Goal: Information Seeking & Learning: Learn about a topic

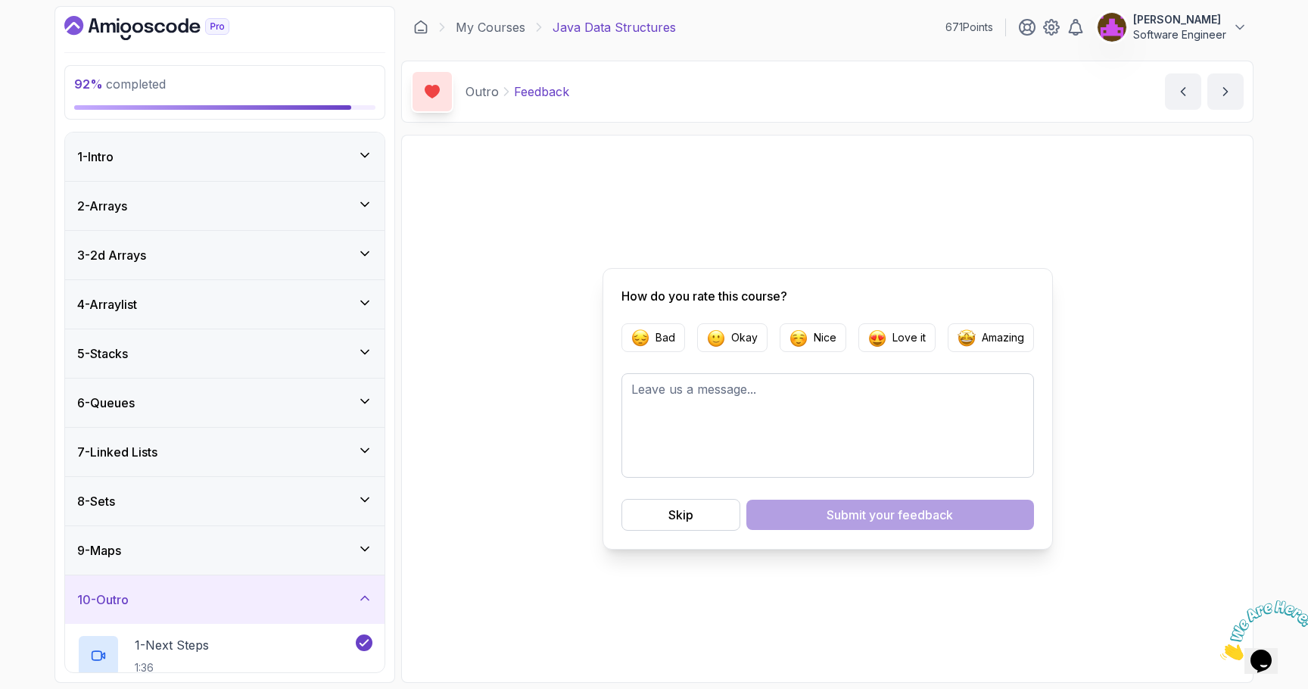
scroll to position [142, 0]
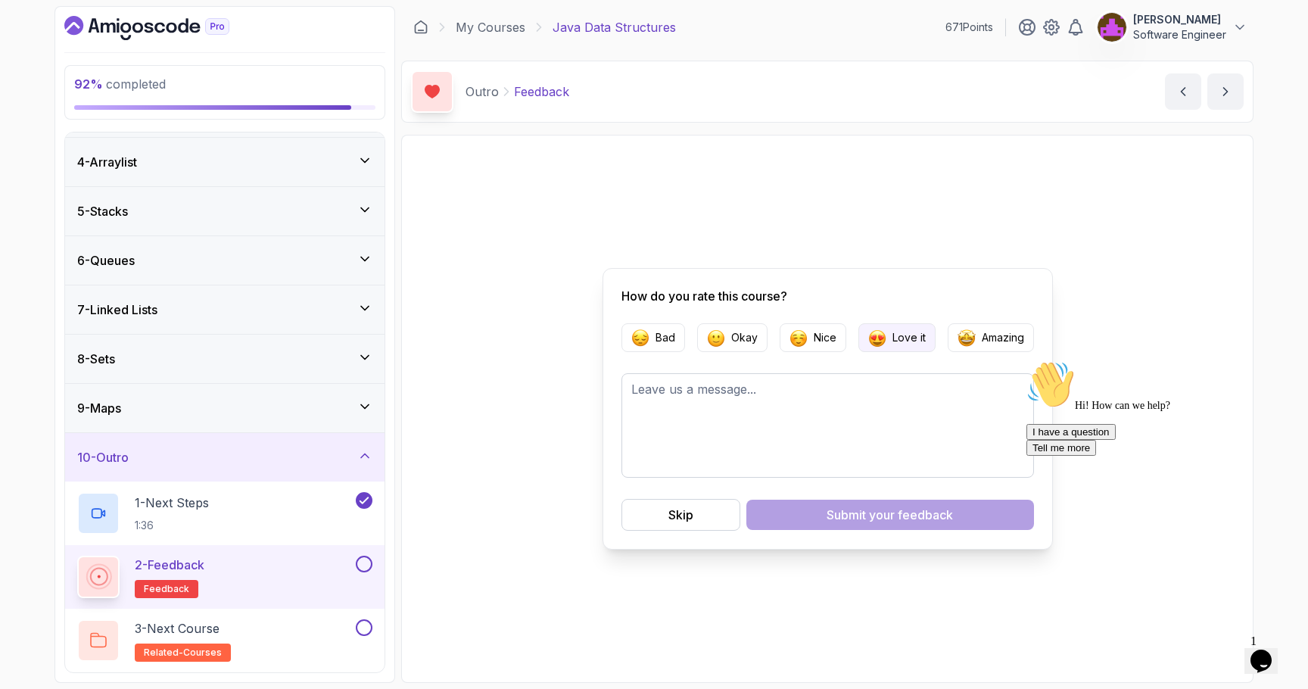
click at [890, 347] on button "Love it" at bounding box center [897, 337] width 77 height 29
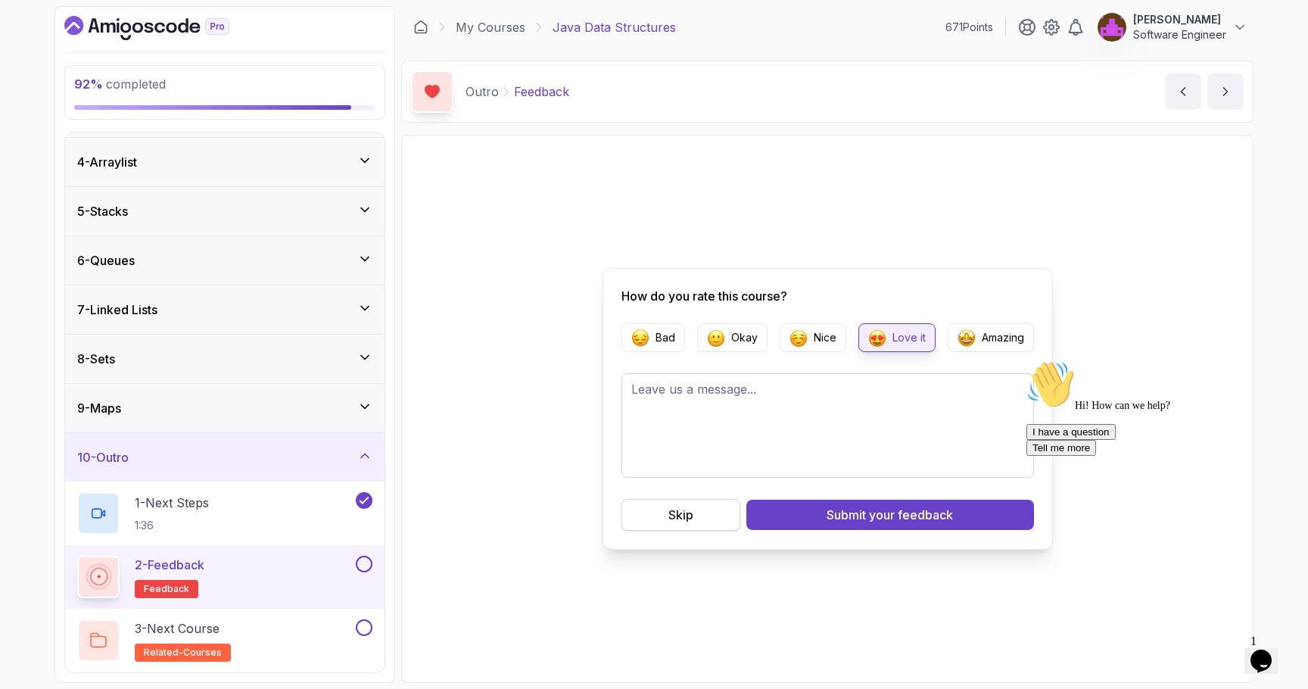
click at [709, 525] on button "Skip" at bounding box center [681, 515] width 119 height 32
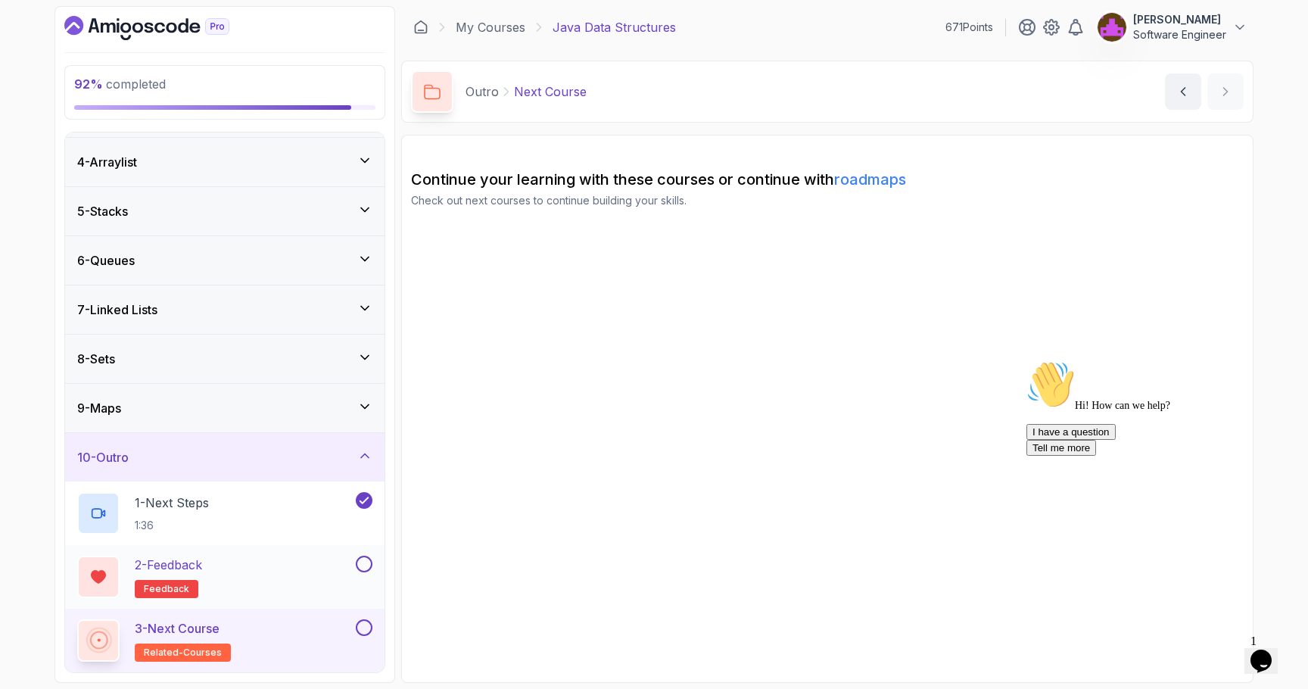
click at [285, 582] on div "2 - Feedback feedback" at bounding box center [215, 577] width 276 height 42
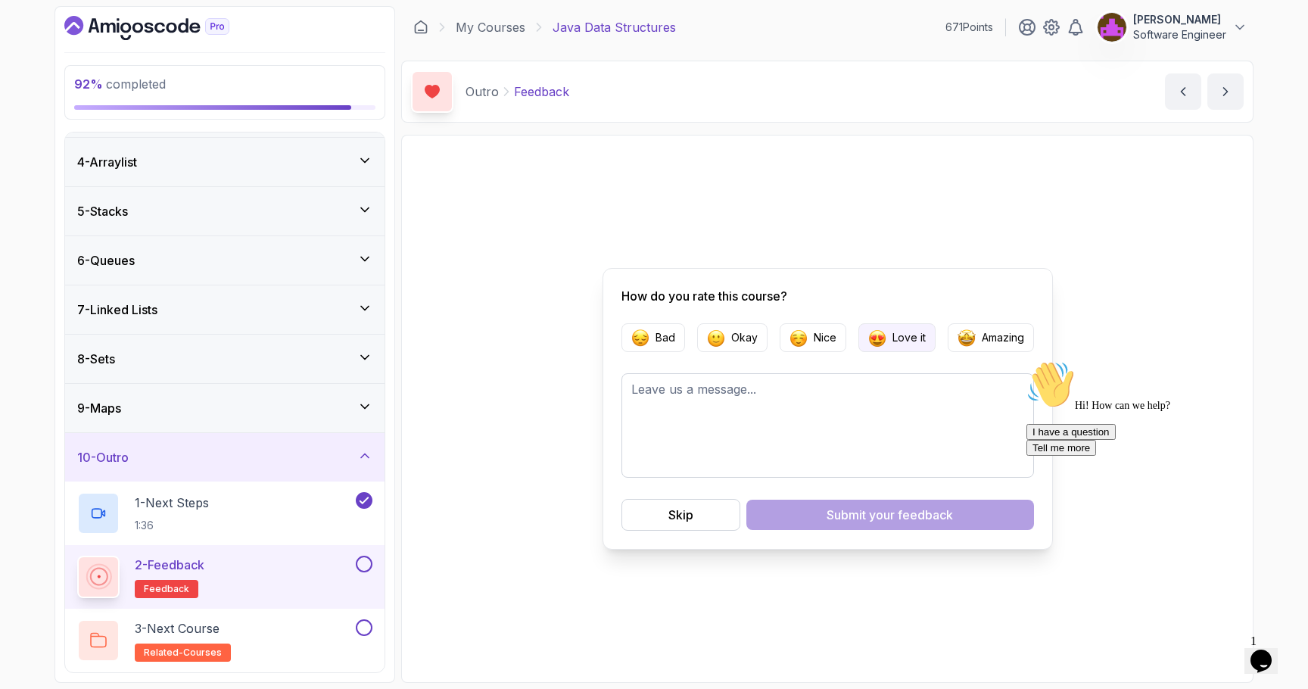
click at [901, 349] on button "Love it" at bounding box center [897, 337] width 77 height 29
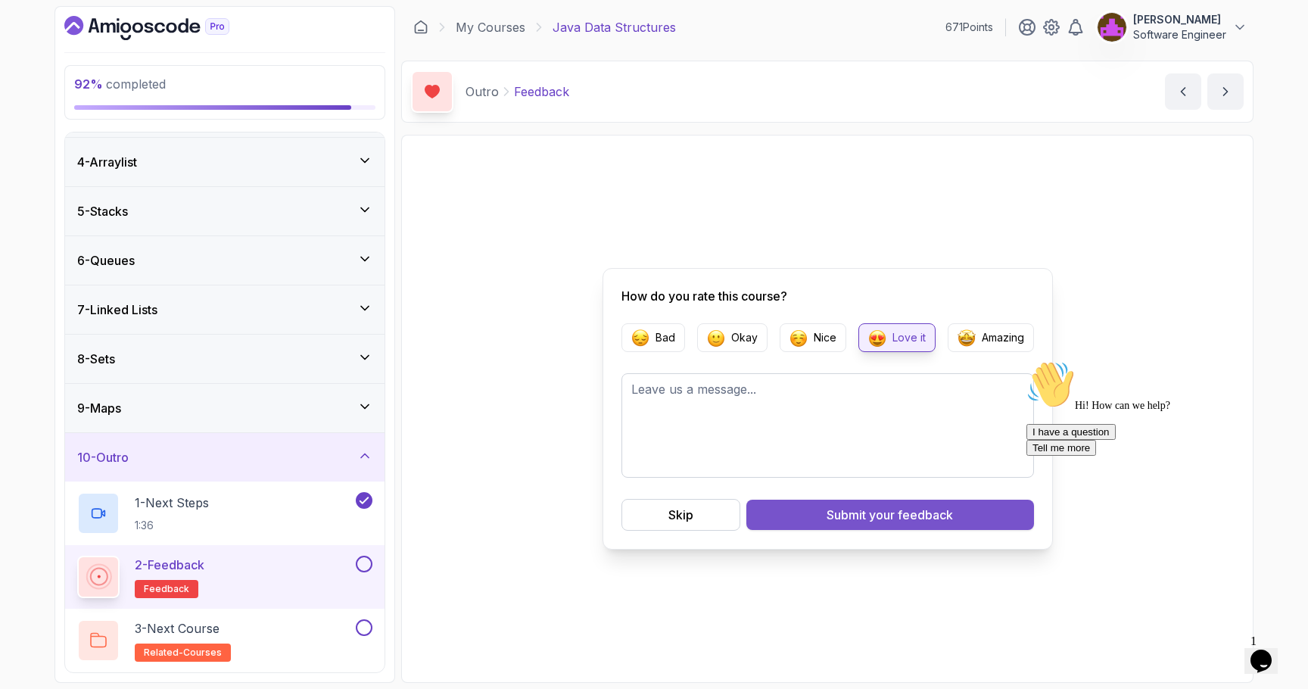
click at [846, 526] on button "Submit your feedback" at bounding box center [891, 515] width 288 height 30
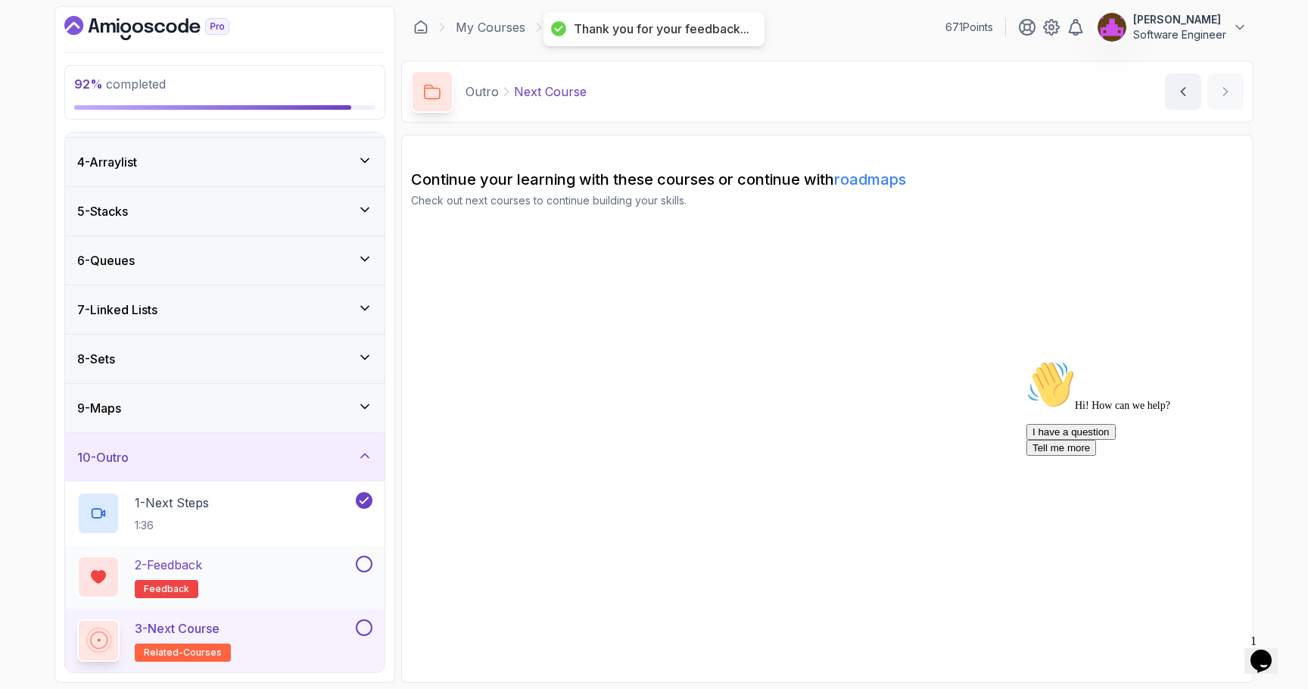
click at [363, 566] on button at bounding box center [364, 564] width 17 height 17
click at [293, 631] on div "3 - Next Course related-courses" at bounding box center [215, 640] width 276 height 42
click at [351, 627] on div "3 - Next Course related-courses" at bounding box center [215, 640] width 276 height 42
click at [365, 632] on button at bounding box center [364, 627] width 17 height 17
click at [367, 446] on div "10 - Outro" at bounding box center [225, 457] width 320 height 48
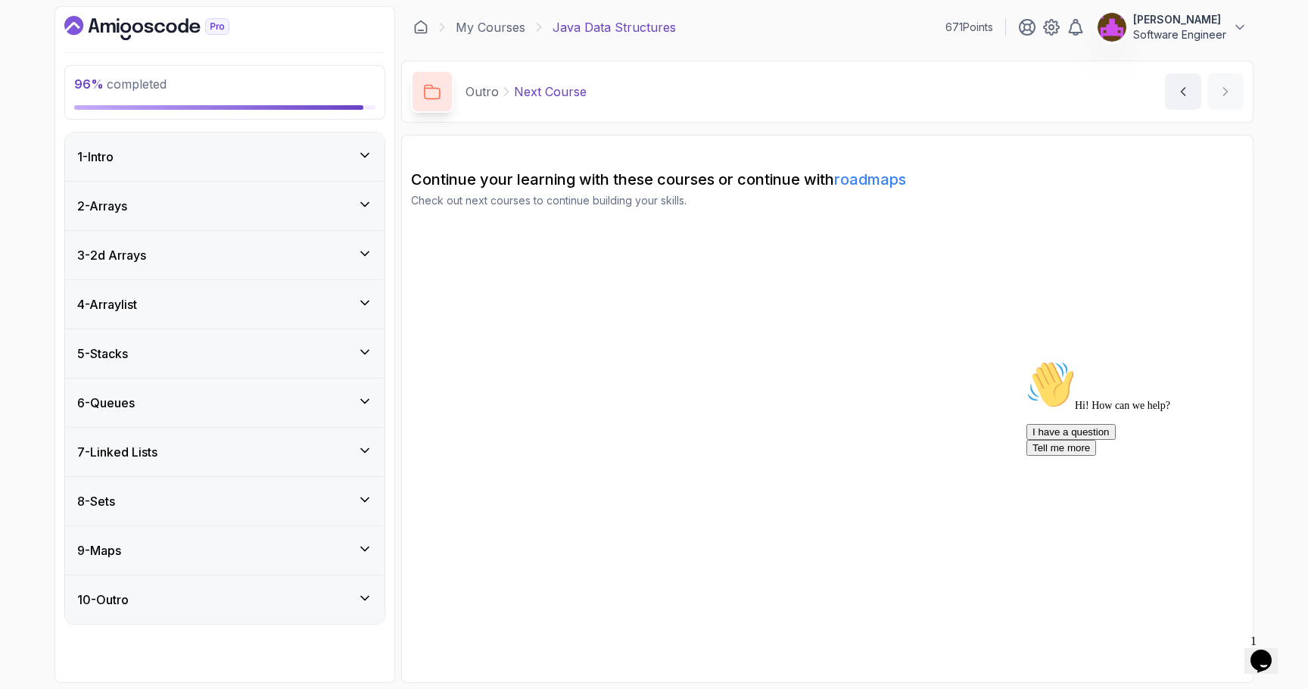
click at [364, 151] on icon at bounding box center [364, 155] width 15 height 15
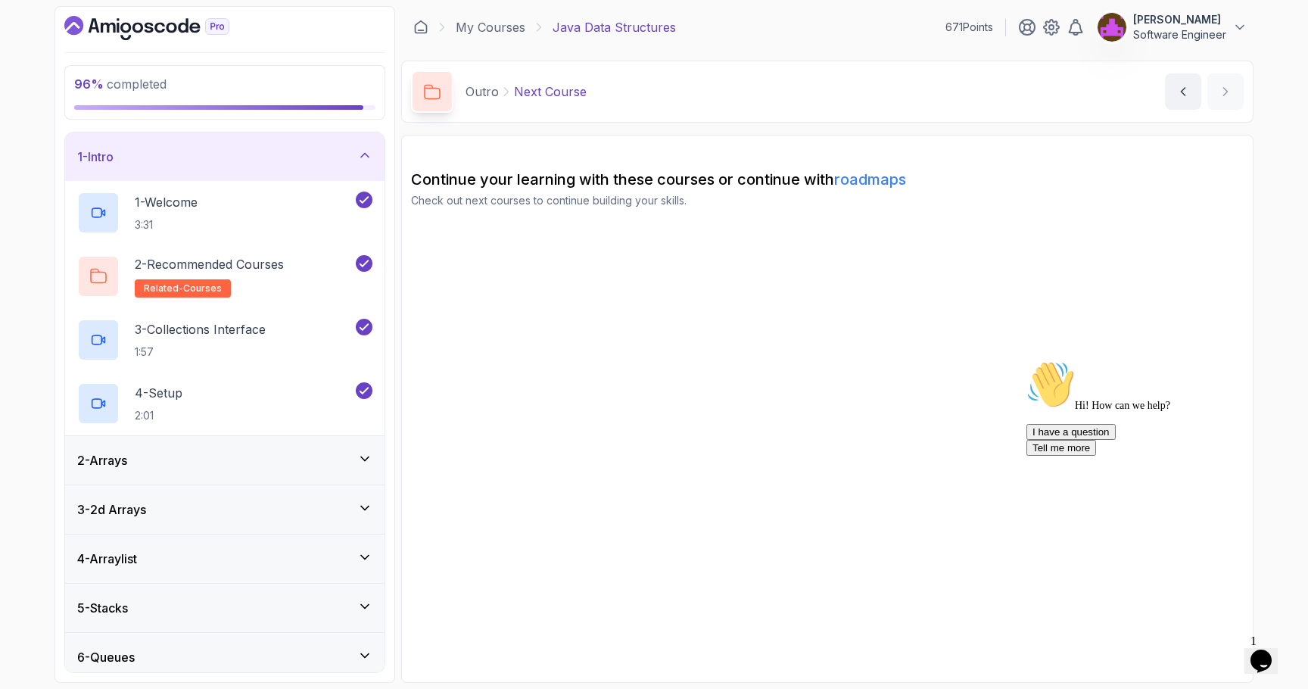
click at [364, 145] on div "1 - Intro" at bounding box center [225, 157] width 320 height 48
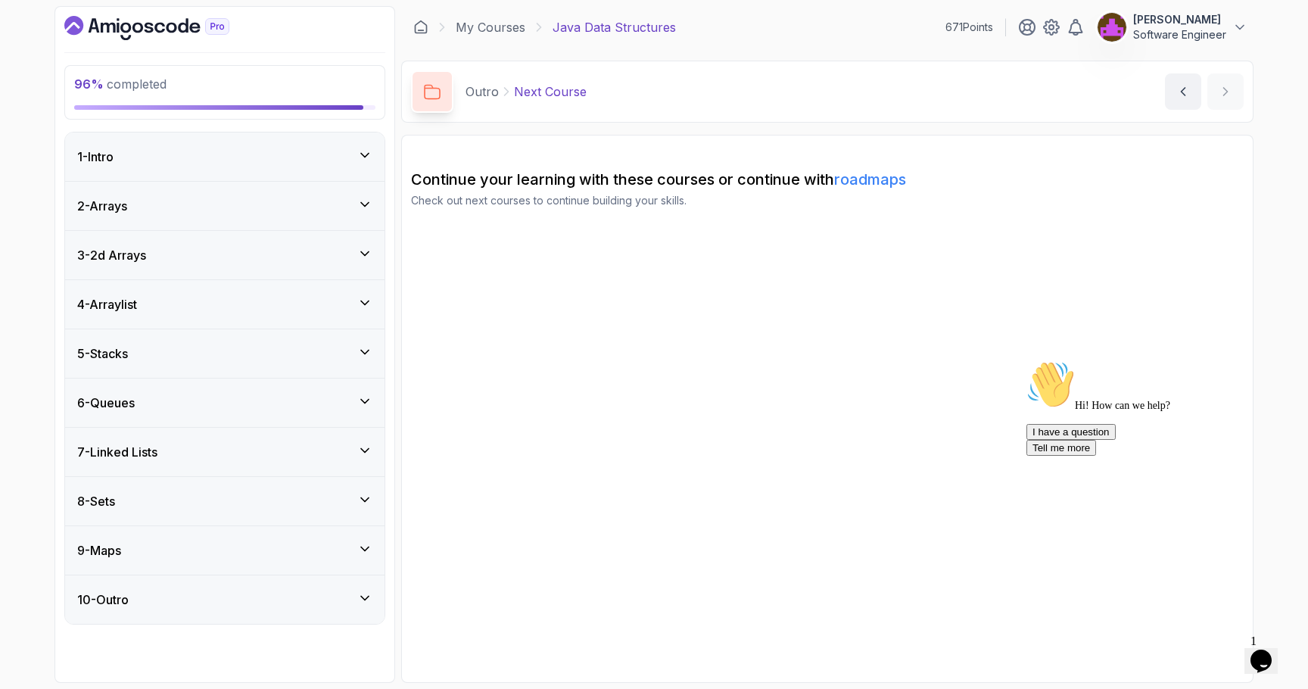
click at [362, 212] on div "2 - Arrays" at bounding box center [224, 206] width 295 height 18
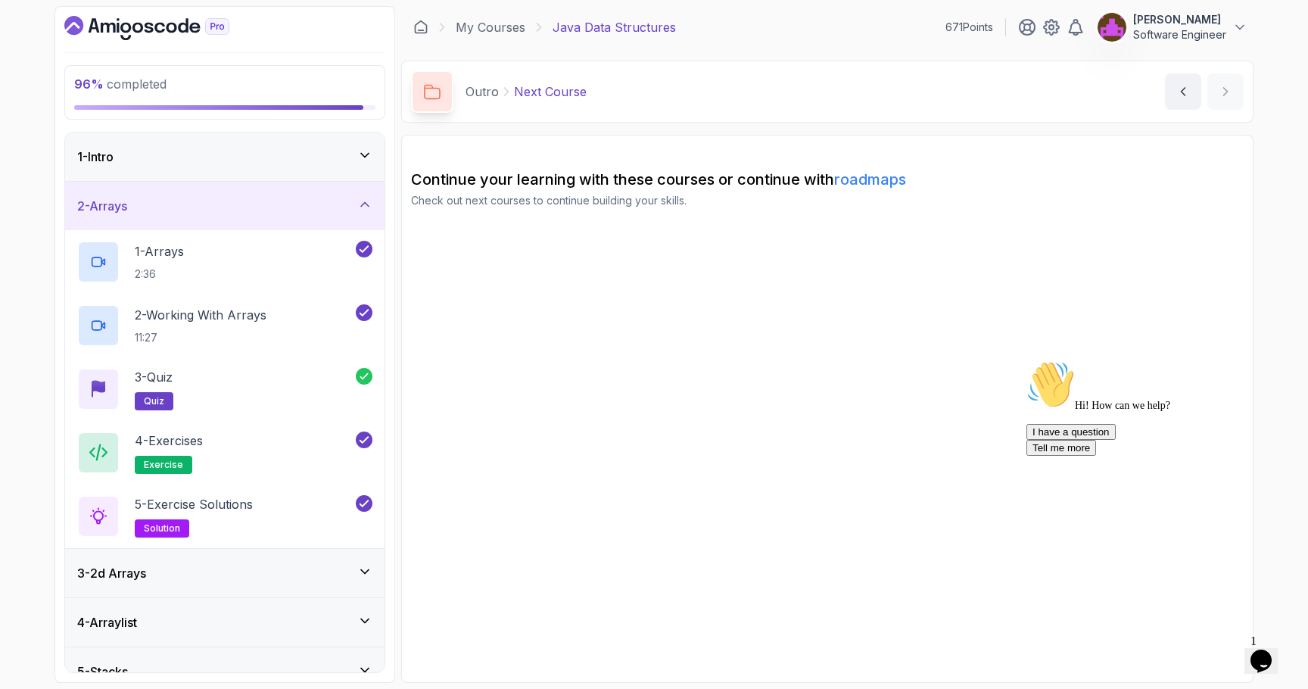
click at [362, 212] on div "2 - Arrays" at bounding box center [224, 206] width 295 height 18
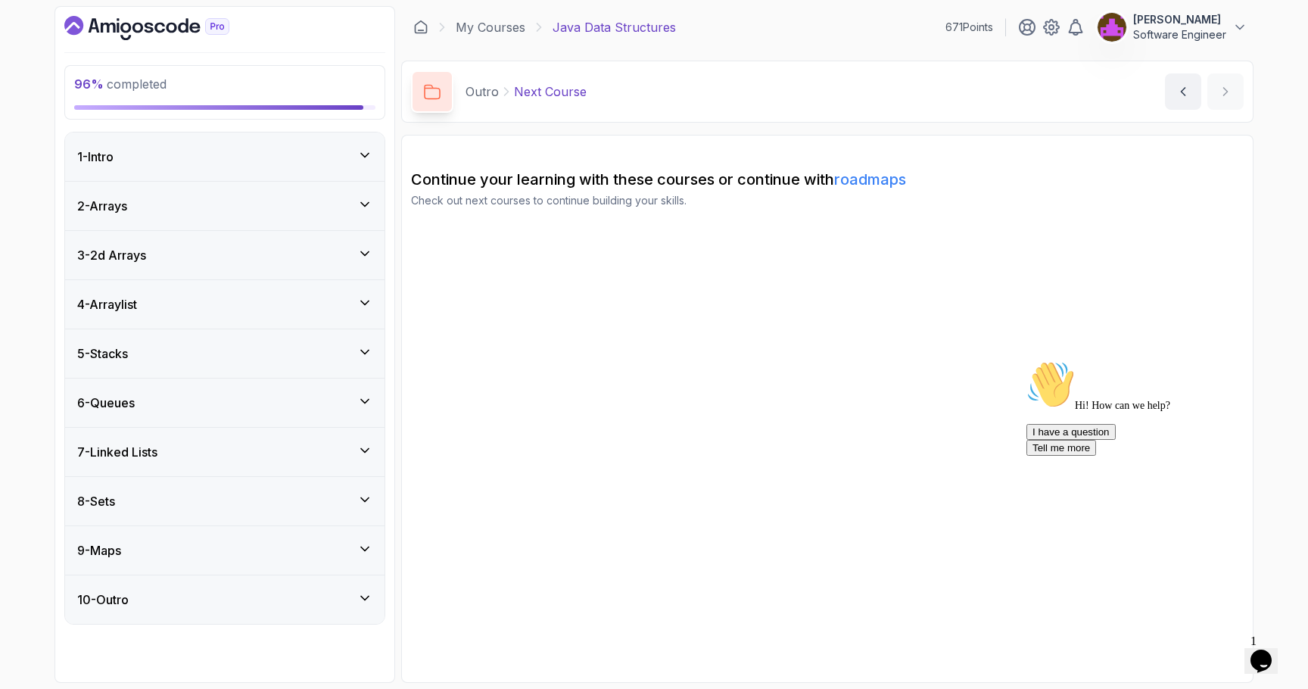
click at [369, 544] on icon at bounding box center [364, 548] width 15 height 15
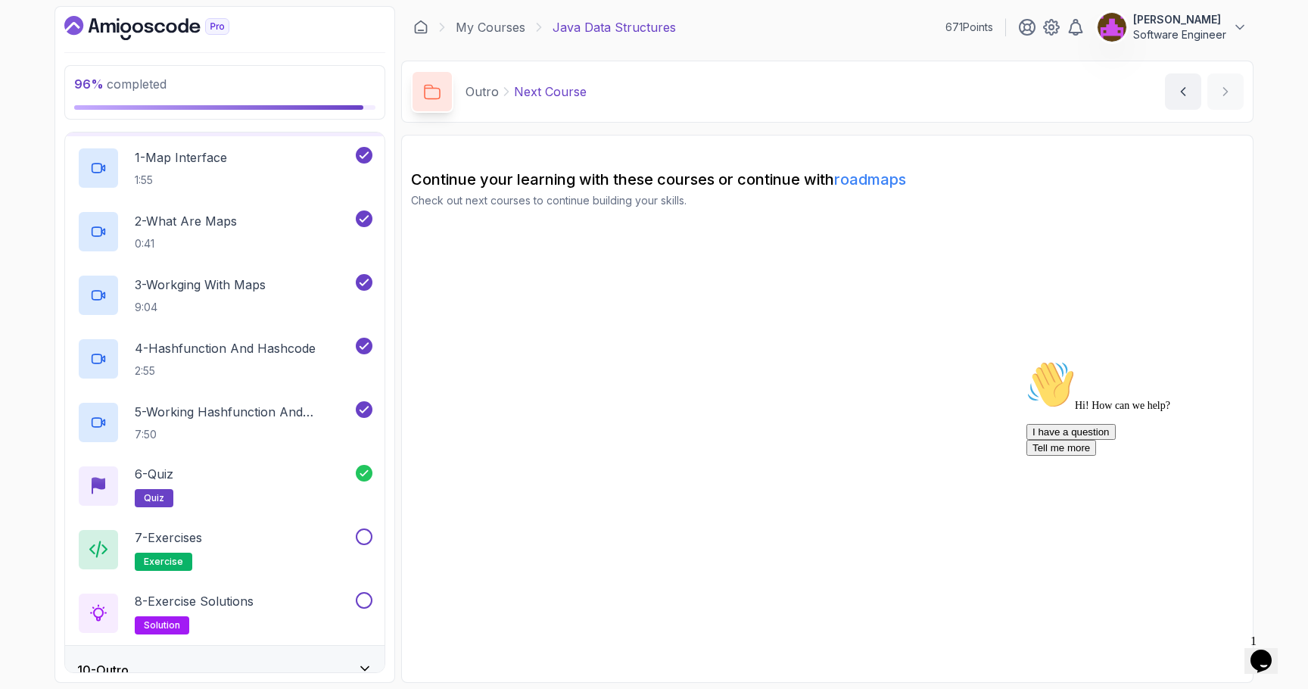
scroll to position [460, 0]
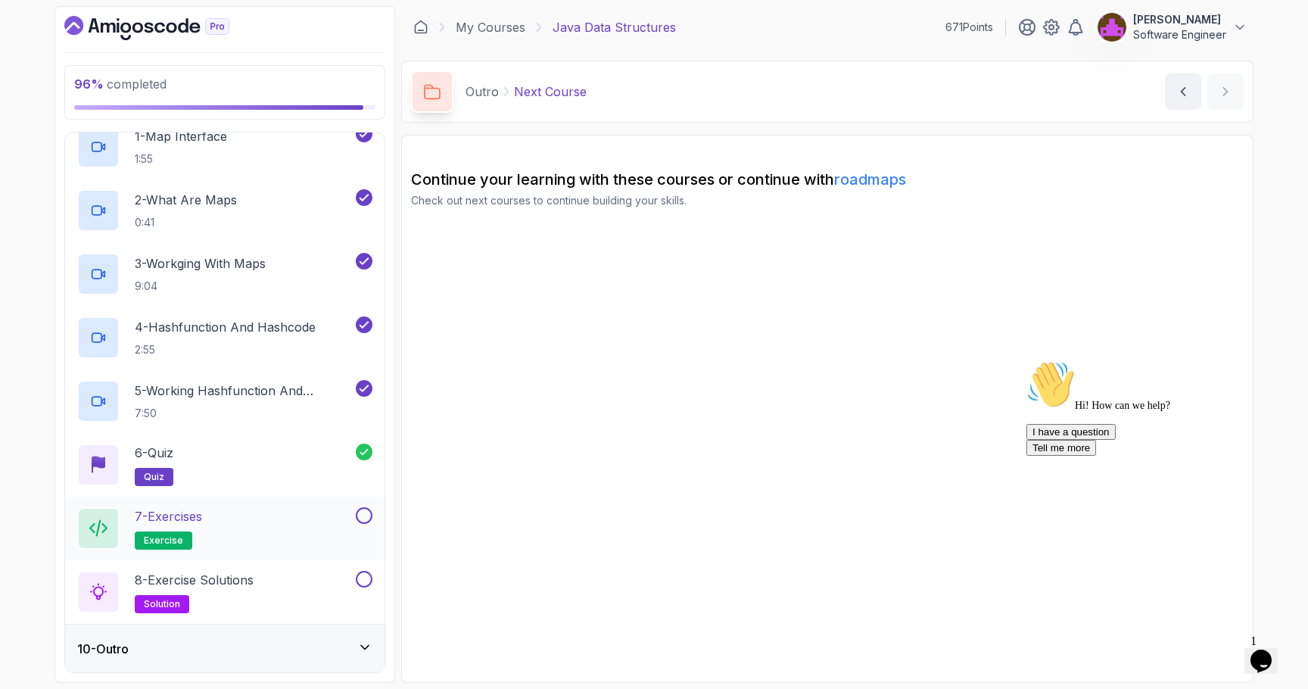
click at [234, 532] on div "7 - Exercises exercise" at bounding box center [215, 528] width 276 height 42
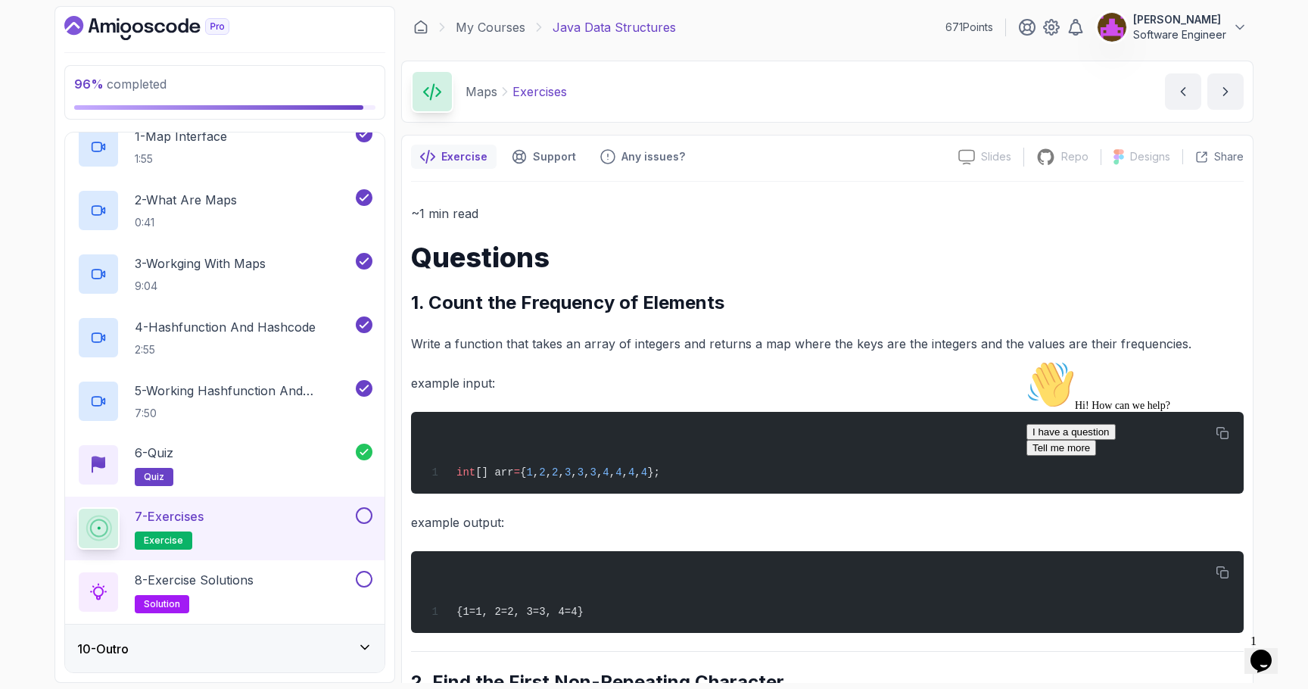
click at [557, 341] on p "Write a function that takes an array of integers and returns a map where the ke…" at bounding box center [827, 343] width 833 height 21
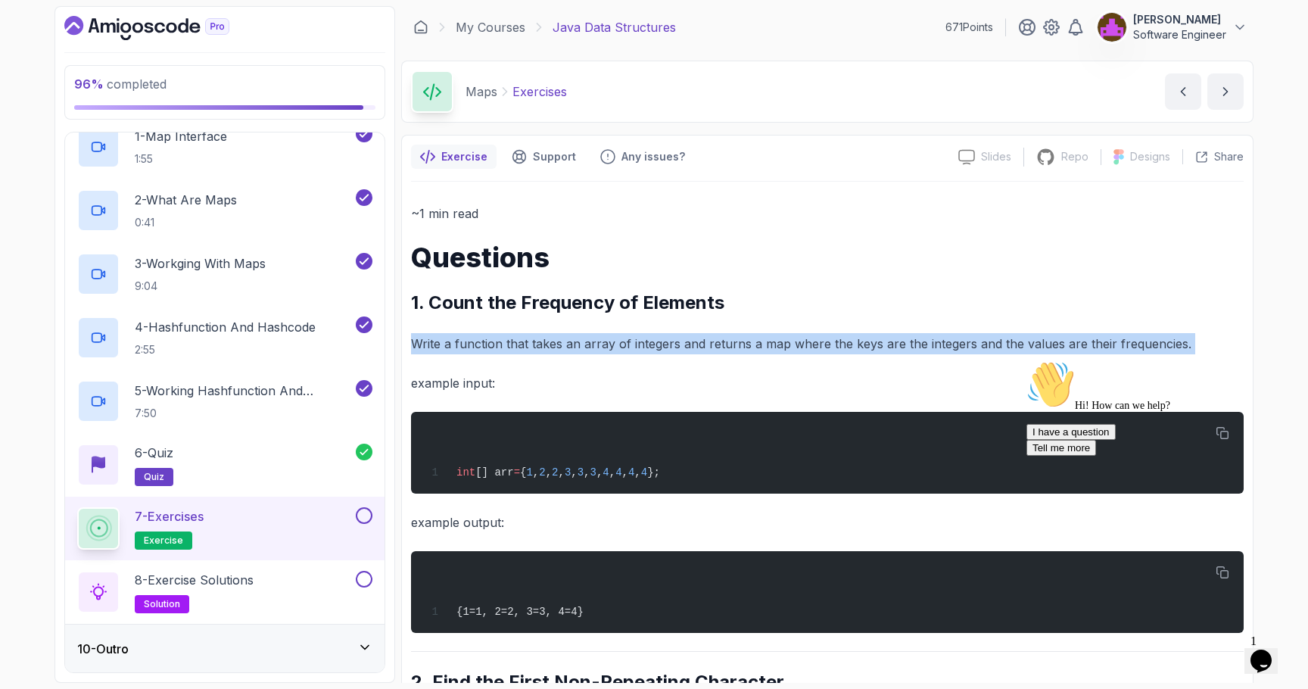
click at [557, 341] on p "Write a function that takes an array of integers and returns a map where the ke…" at bounding box center [827, 343] width 833 height 21
copy div "Write a function that takes an array of integers and returns a map where the ke…"
click at [263, 571] on div "8 - Exercise Solutions solution" at bounding box center [215, 592] width 276 height 42
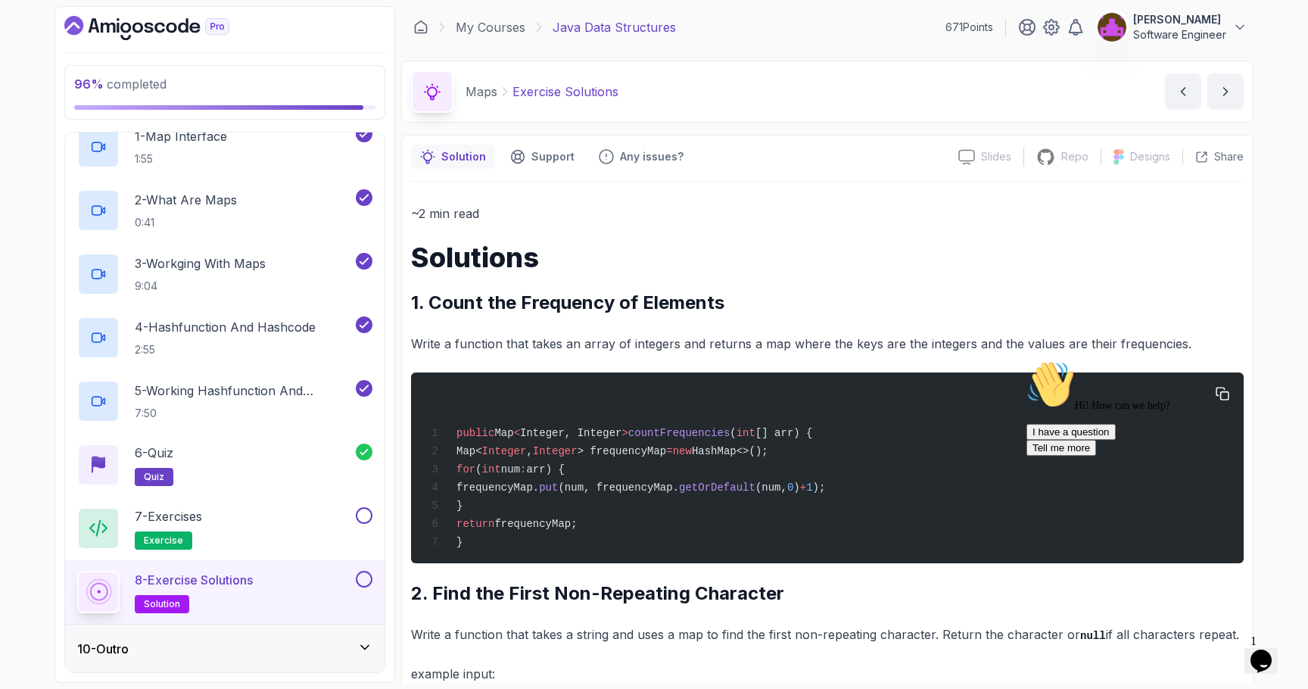
click at [667, 436] on span "countFrequencies" at bounding box center [678, 433] width 101 height 12
click at [756, 435] on span "int" at bounding box center [746, 433] width 19 height 12
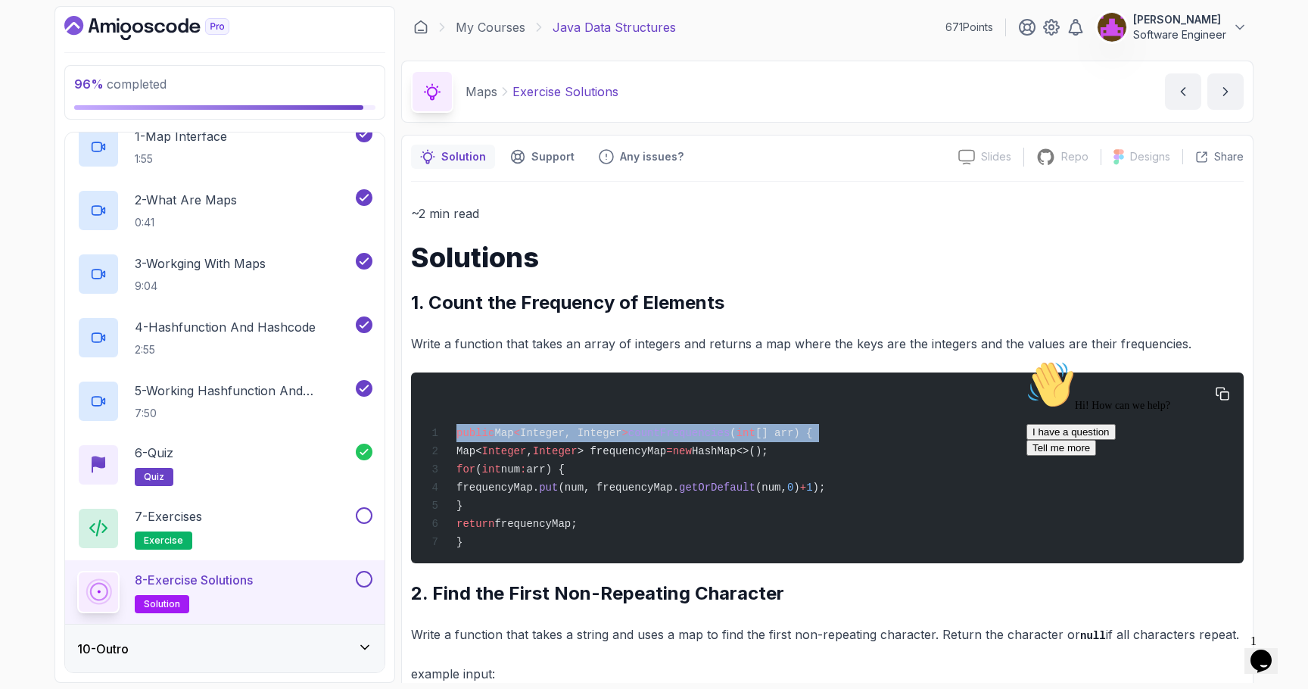
copy code "public Map < Integer, Integer > countFrequencies ( int [] arr) {"
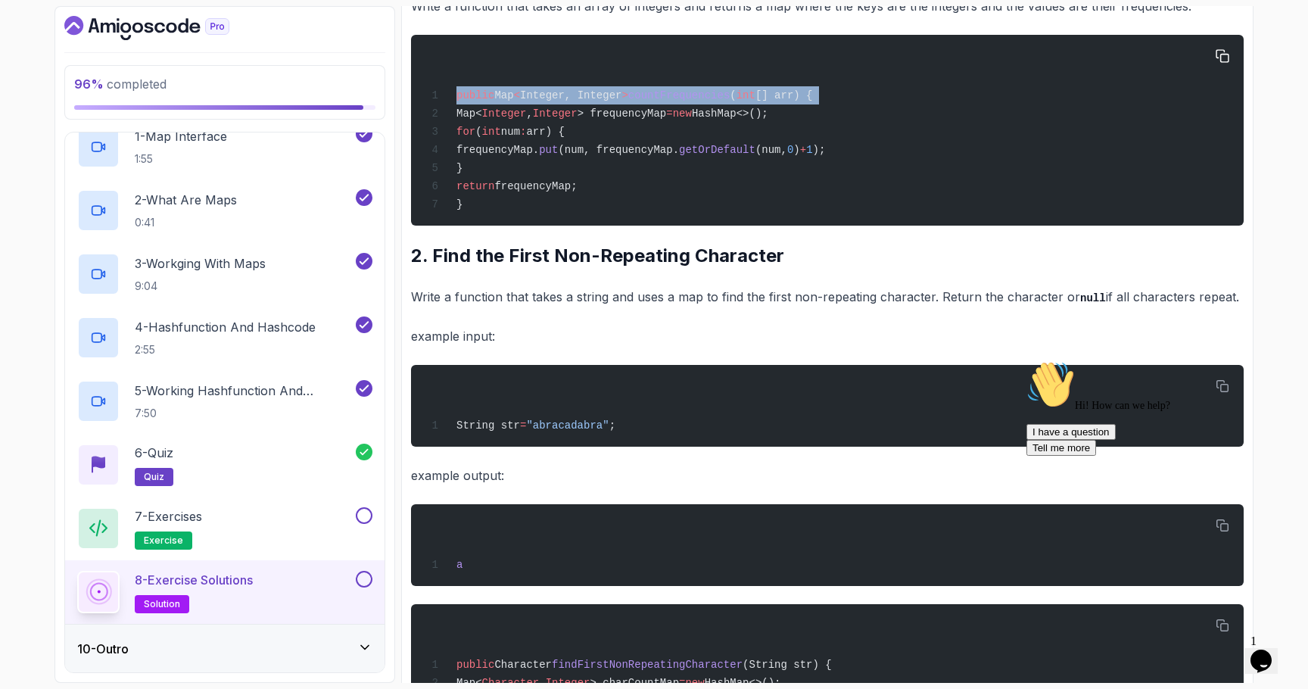
scroll to position [341, 0]
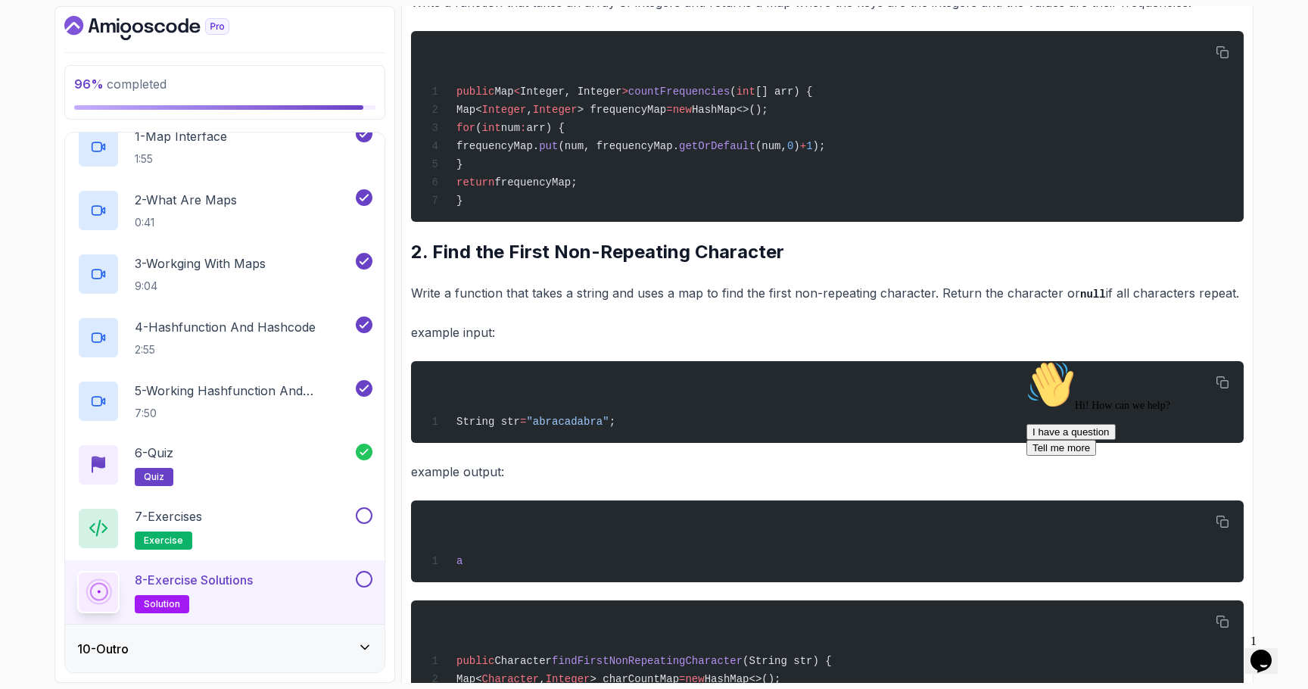
click at [668, 299] on p "Write a function that takes a string and uses a map to find the first non-repea…" at bounding box center [827, 293] width 833 height 22
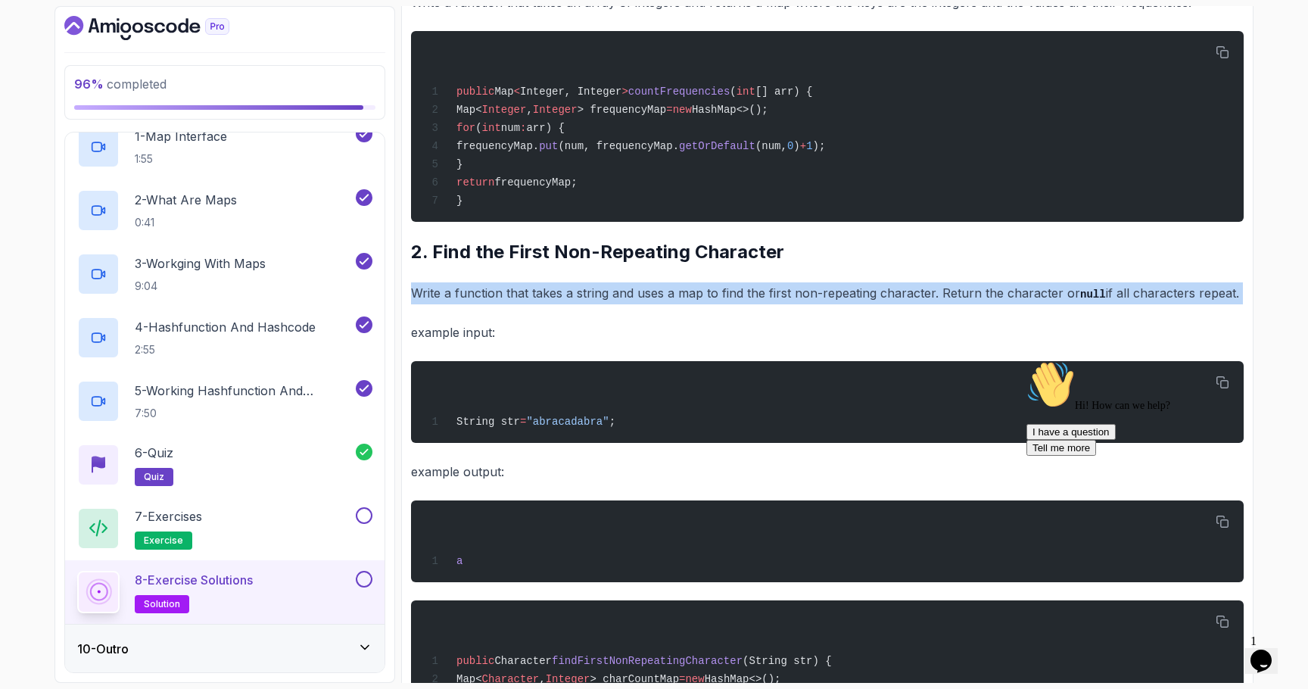
click at [668, 299] on p "Write a function that takes a string and uses a map to find the first non-repea…" at bounding box center [827, 293] width 833 height 22
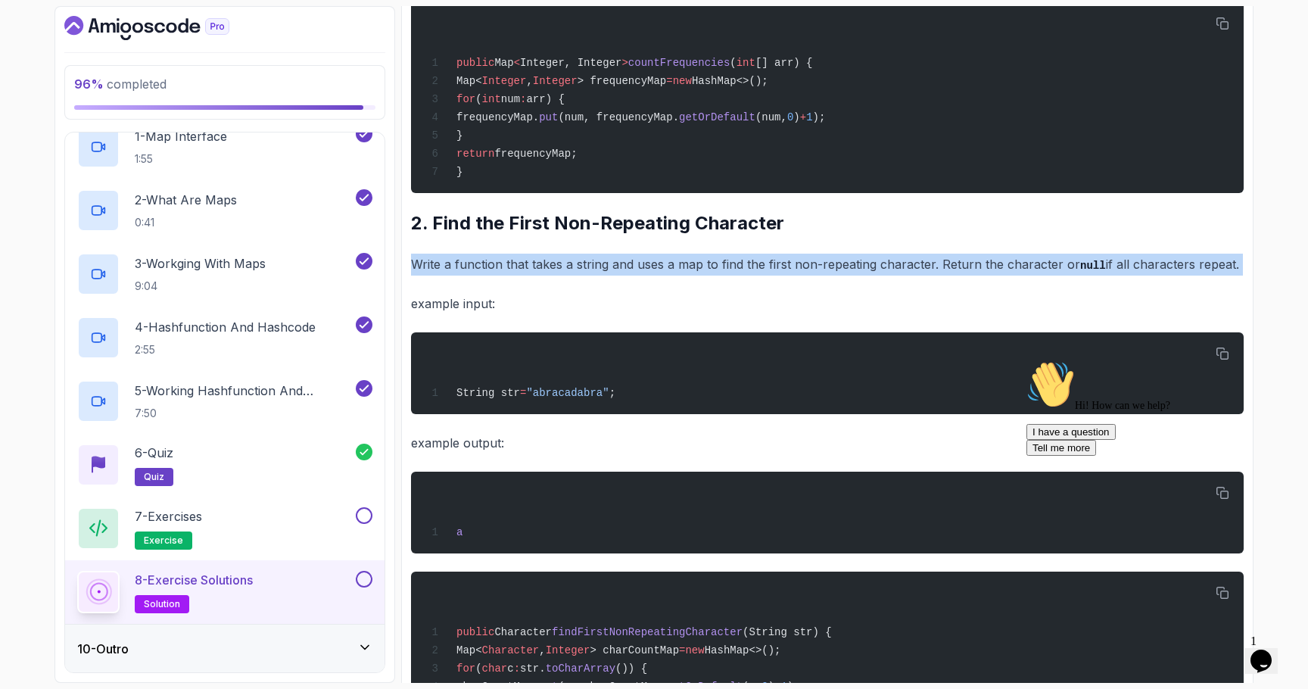
scroll to position [372, 0]
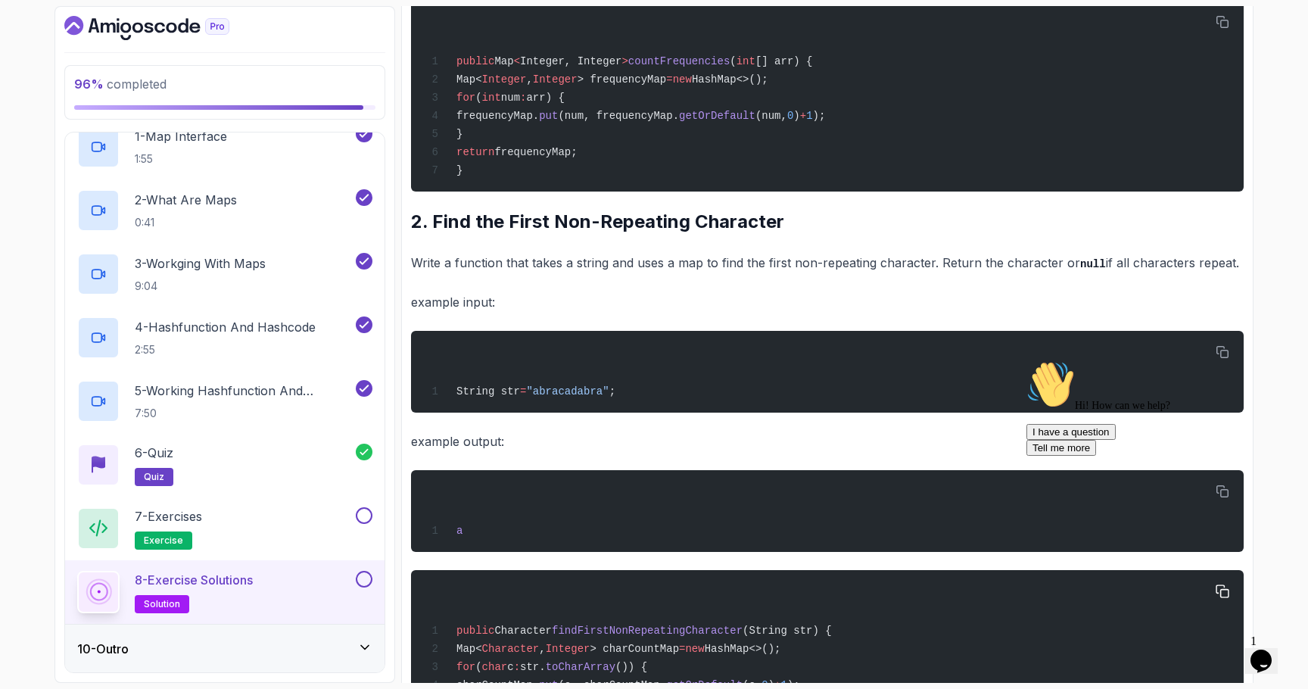
click at [637, 635] on span "findFirstNonRepeatingCharacter" at bounding box center [647, 631] width 191 height 12
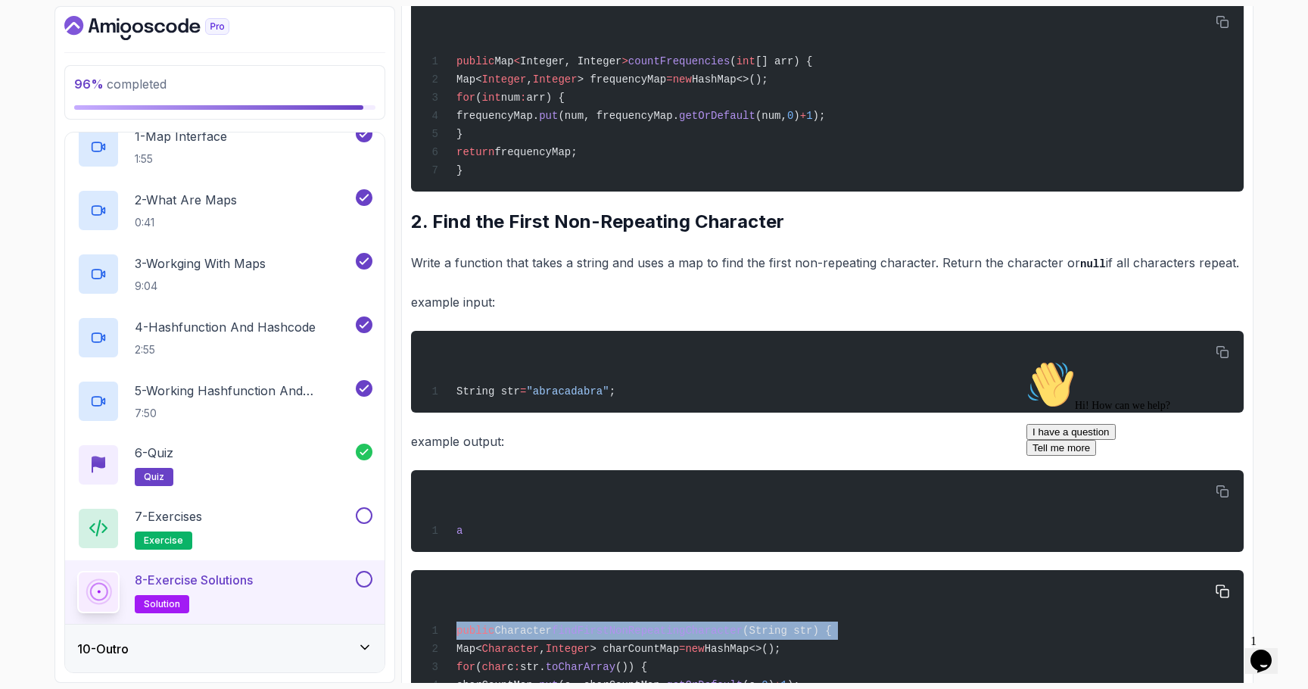
click at [637, 635] on span "findFirstNonRepeatingCharacter" at bounding box center [647, 631] width 191 height 12
copy code "public Character findFirstNonRepeatingCharacter (String str) {"
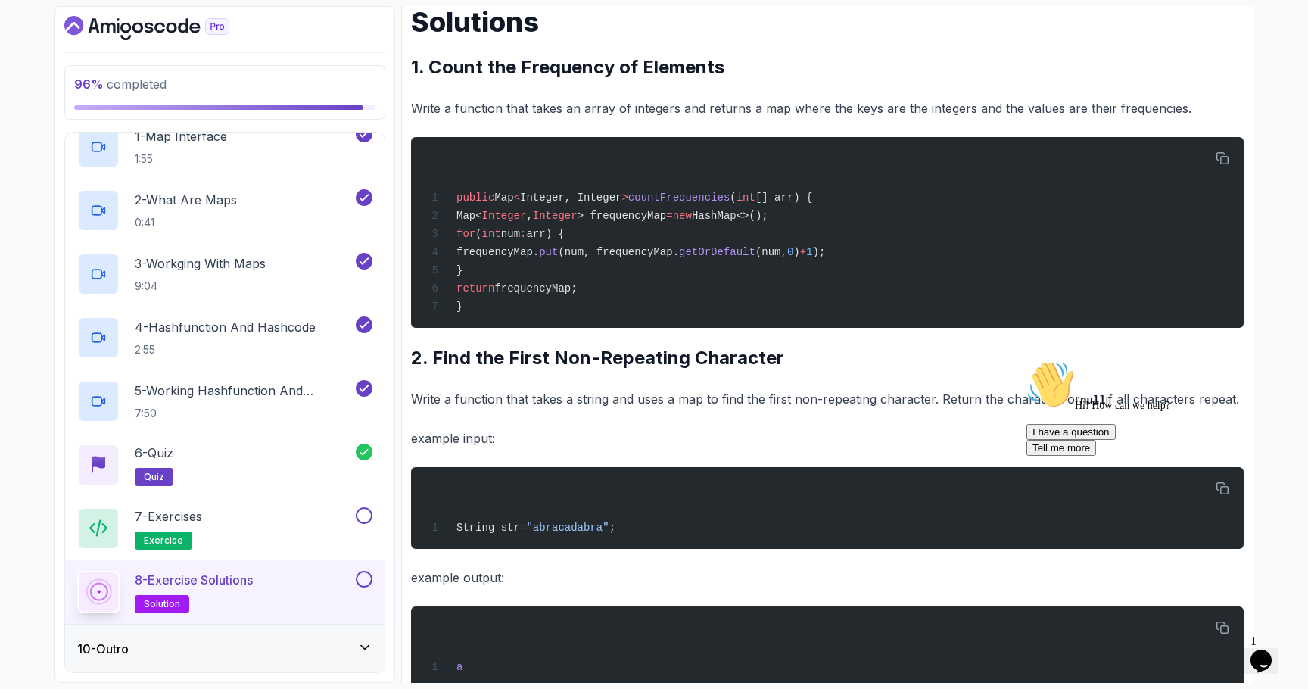
scroll to position [238, 0]
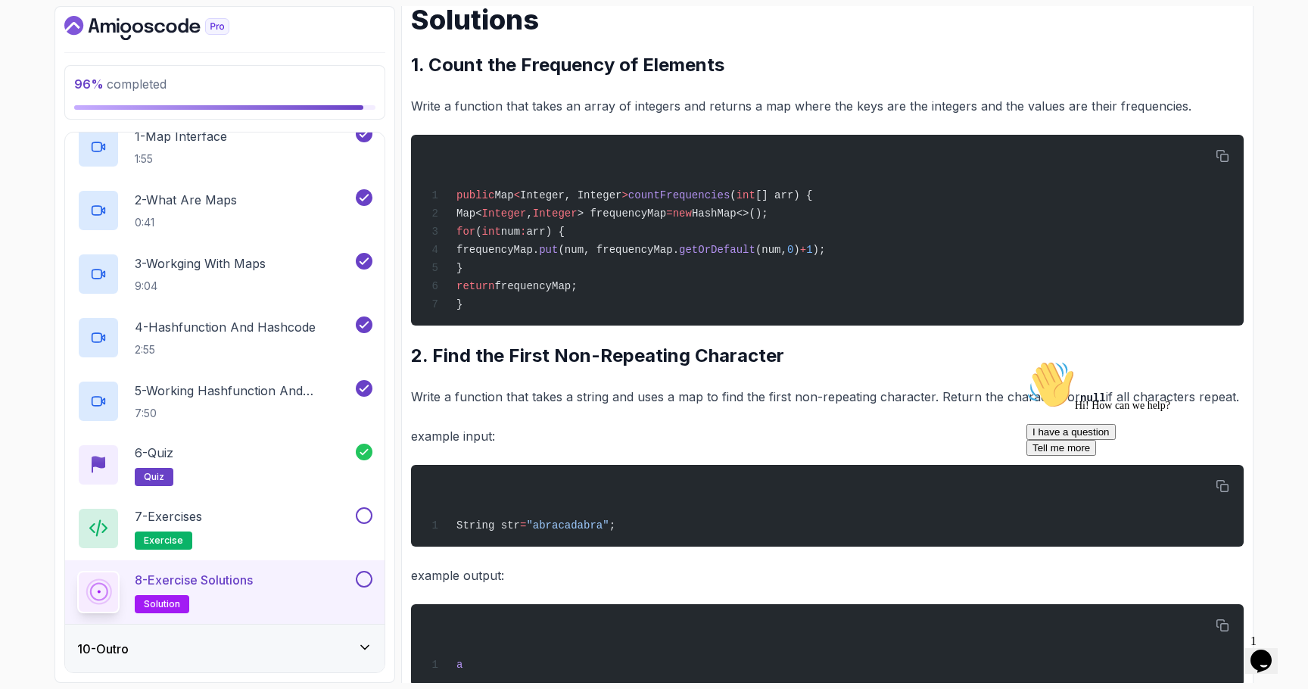
click at [707, 406] on p "Write a function that takes a string and uses a map to find the first non-repea…" at bounding box center [827, 397] width 833 height 22
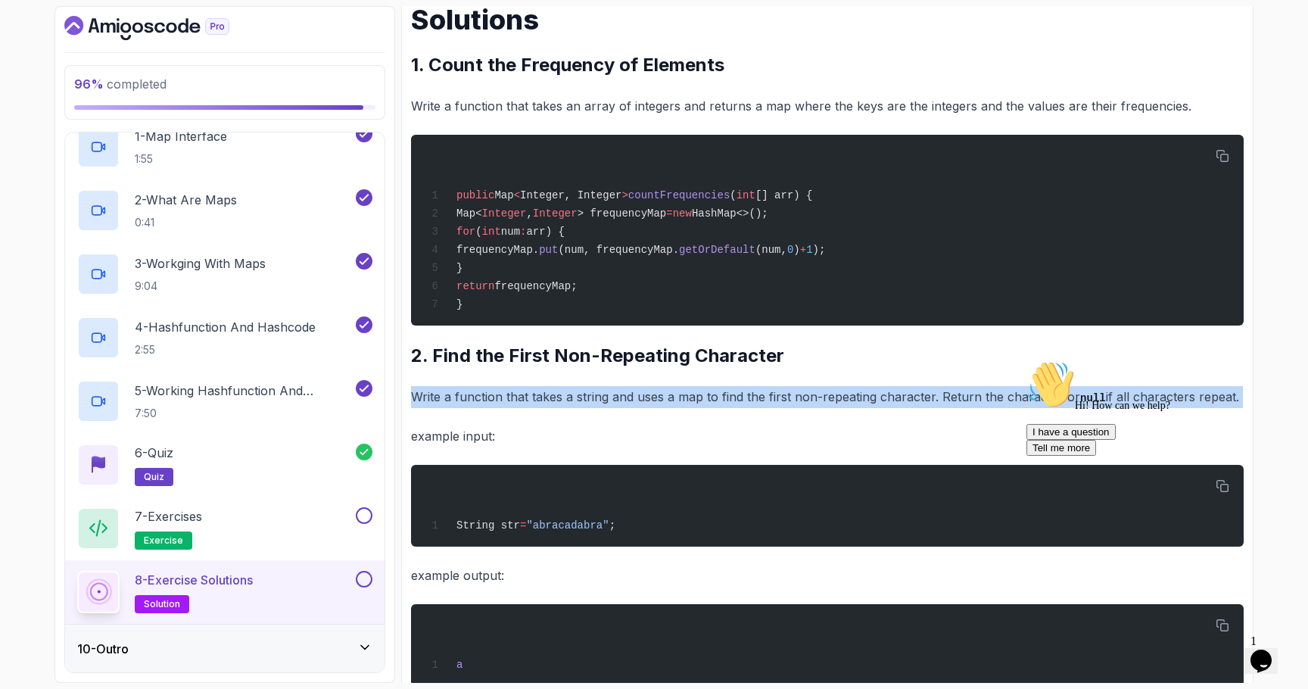
click at [707, 406] on p "Write a function that takes a string and uses a map to find the first non-repea…" at bounding box center [827, 397] width 833 height 22
copy div "Write a function that takes a string and uses a map to find the first non-repea…"
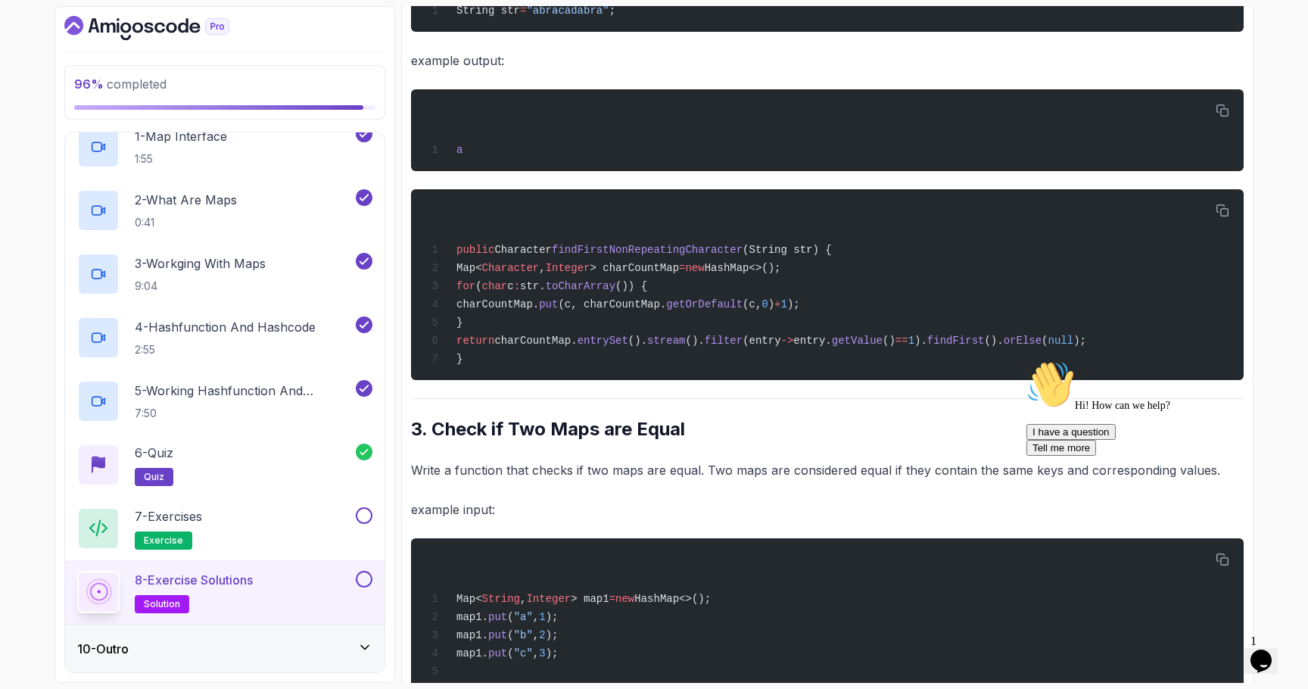
scroll to position [754, 0]
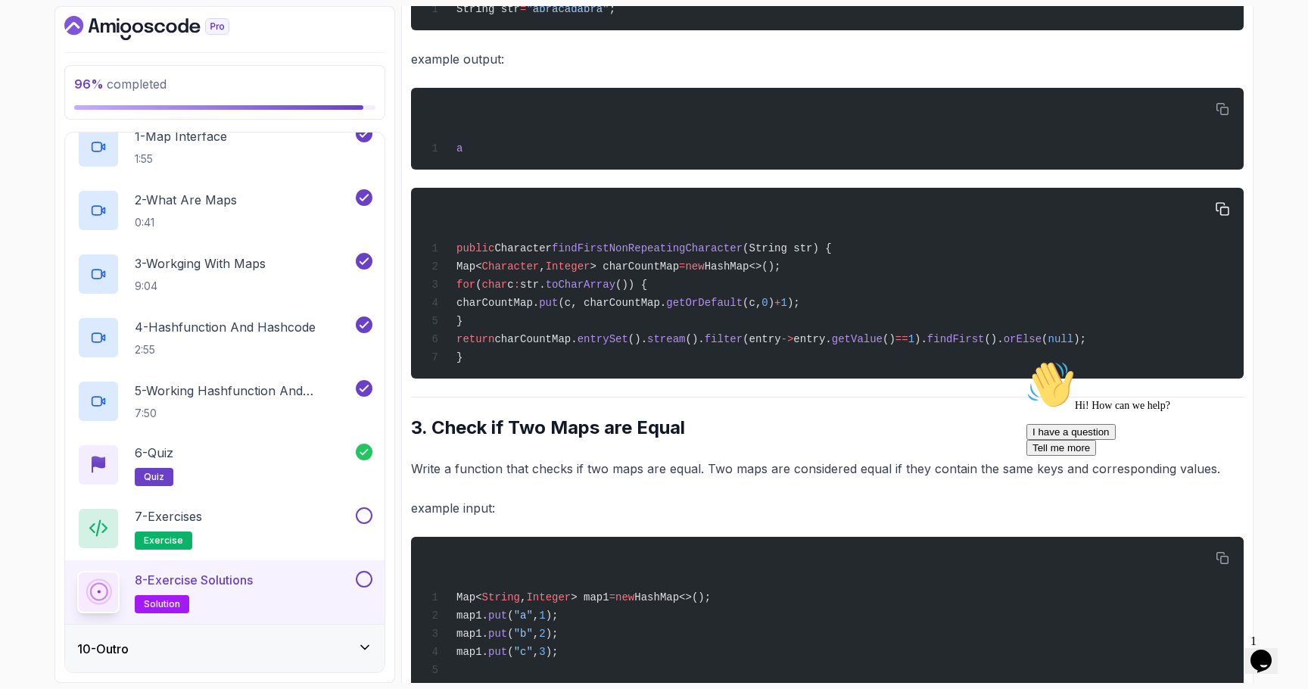
click at [633, 309] on span "(c, charCountMap." at bounding box center [612, 303] width 108 height 12
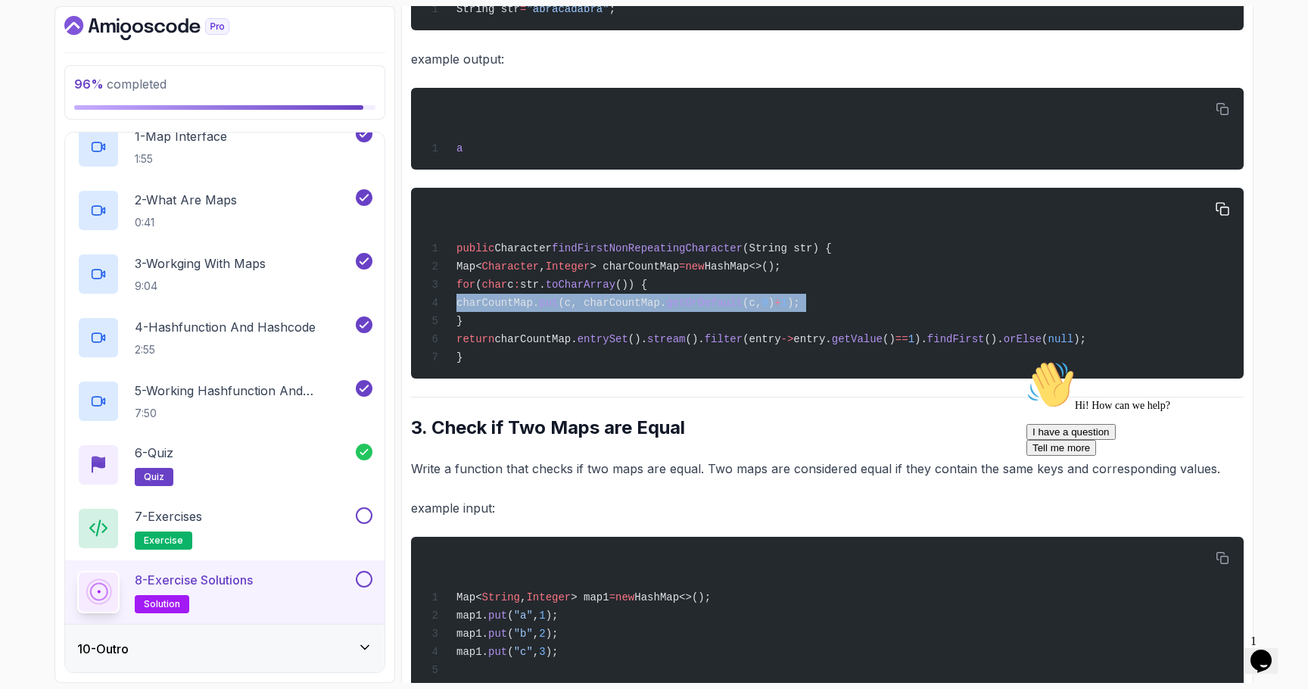
click at [633, 309] on span "(c, charCountMap." at bounding box center [612, 303] width 108 height 12
copy code "charCountMap. put (c, charCountMap. getOrDefault (c, 0 ) + 1 );"
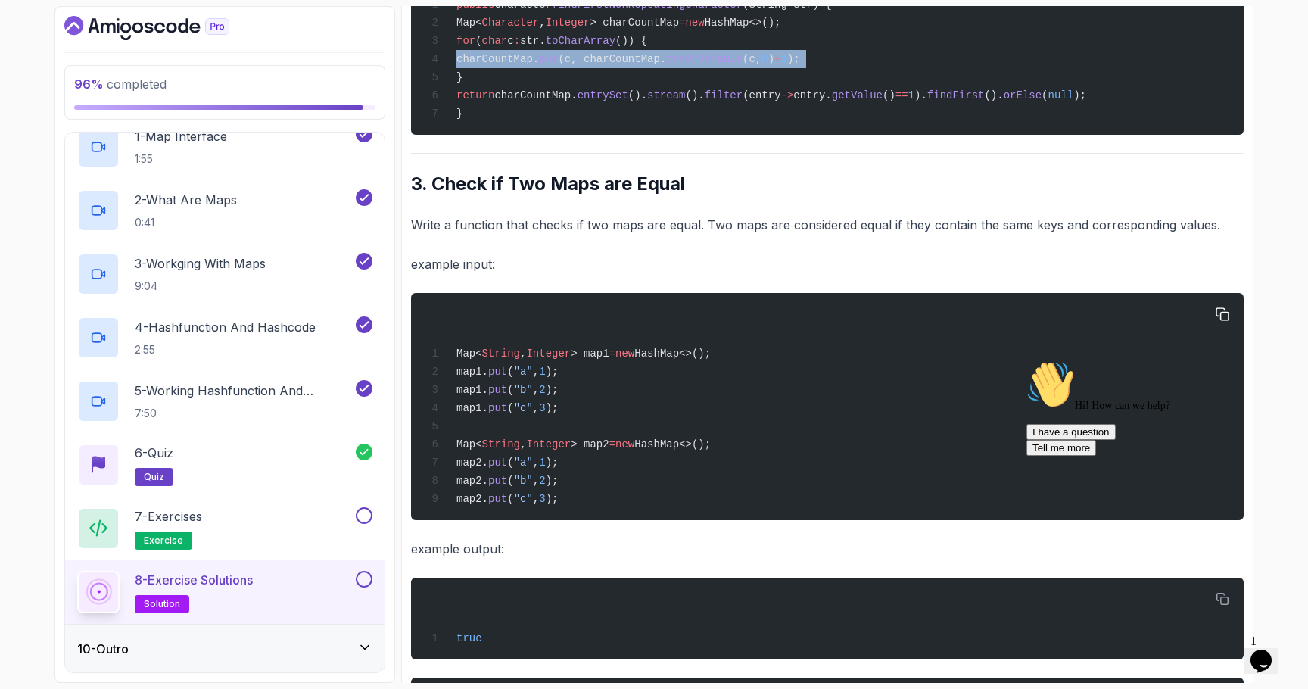
scroll to position [1004, 0]
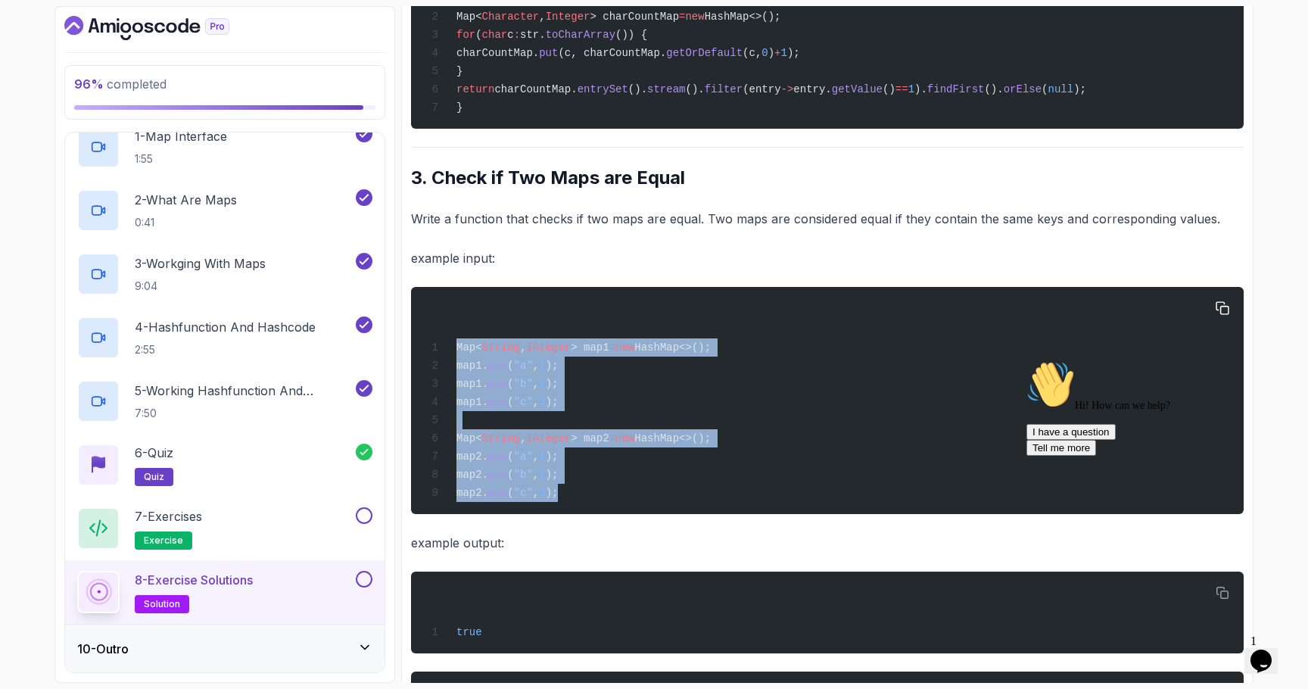
drag, startPoint x: 584, startPoint y: 508, endPoint x: 412, endPoint y: 356, distance: 229.6
click at [412, 356] on pre "Map< String , Integer > map1 = new HashMap<>(); map1. put ( "a" , 1 ); map1. pu…" at bounding box center [827, 400] width 833 height 227
copy code "Map< String , Integer > map1 = new HashMap<>(); map1. put ( "a" , 1 ); map1. pu…"
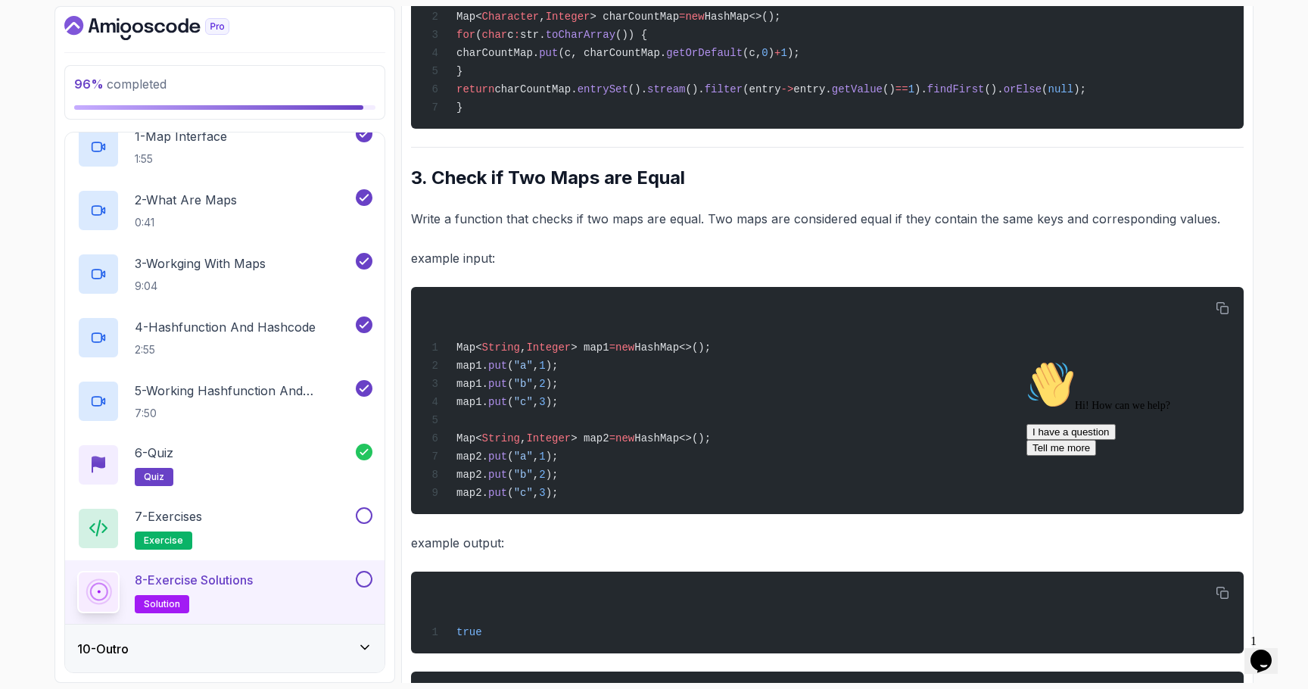
click at [602, 228] on p "Write a function that checks if two maps are equal. Two maps are considered equ…" at bounding box center [827, 218] width 833 height 21
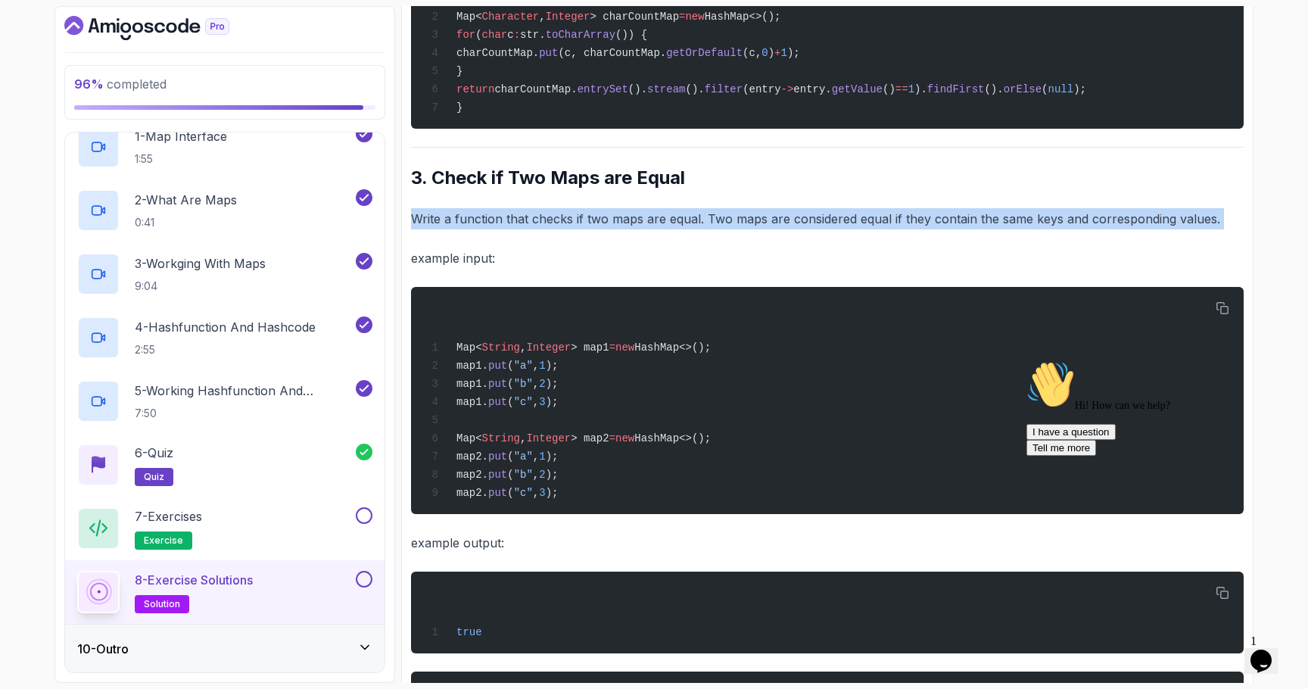
click at [602, 228] on p "Write a function that checks if two maps are equal. Two maps are considered equ…" at bounding box center [827, 218] width 833 height 21
copy div "Write a function that checks if two maps are equal. Two maps are considered equ…"
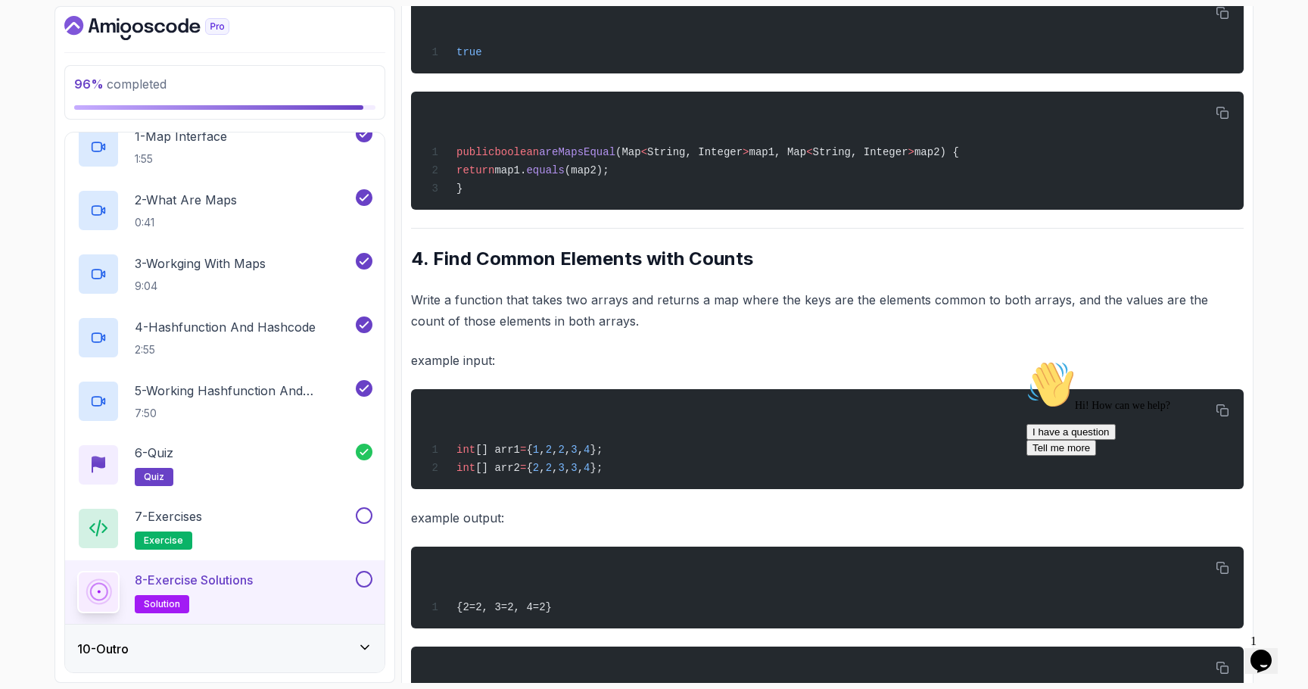
scroll to position [1591, 0]
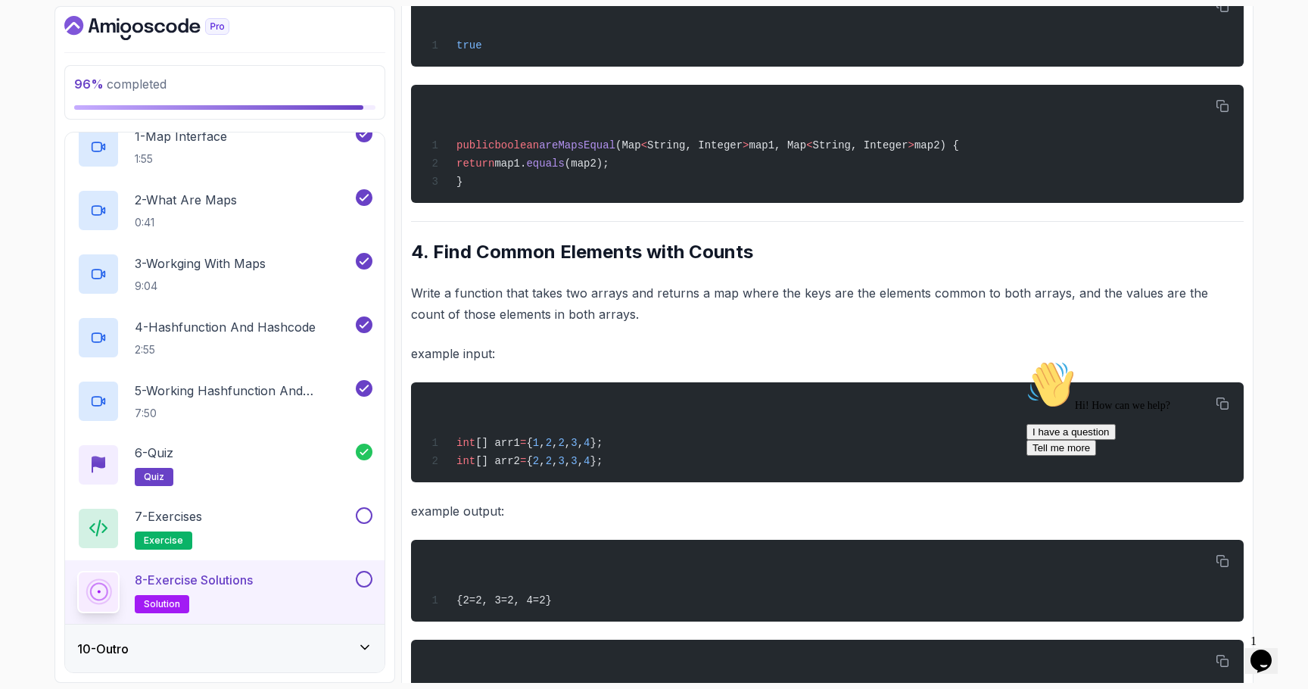
click at [538, 315] on p "Write a function that takes two arrays and returns a map where the keys are the…" at bounding box center [827, 303] width 833 height 42
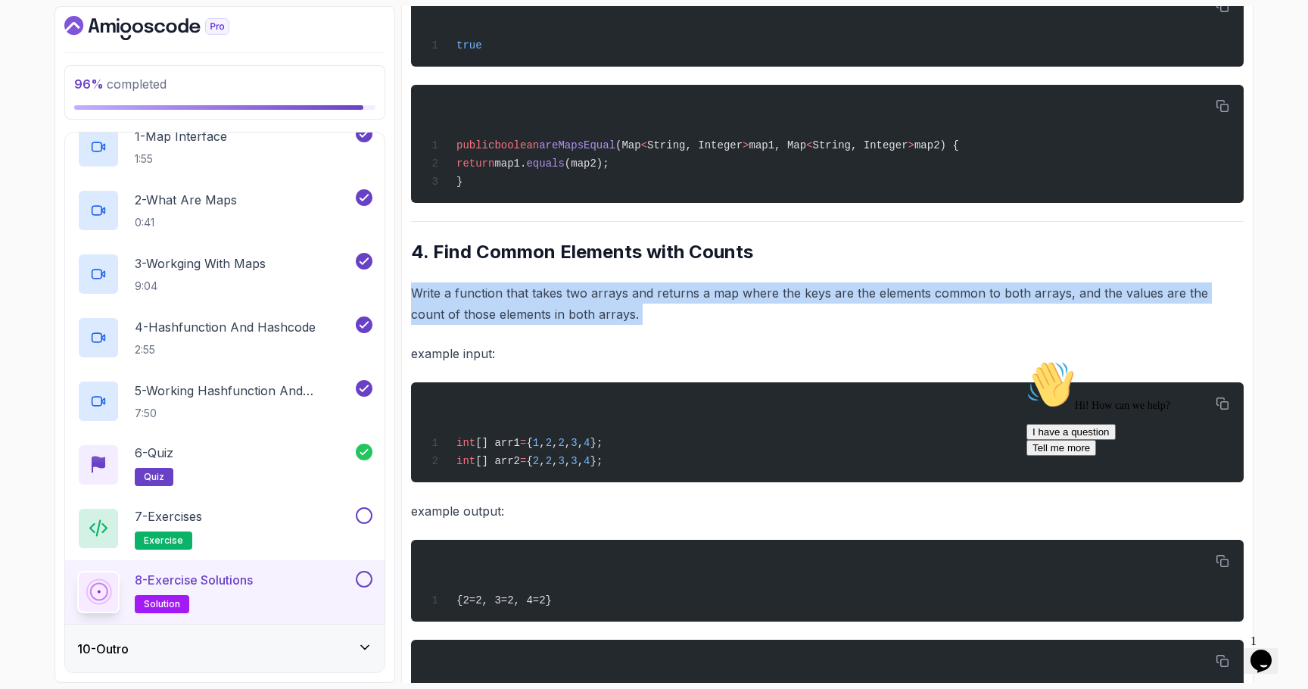
click at [538, 315] on p "Write a function that takes two arrays and returns a map where the keys are the…" at bounding box center [827, 303] width 833 height 42
copy div "Write a function that takes two arrays and returns a map where the keys are the…"
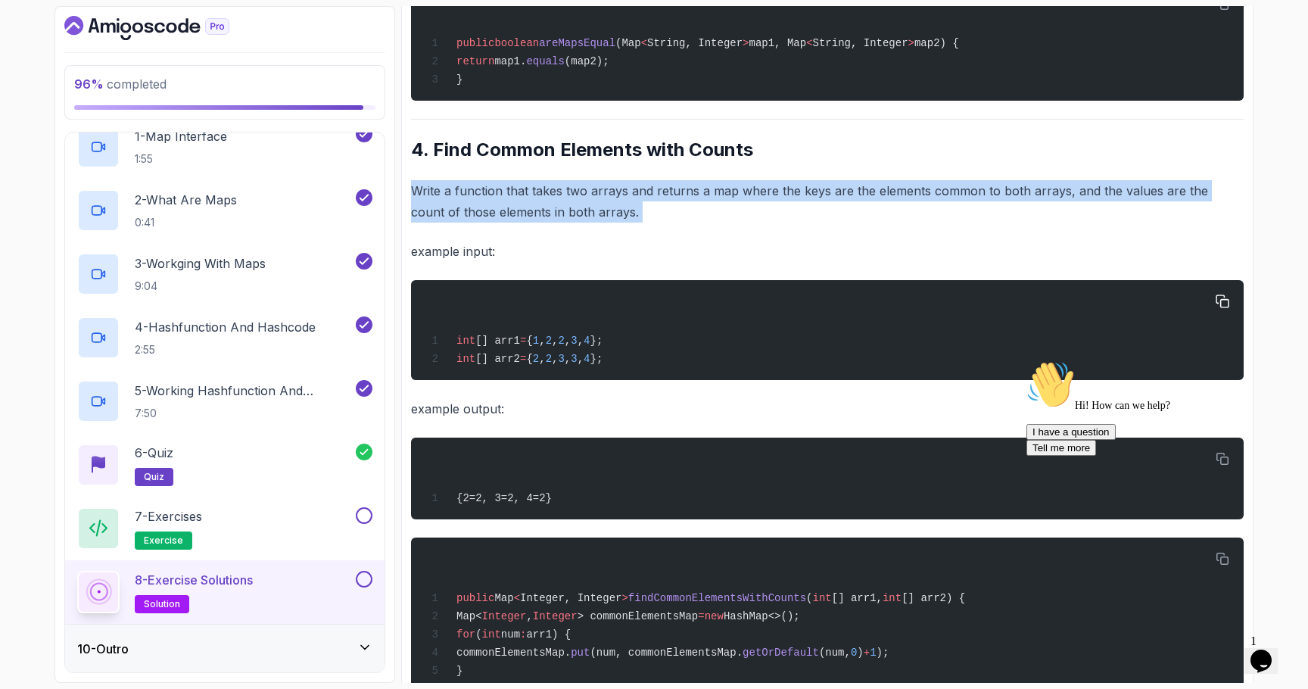
scroll to position [1694, 0]
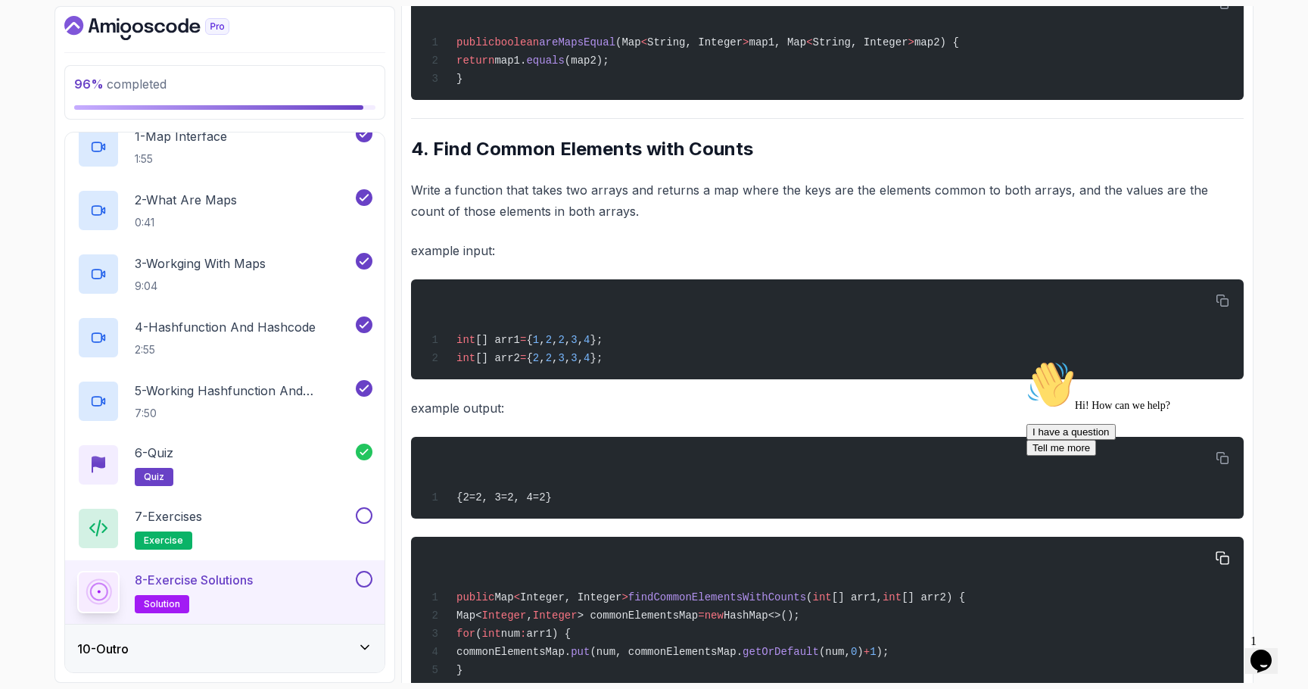
click at [689, 603] on span "findCommonElementsWithCounts" at bounding box center [717, 597] width 178 height 12
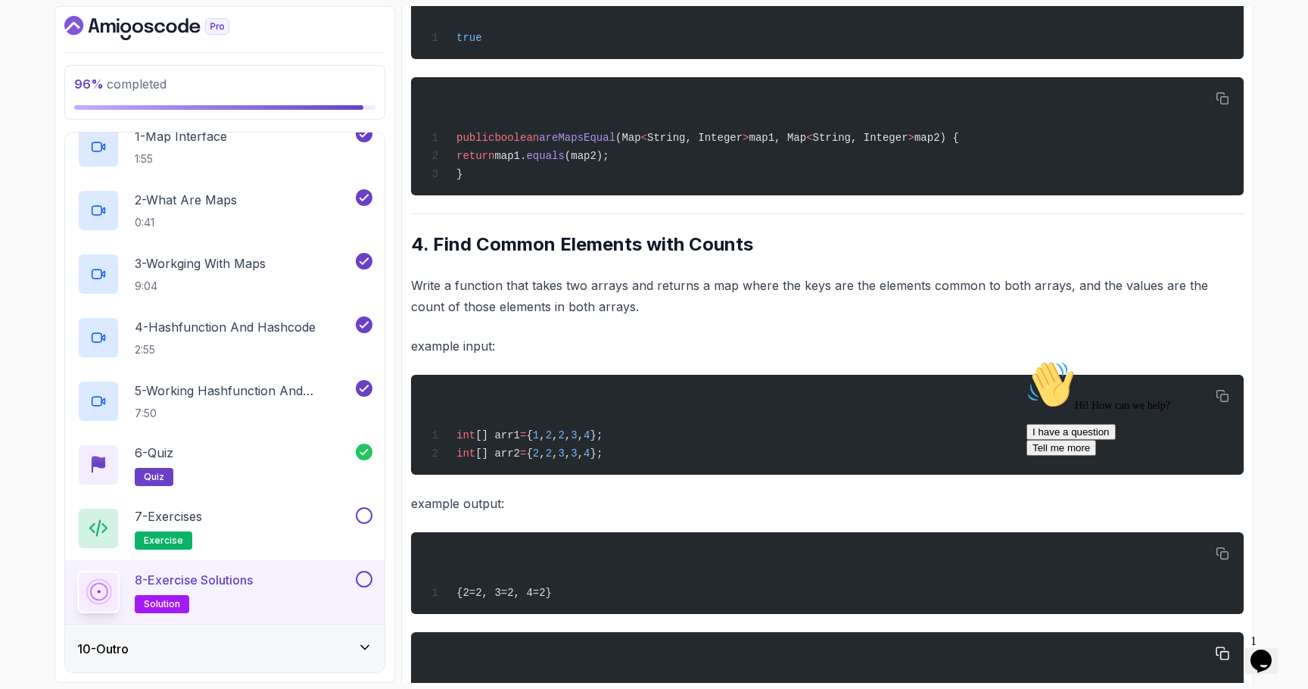
scroll to position [1584, 0]
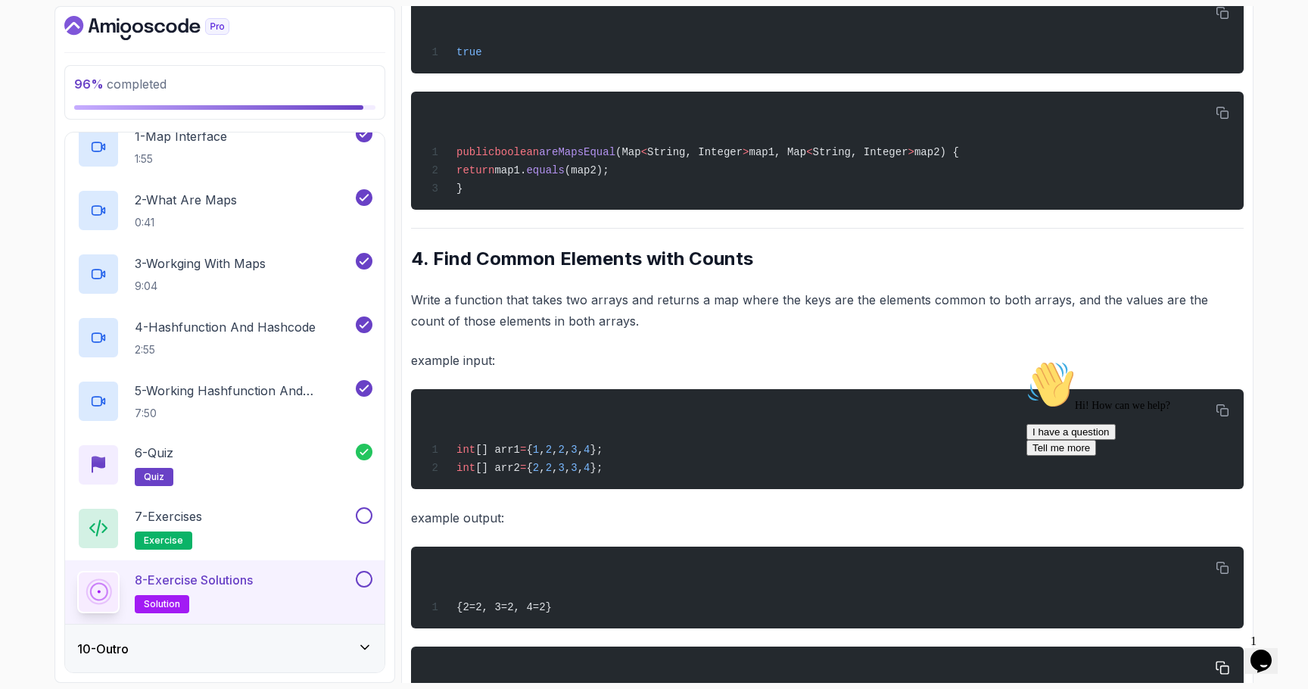
copy span "findCommonElementsWithCounts"
drag, startPoint x: 642, startPoint y: 492, endPoint x: 450, endPoint y: 457, distance: 195.4
click at [450, 457] on div "int [] arr1 = { 1 , 2 , 2 , 3 , 4 }; int [] arr2 = { 2 , 2 , 3 , 3 , 4 };" at bounding box center [827, 439] width 809 height 82
copy code "int [] arr1 = { 1 , 2 , 2 , 3 , 4 }; int [] arr2 = { 2 , 2 , 3 , 3 , 4 };"
click at [528, 613] on span "{2=2, 3=2, 4=2}" at bounding box center [504, 607] width 95 height 12
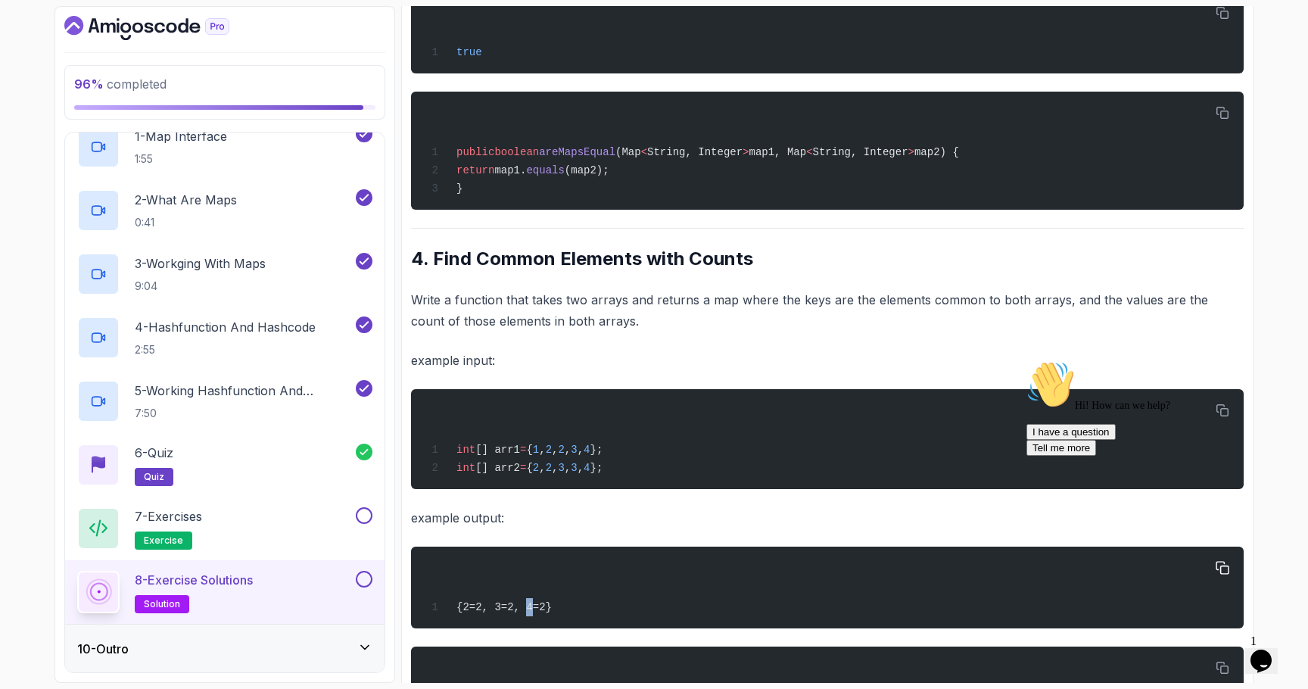
click at [528, 613] on span "{2=2, 3=2, 4=2}" at bounding box center [504, 607] width 95 height 12
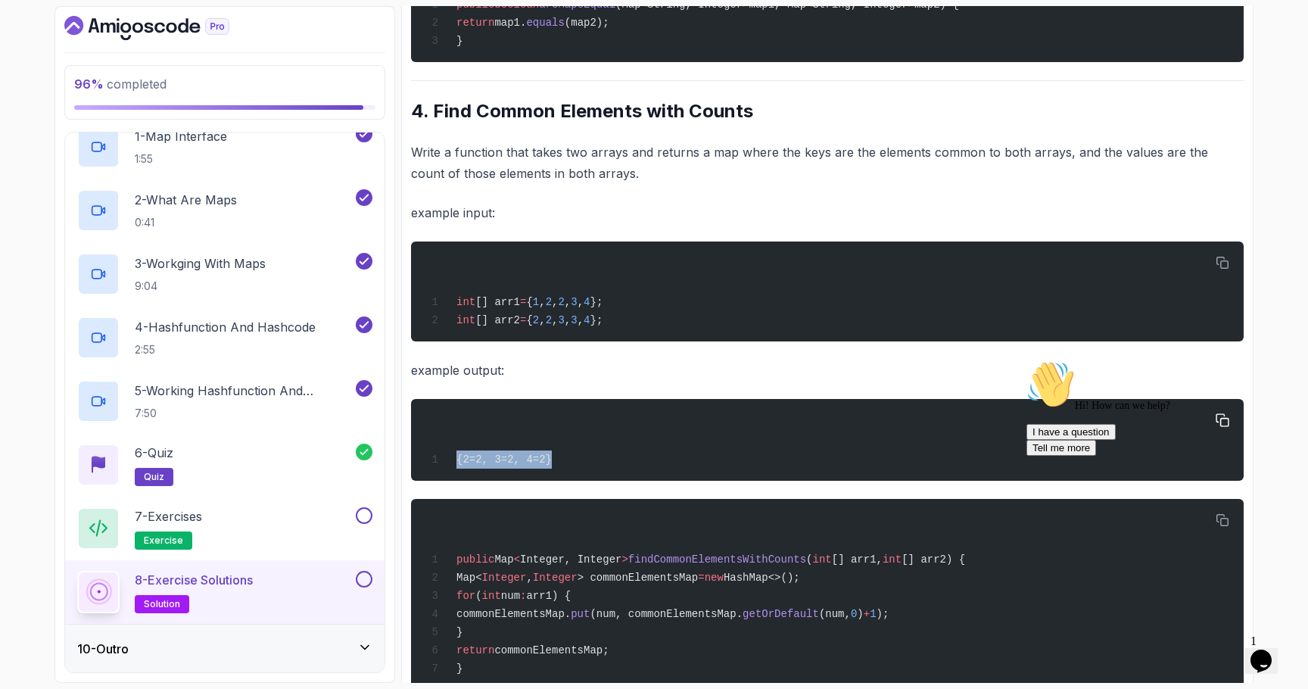
scroll to position [1799, 0]
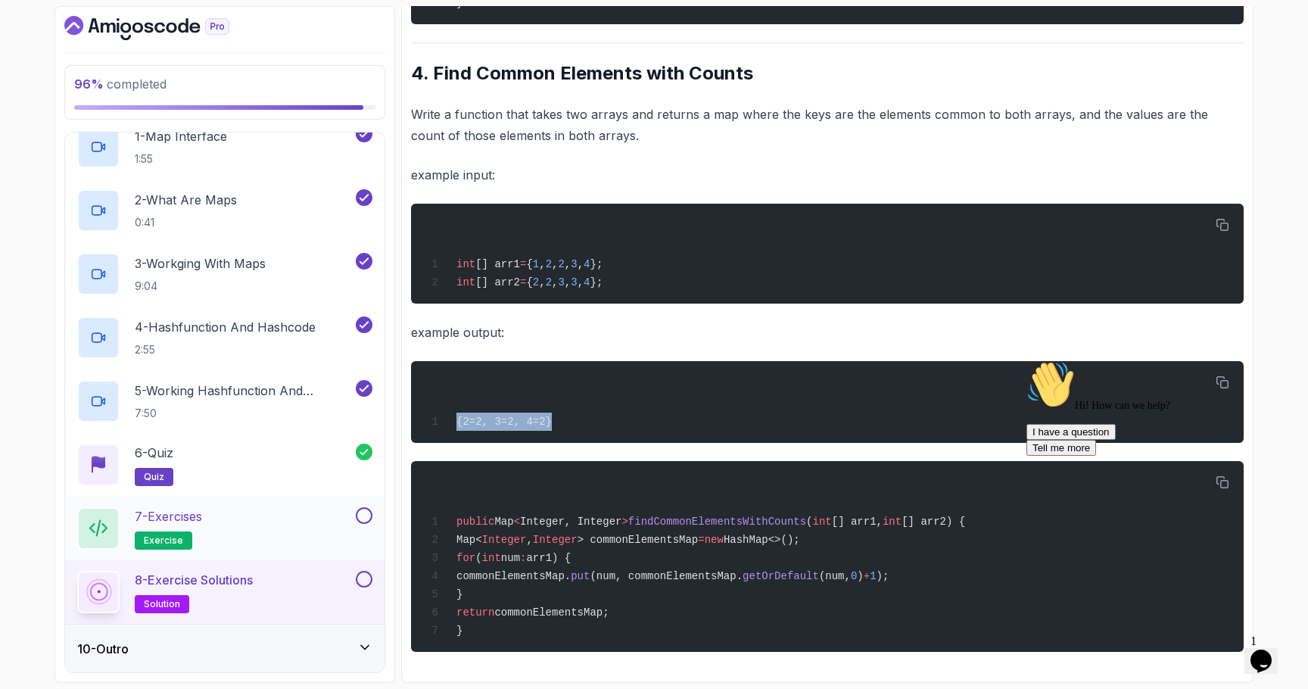
click at [368, 513] on button at bounding box center [364, 515] width 17 height 17
click at [360, 579] on button at bounding box center [364, 579] width 17 height 17
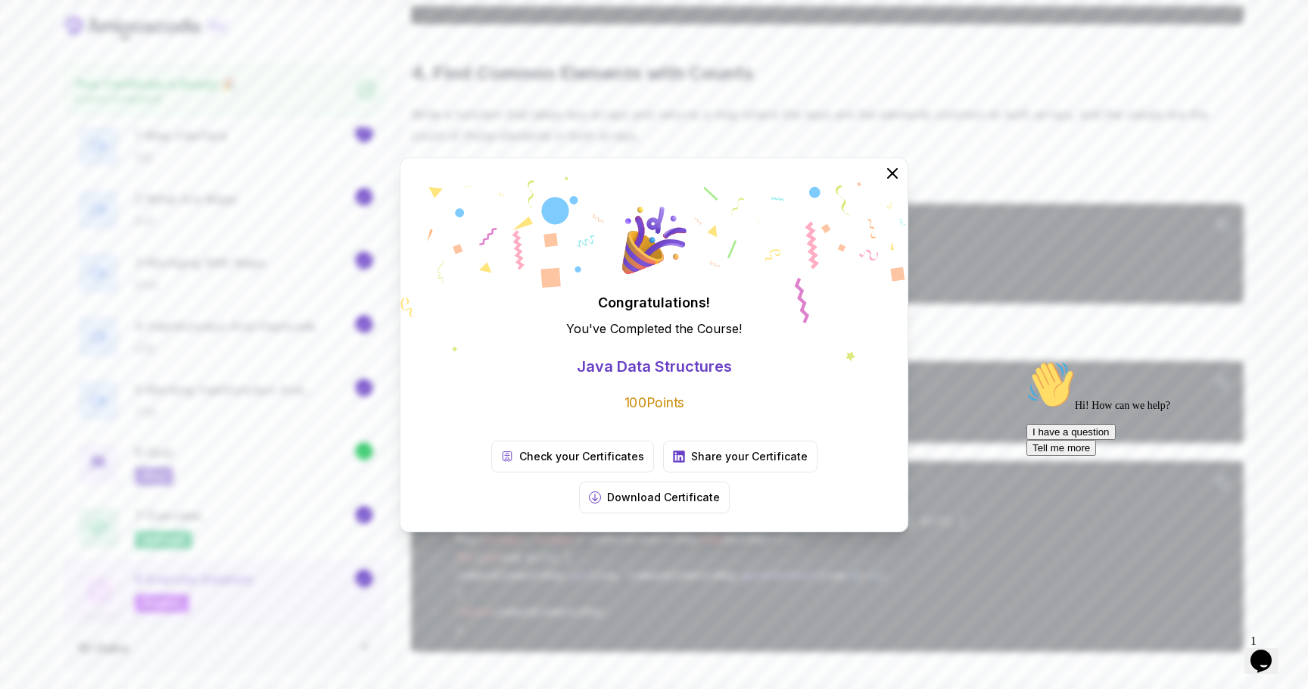
scroll to position [455, 0]
click at [895, 182] on icon at bounding box center [893, 173] width 20 height 20
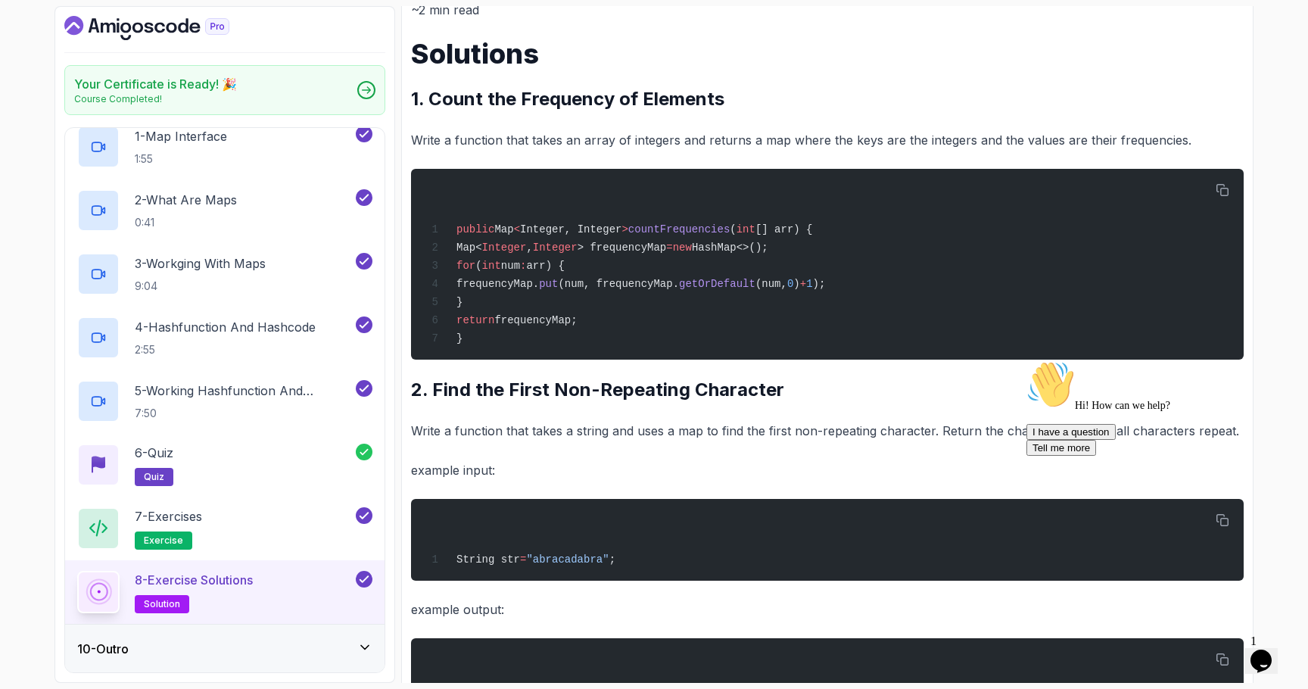
scroll to position [0, 0]
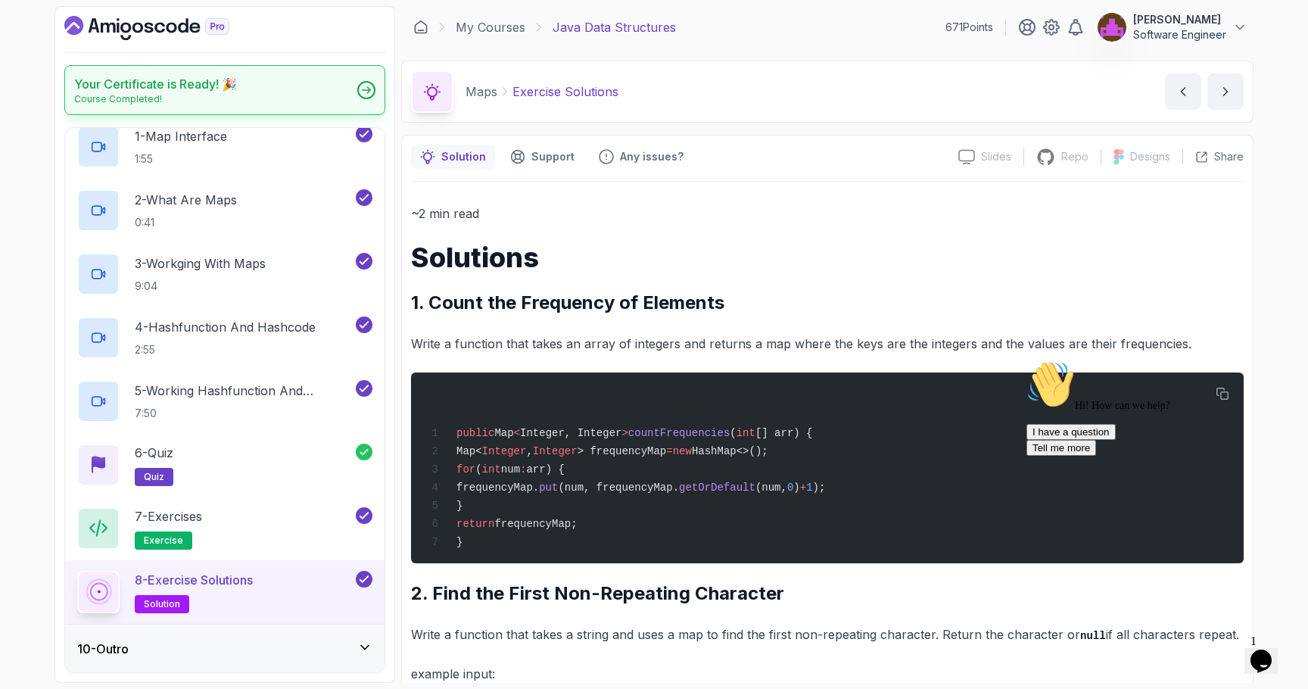
click at [369, 100] on div "Your Certificate is Ready! 🎉 Course Completed!" at bounding box center [224, 90] width 321 height 50
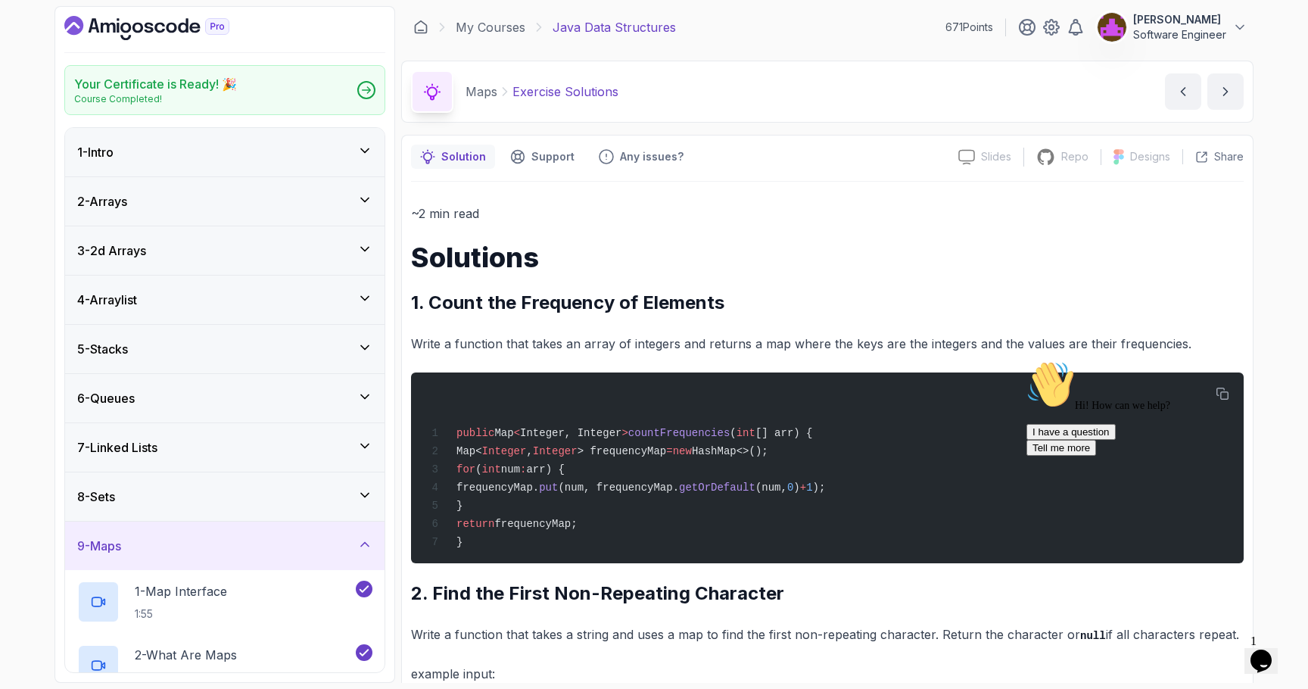
click at [367, 544] on icon at bounding box center [365, 544] width 8 height 4
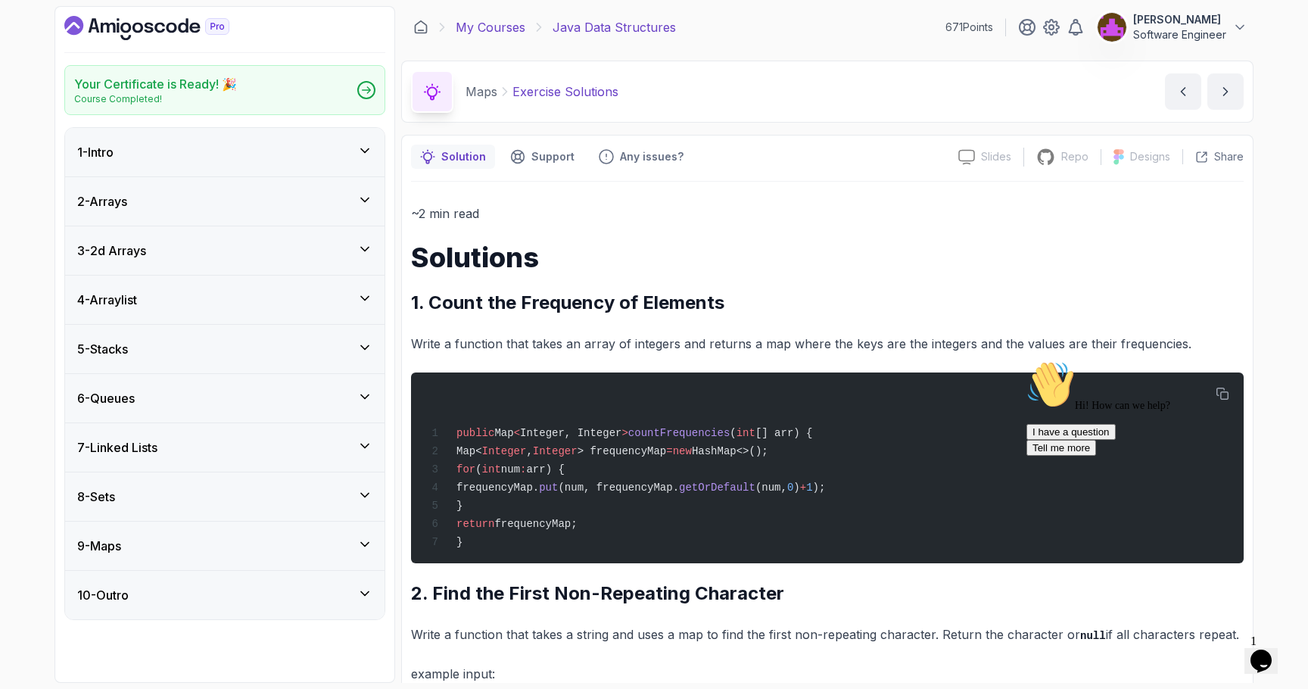
click at [524, 27] on link "My Courses" at bounding box center [491, 27] width 70 height 18
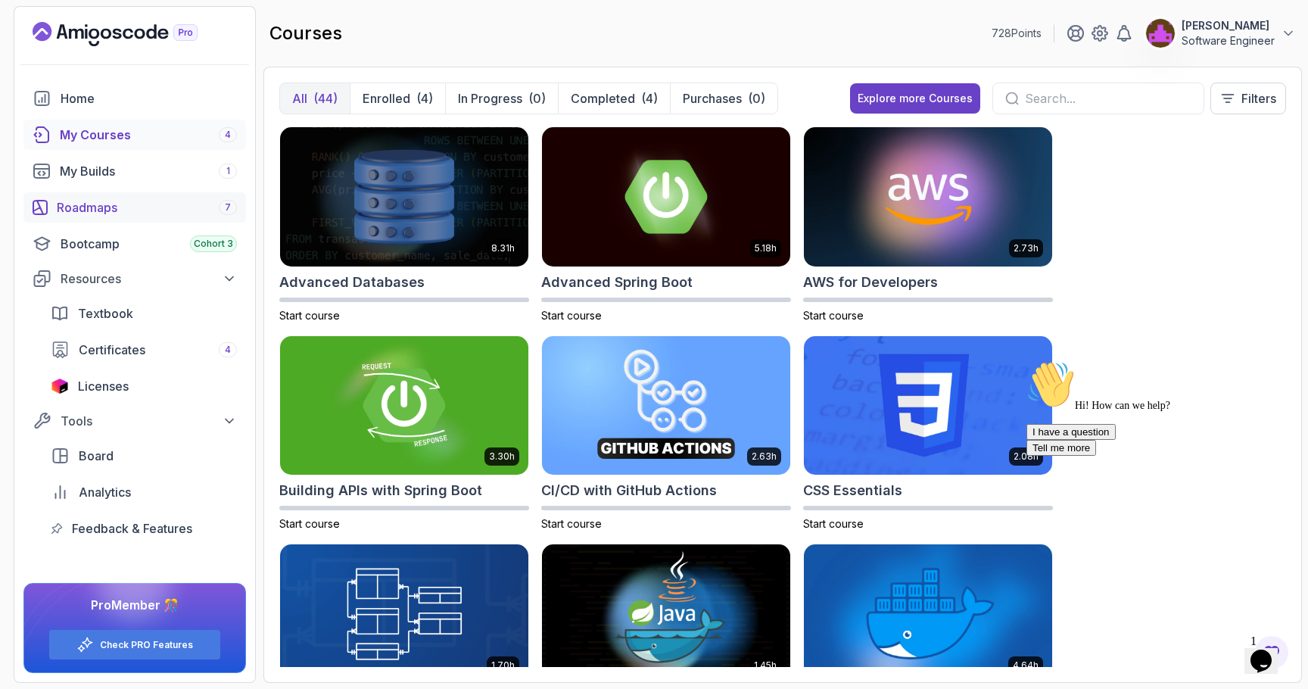
click at [164, 204] on div "Roadmaps 7" at bounding box center [147, 207] width 180 height 18
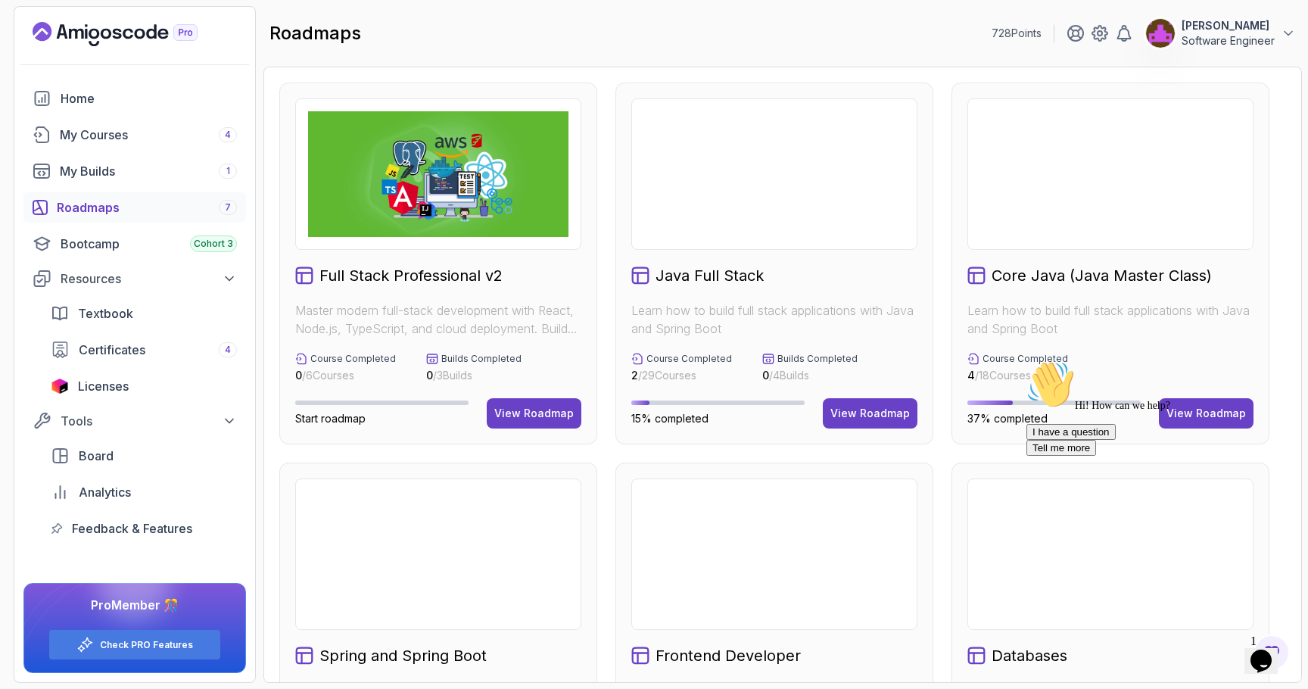
click at [1225, 416] on div "Hi! How can we help? I have a question Tell me more" at bounding box center [1163, 407] width 273 height 95
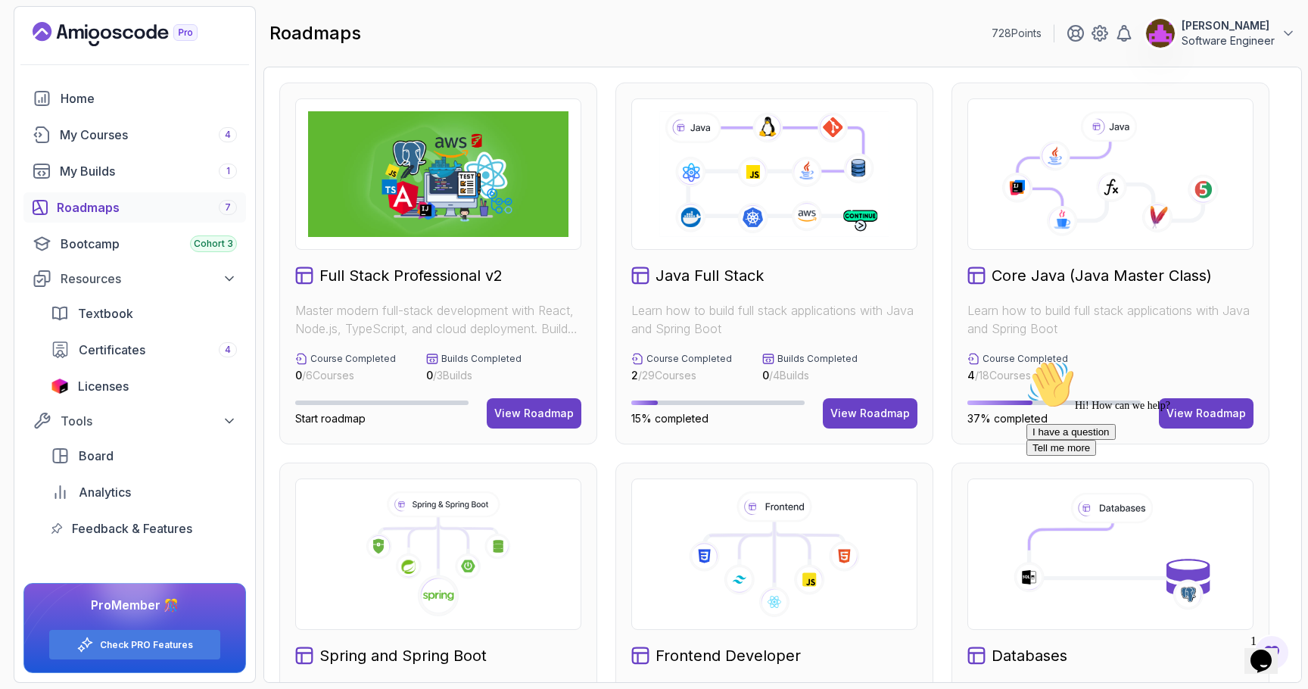
click at [1214, 407] on div "Hi! How can we help? I have a question Tell me more" at bounding box center [1163, 407] width 273 height 95
click at [1184, 408] on div "Hi! How can we help? I have a question Tell me more" at bounding box center [1163, 407] width 273 height 95
click at [1171, 407] on div "Hi! How can we help? I have a question Tell me more" at bounding box center [1163, 407] width 273 height 95
click at [1155, 329] on p "Learn how to build full stack applications with Java and Spring Boot" at bounding box center [1111, 319] width 286 height 36
click at [1027, 360] on icon "Chat attention grabber" at bounding box center [1027, 360] width 0 height 0
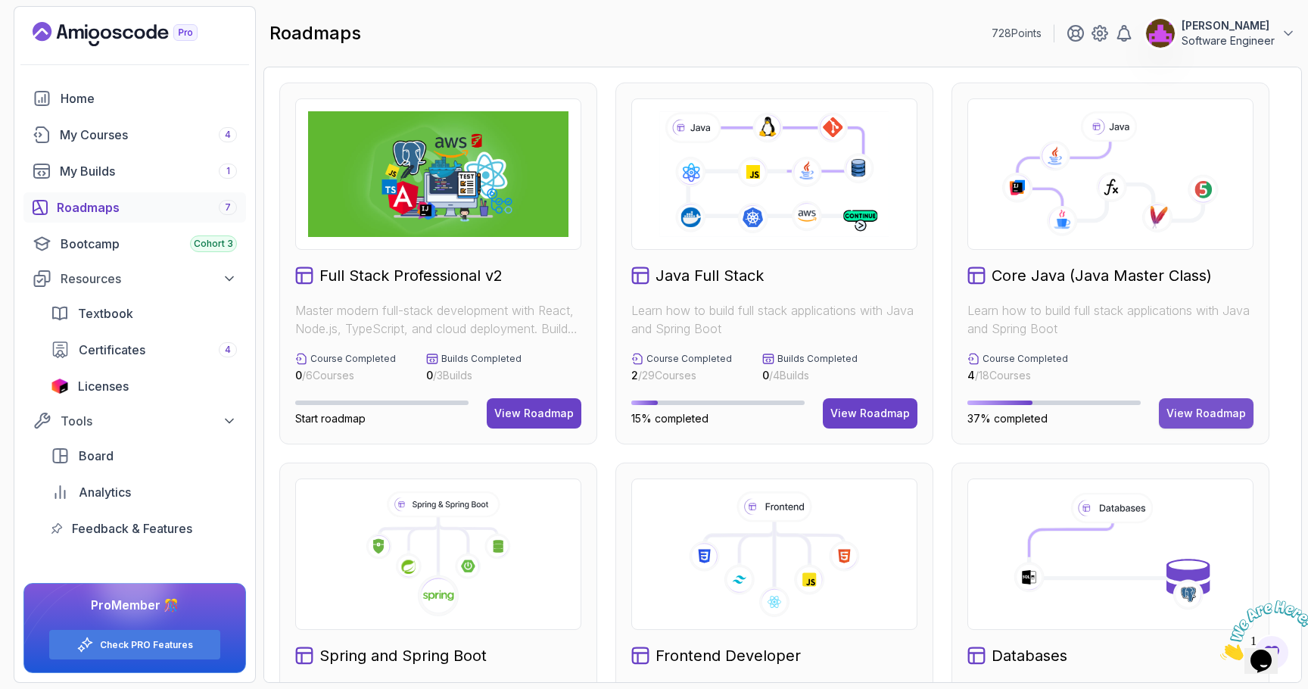
click at [1216, 401] on button "View Roadmap" at bounding box center [1206, 413] width 95 height 30
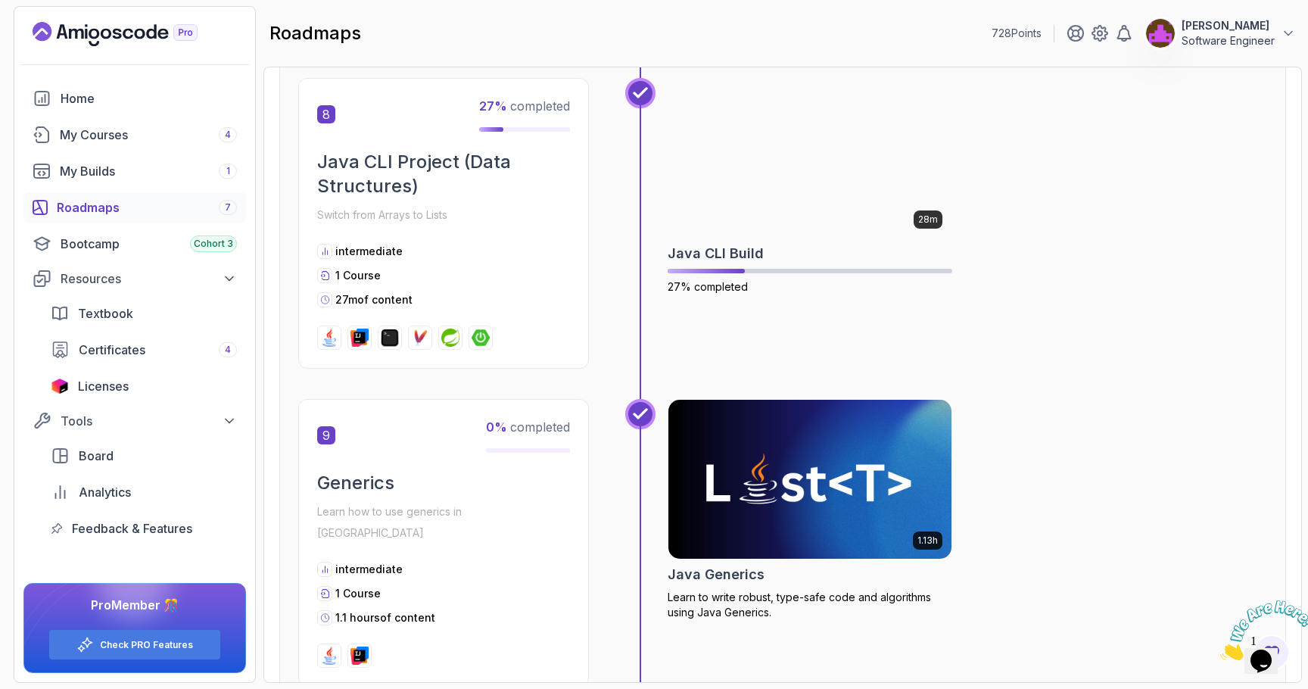
scroll to position [2487, 0]
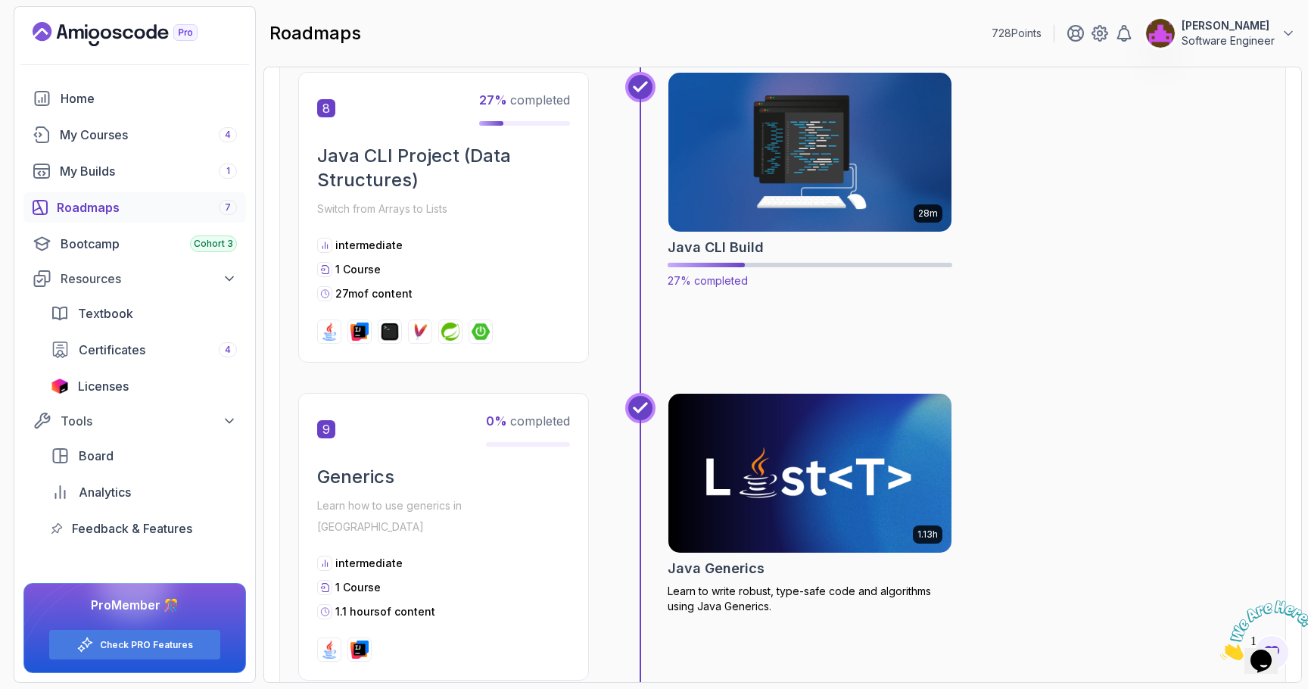
click at [759, 110] on img at bounding box center [811, 152] width 298 height 167
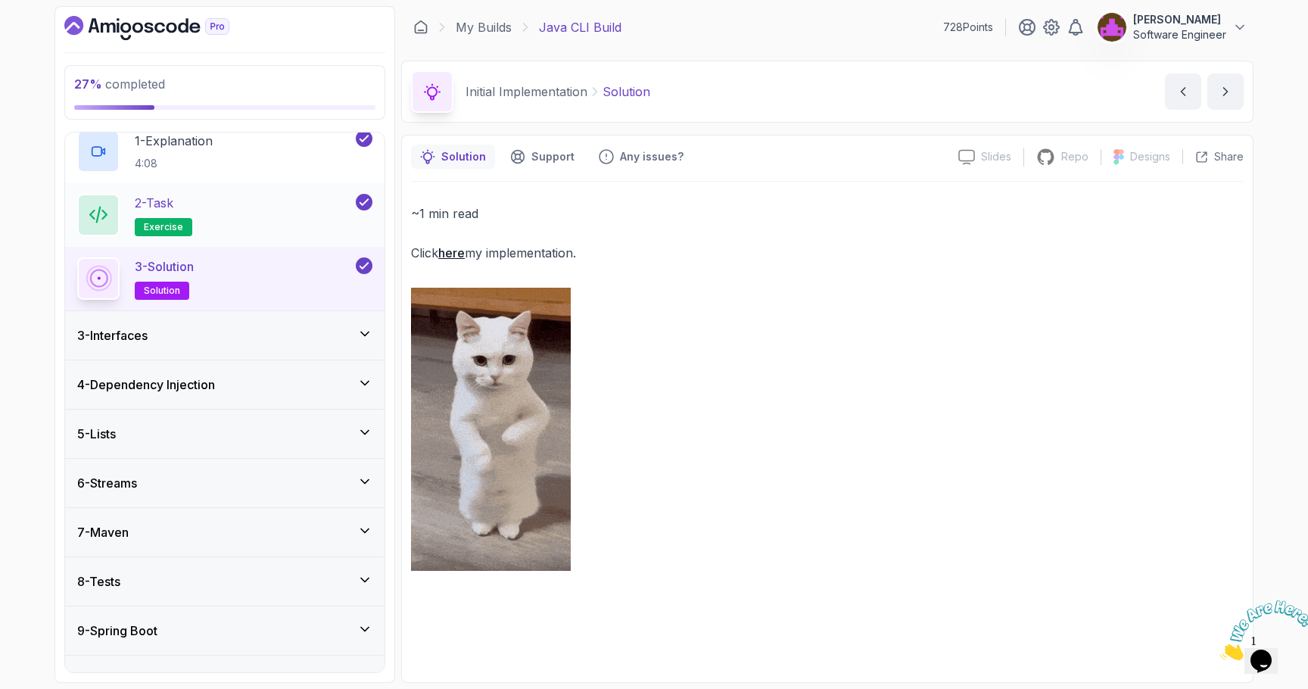
scroll to position [126, 0]
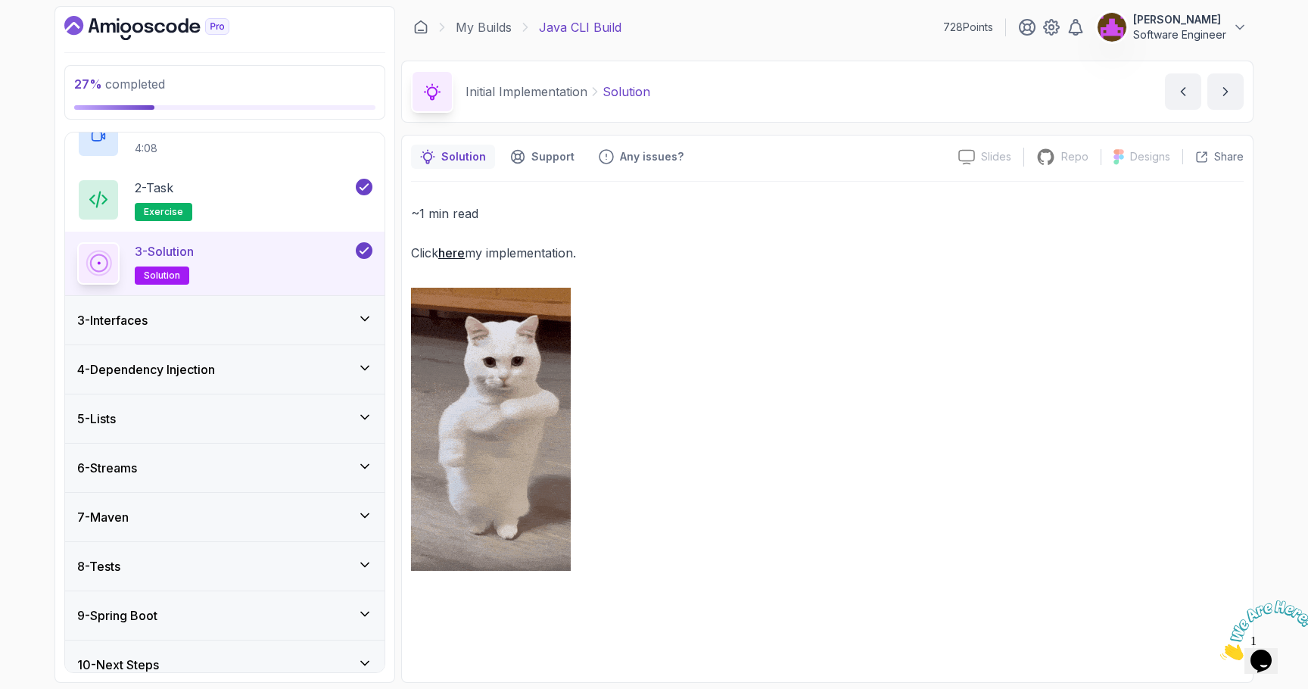
click at [373, 322] on div "3 - Interfaces" at bounding box center [225, 320] width 320 height 48
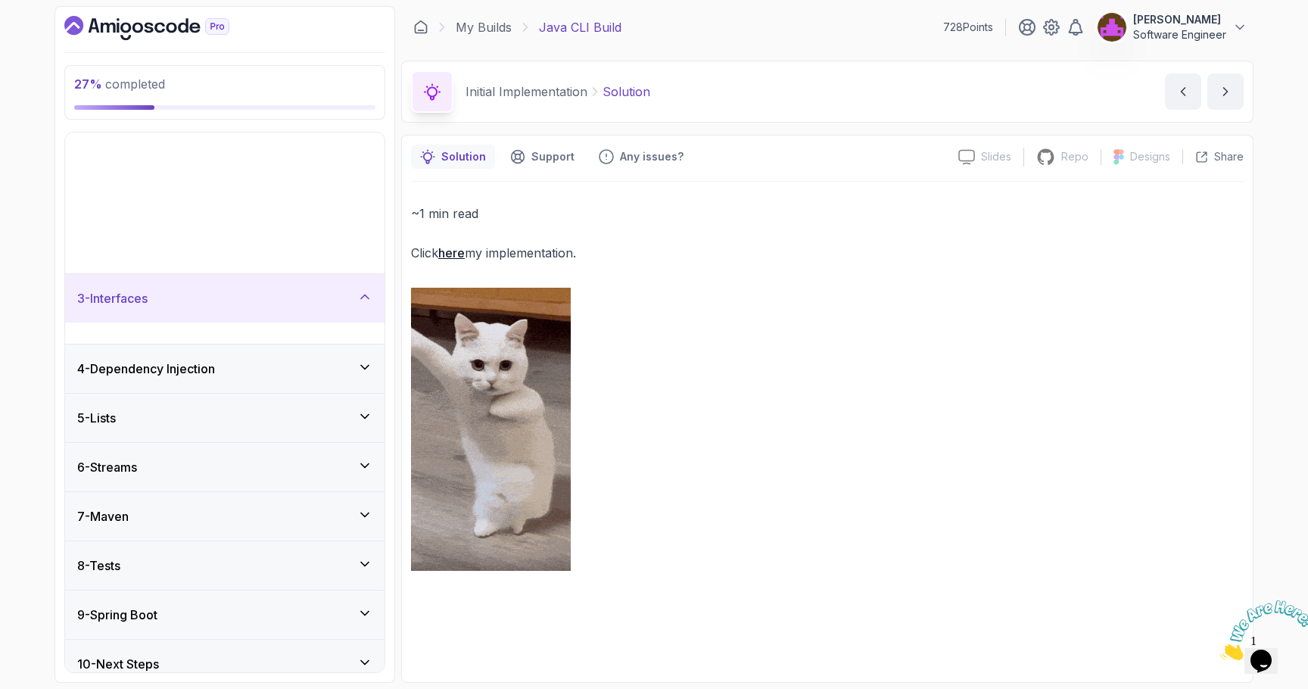
scroll to position [0, 0]
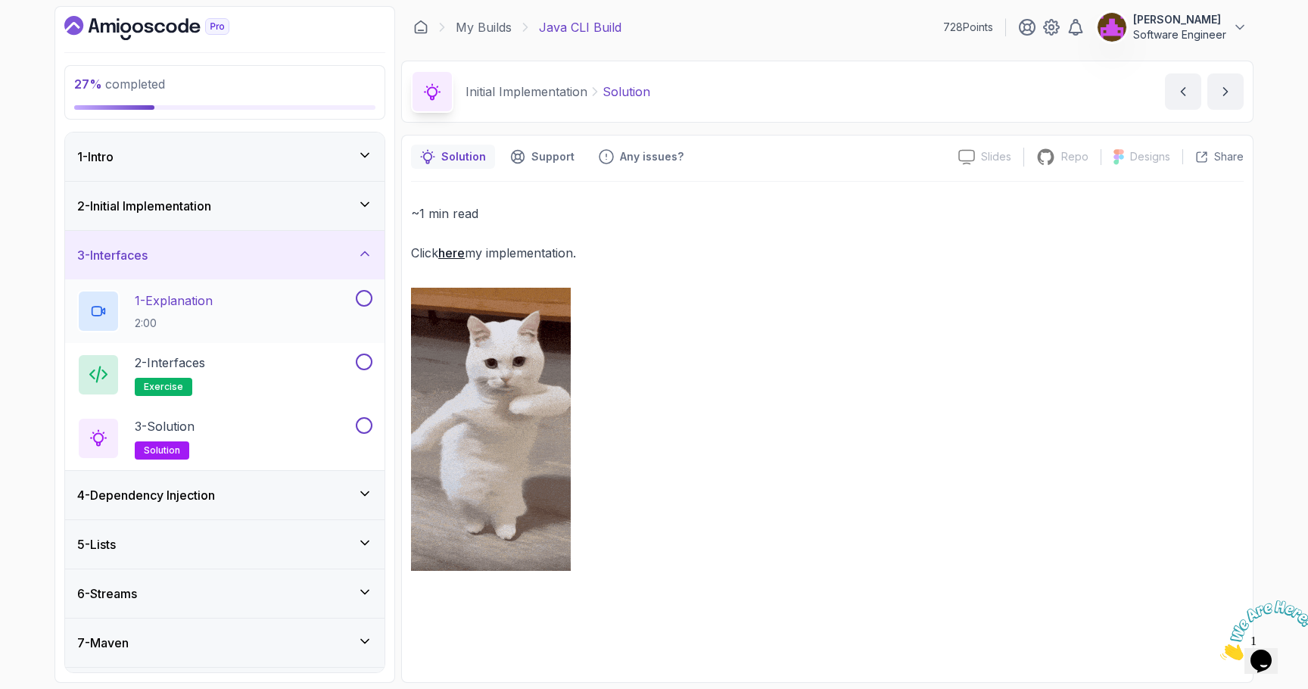
click at [373, 302] on div "1 - Explanation 2:00" at bounding box center [225, 311] width 320 height 64
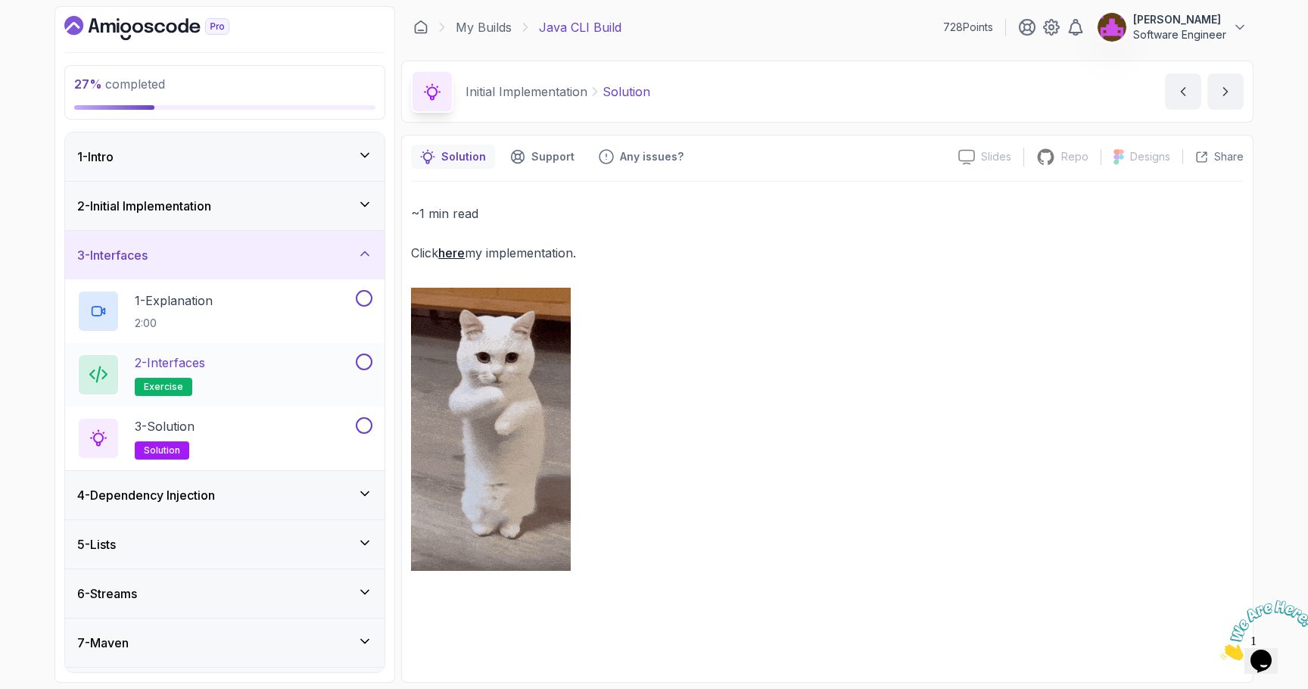
click at [364, 359] on button at bounding box center [364, 362] width 17 height 17
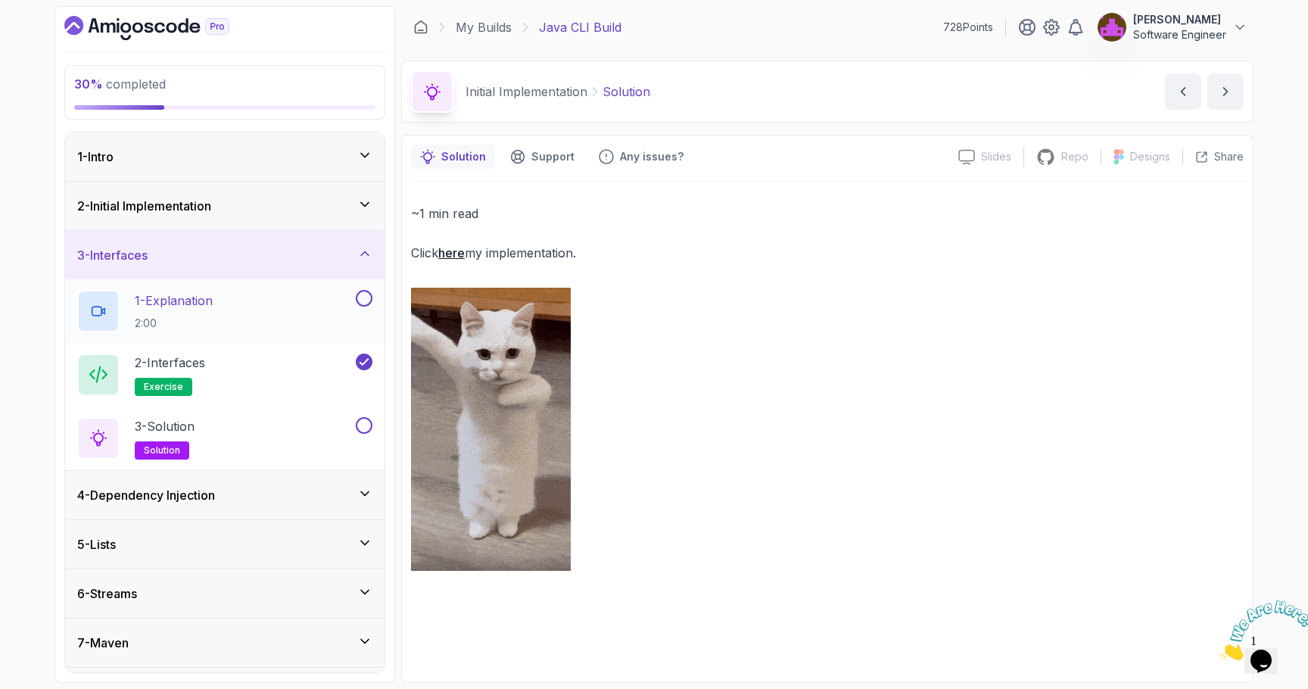
click at [367, 304] on button at bounding box center [364, 298] width 17 height 17
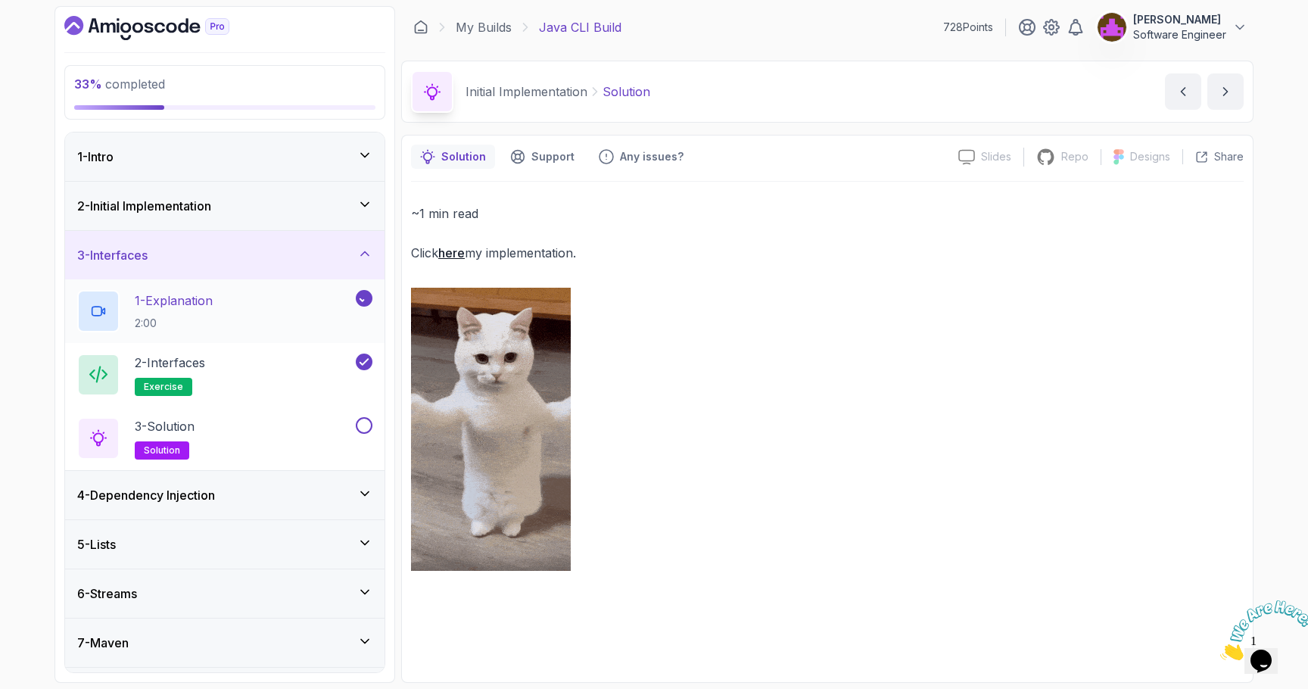
click at [366, 300] on icon at bounding box center [364, 298] width 14 height 15
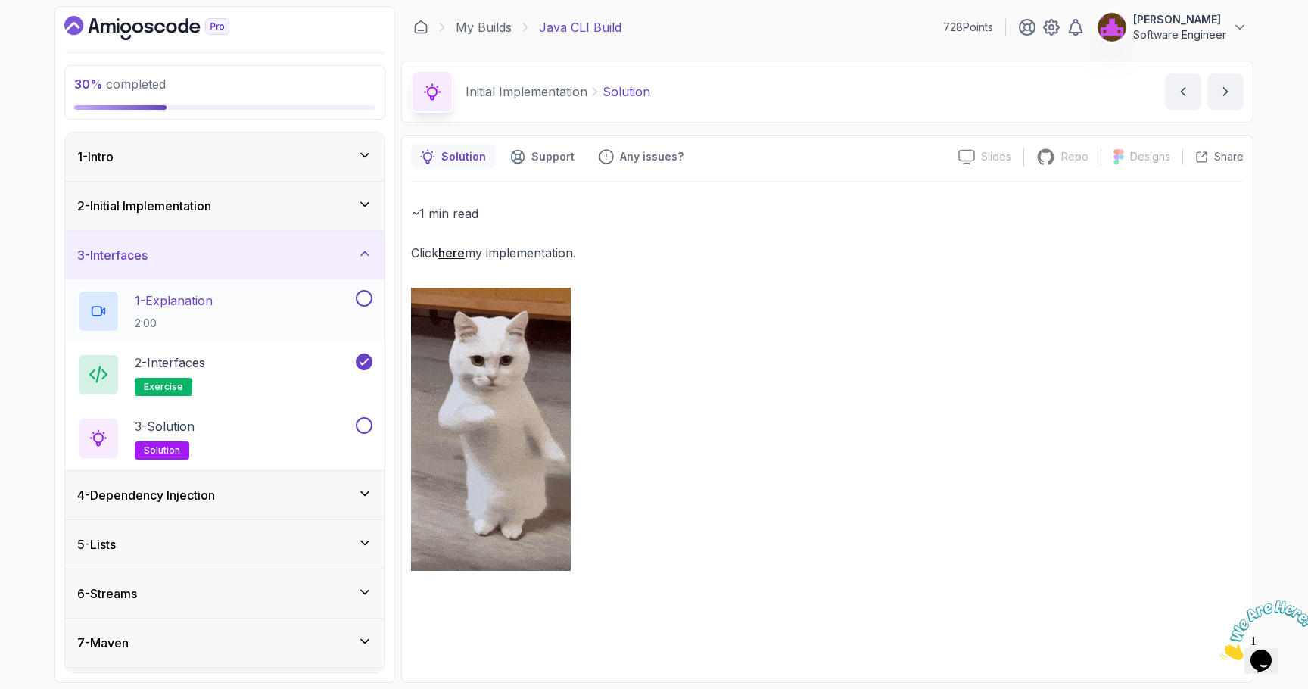
click at [366, 302] on button at bounding box center [364, 298] width 17 height 17
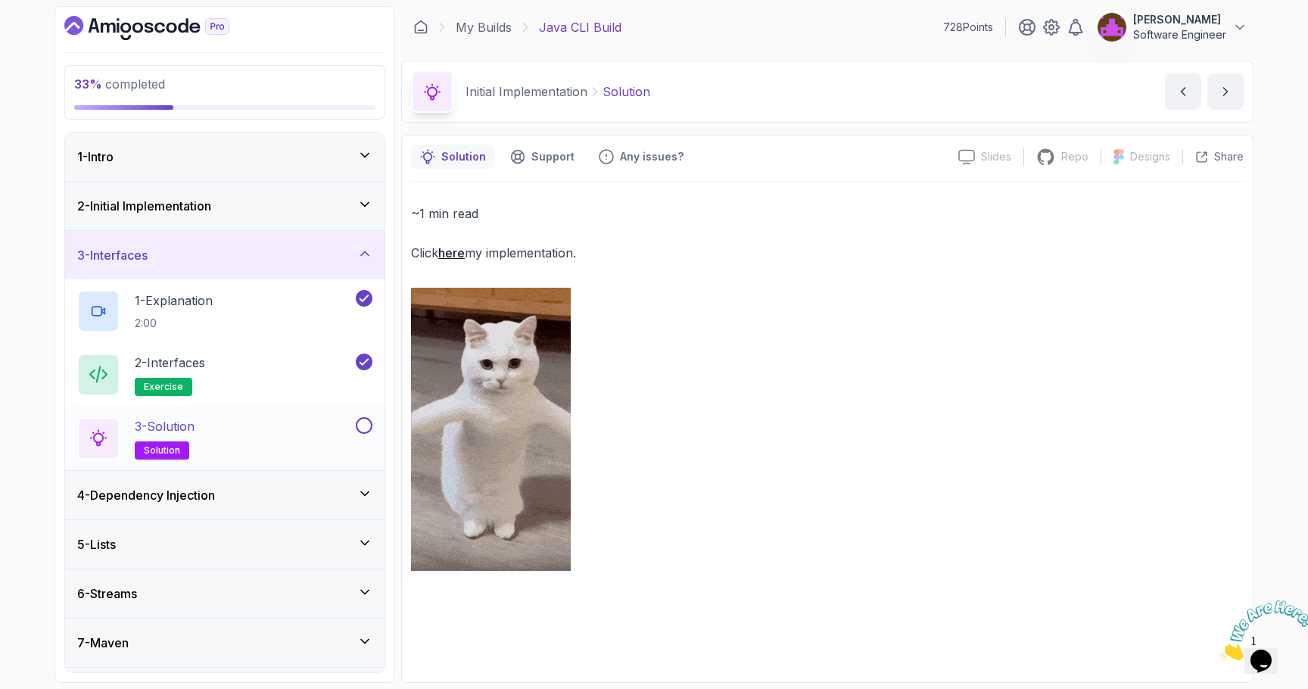
click at [361, 417] on div at bounding box center [363, 425] width 20 height 17
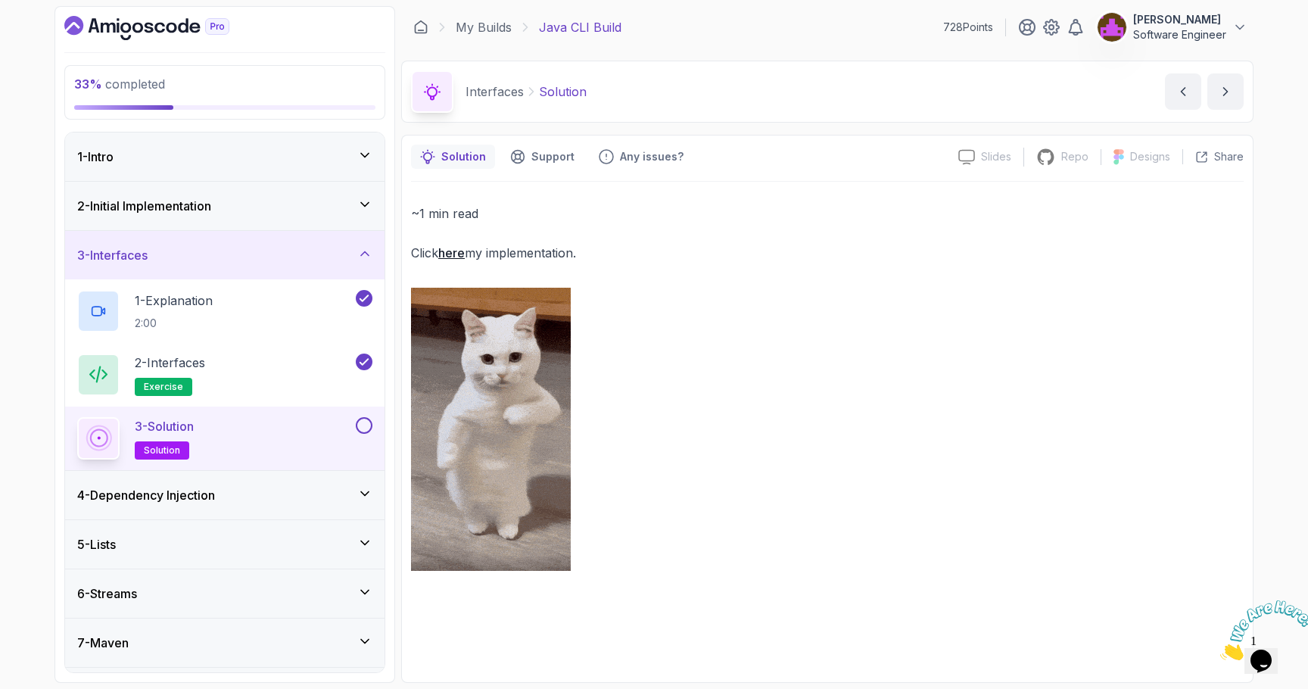
click at [366, 429] on button at bounding box center [364, 425] width 17 height 17
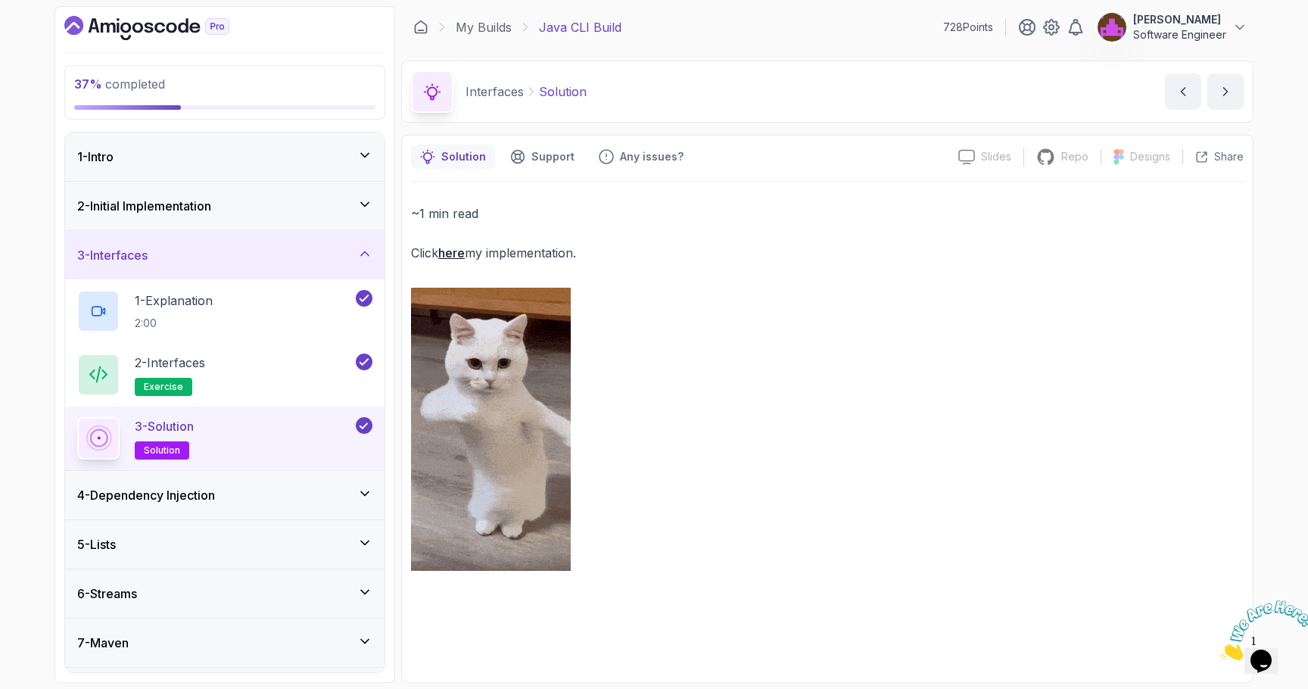
click at [300, 485] on div "4 - Dependency Injection" at bounding box center [225, 495] width 320 height 48
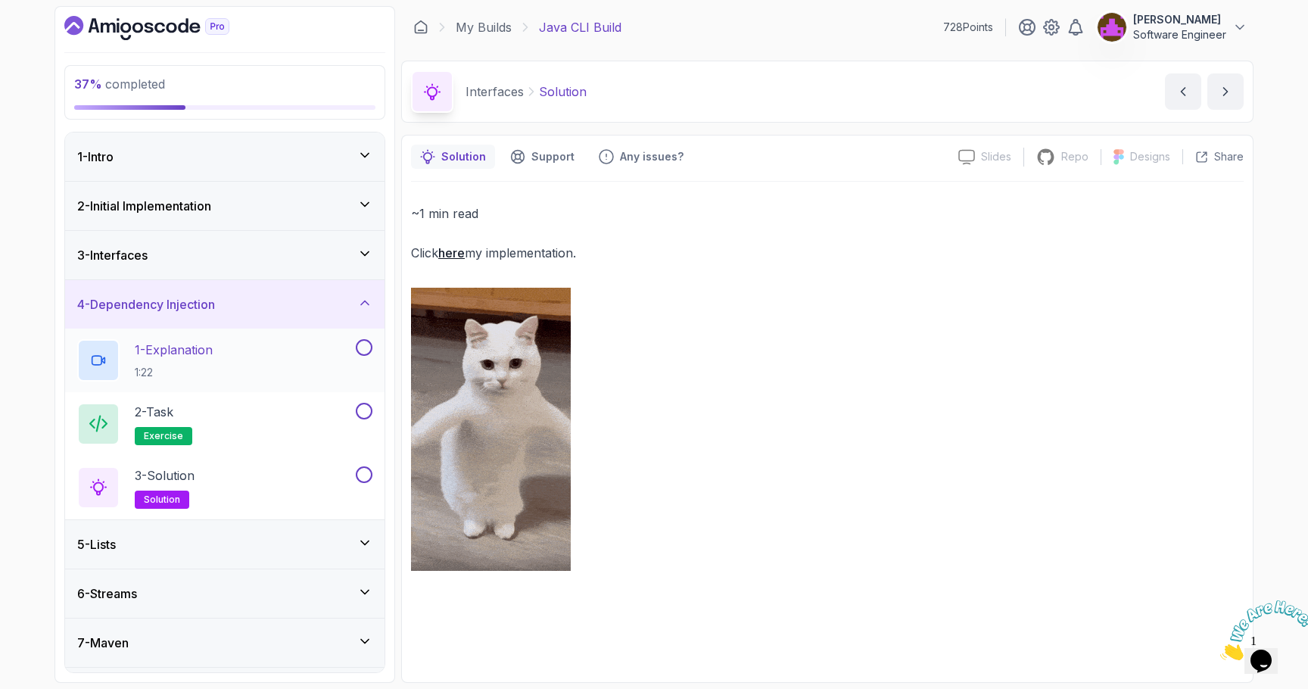
click at [362, 354] on button at bounding box center [364, 347] width 17 height 17
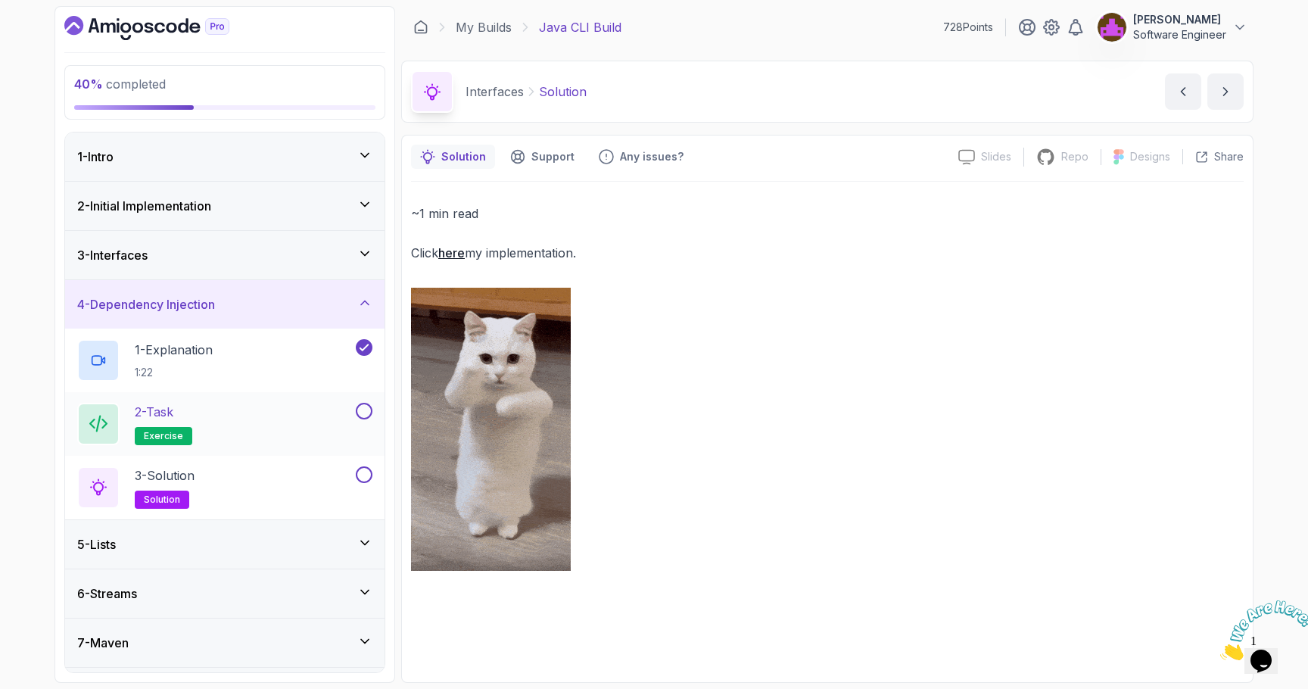
click at [365, 400] on div "2 - Task exercise" at bounding box center [225, 424] width 320 height 64
click at [366, 408] on button at bounding box center [364, 411] width 17 height 17
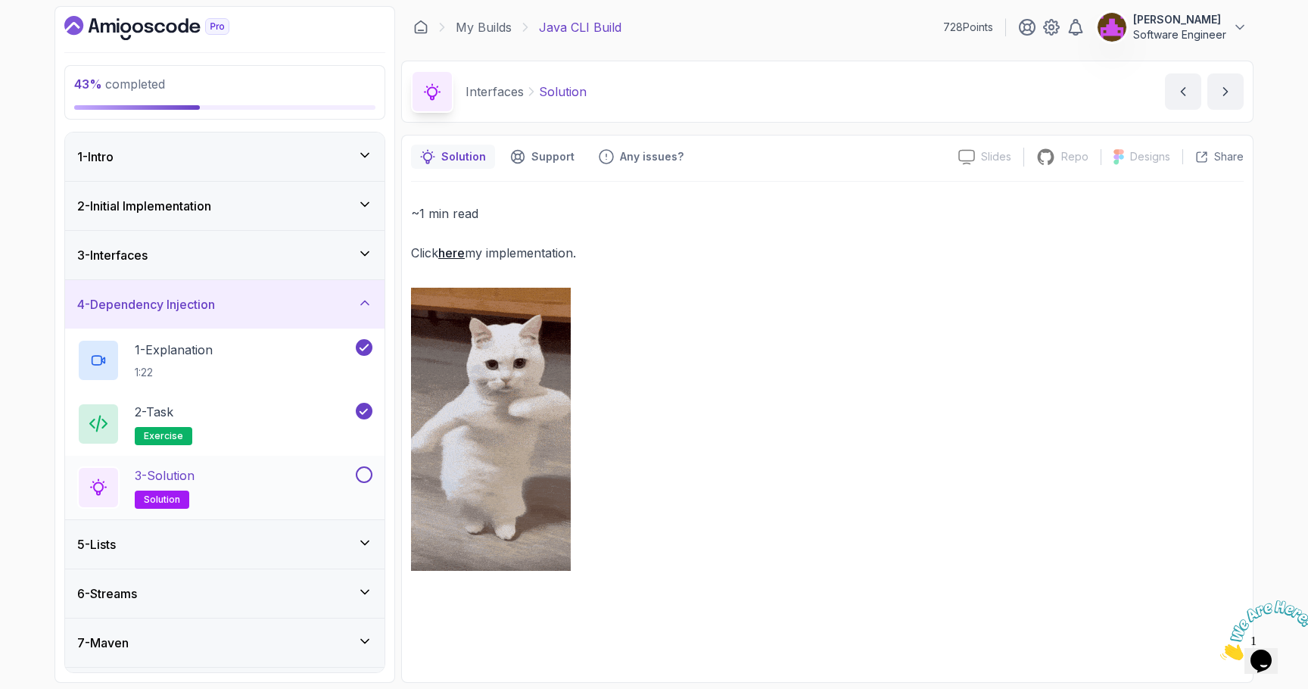
click at [363, 486] on button "3 - Solution solution" at bounding box center [224, 487] width 295 height 42
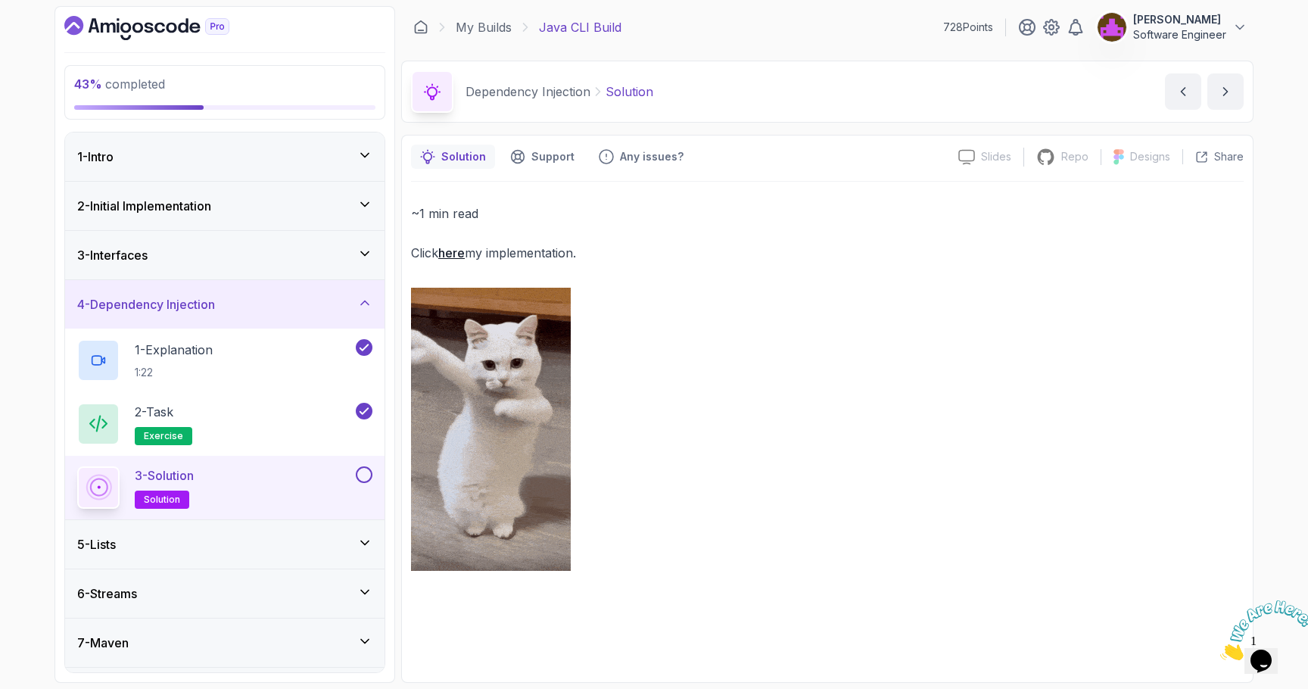
click at [363, 476] on button at bounding box center [364, 474] width 17 height 17
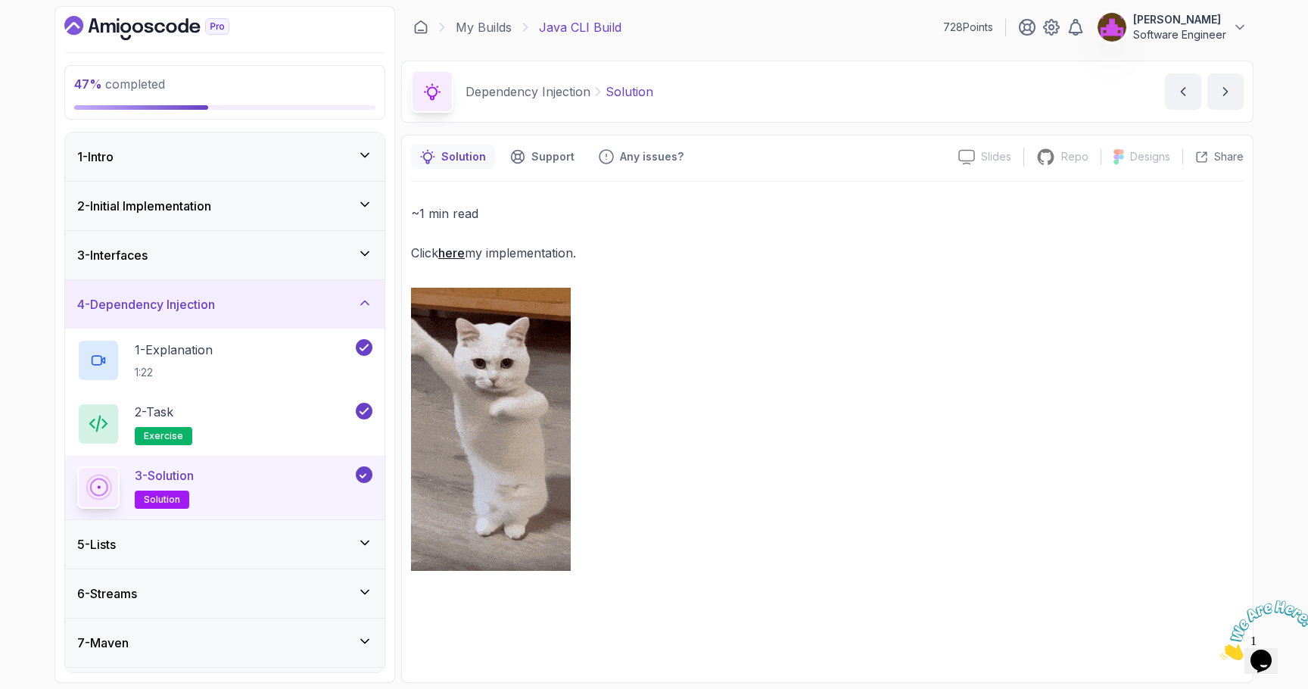
click at [281, 525] on div "5 - Lists" at bounding box center [225, 544] width 320 height 48
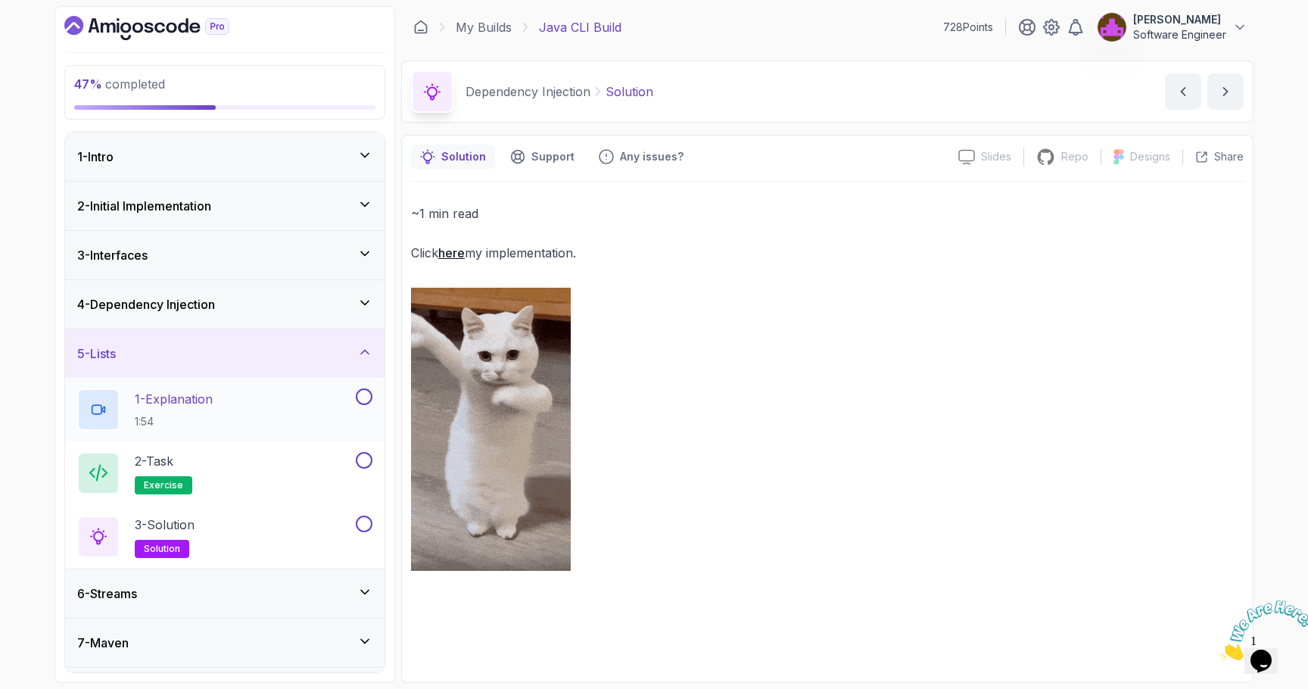
click at [363, 398] on button at bounding box center [364, 396] width 17 height 17
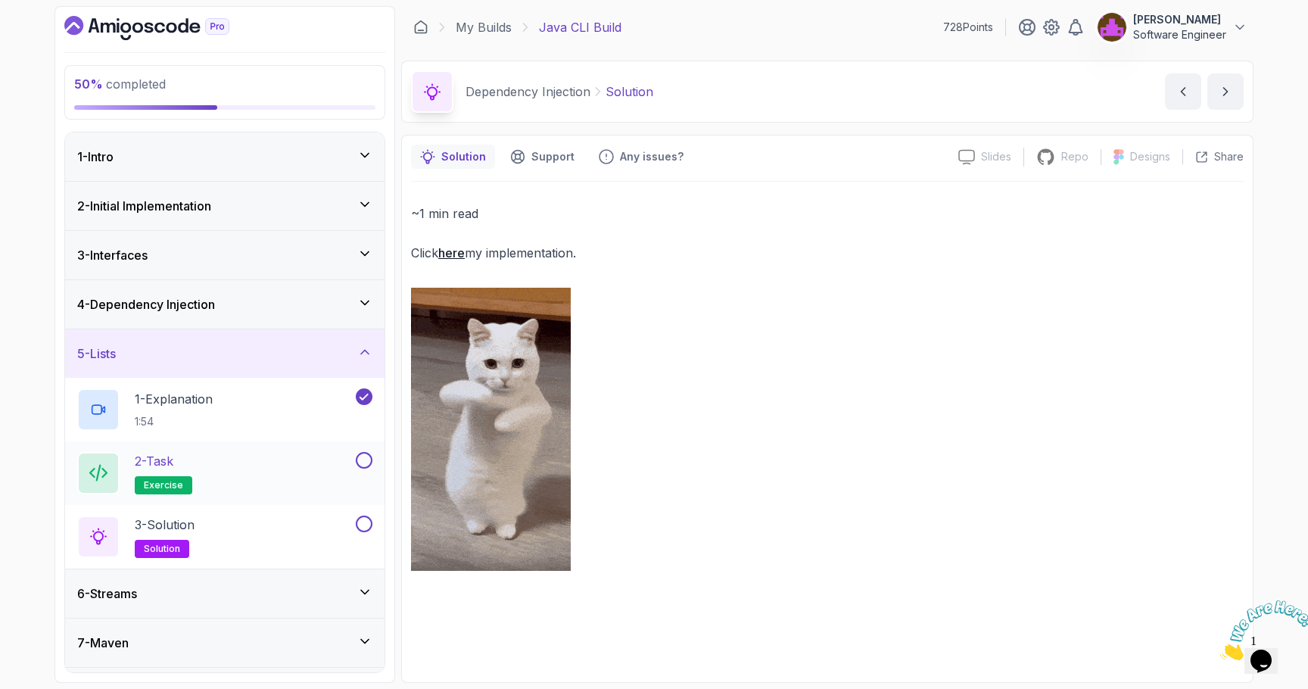
click at [366, 459] on button at bounding box center [364, 460] width 17 height 17
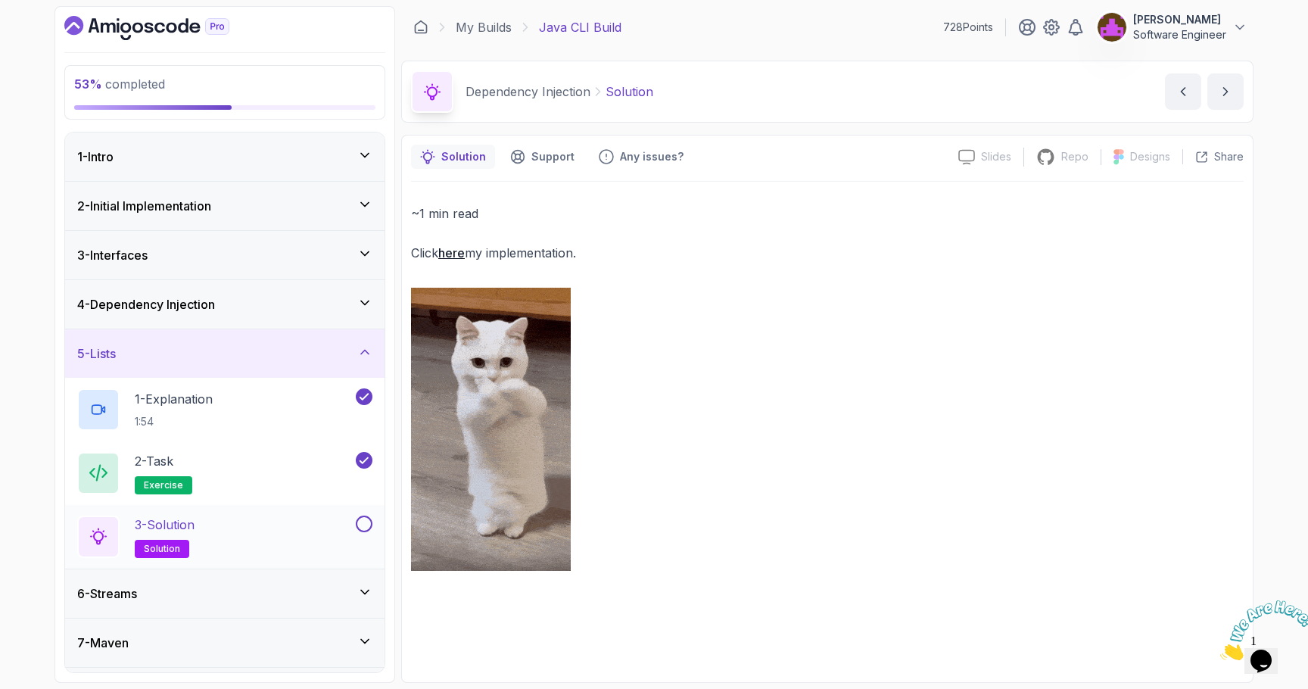
click at [363, 522] on button at bounding box center [364, 524] width 17 height 17
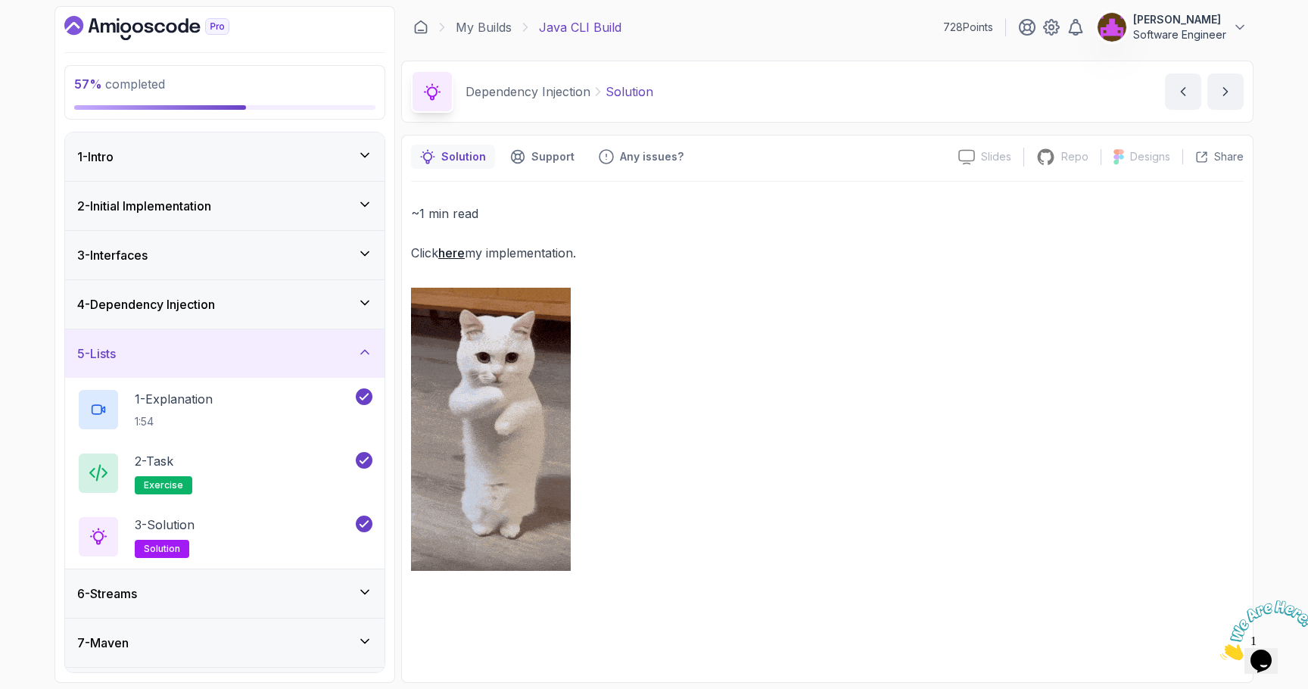
click at [305, 592] on div "6 - Streams" at bounding box center [224, 594] width 295 height 18
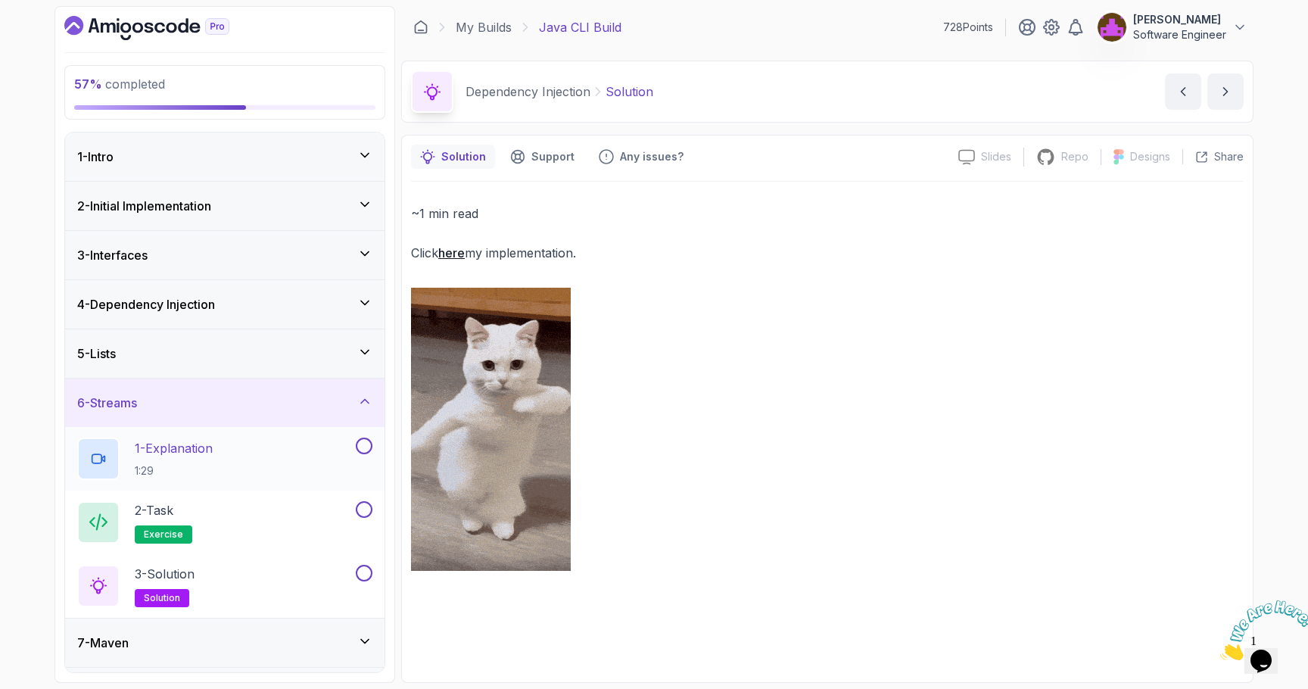
click at [366, 444] on button at bounding box center [364, 446] width 17 height 17
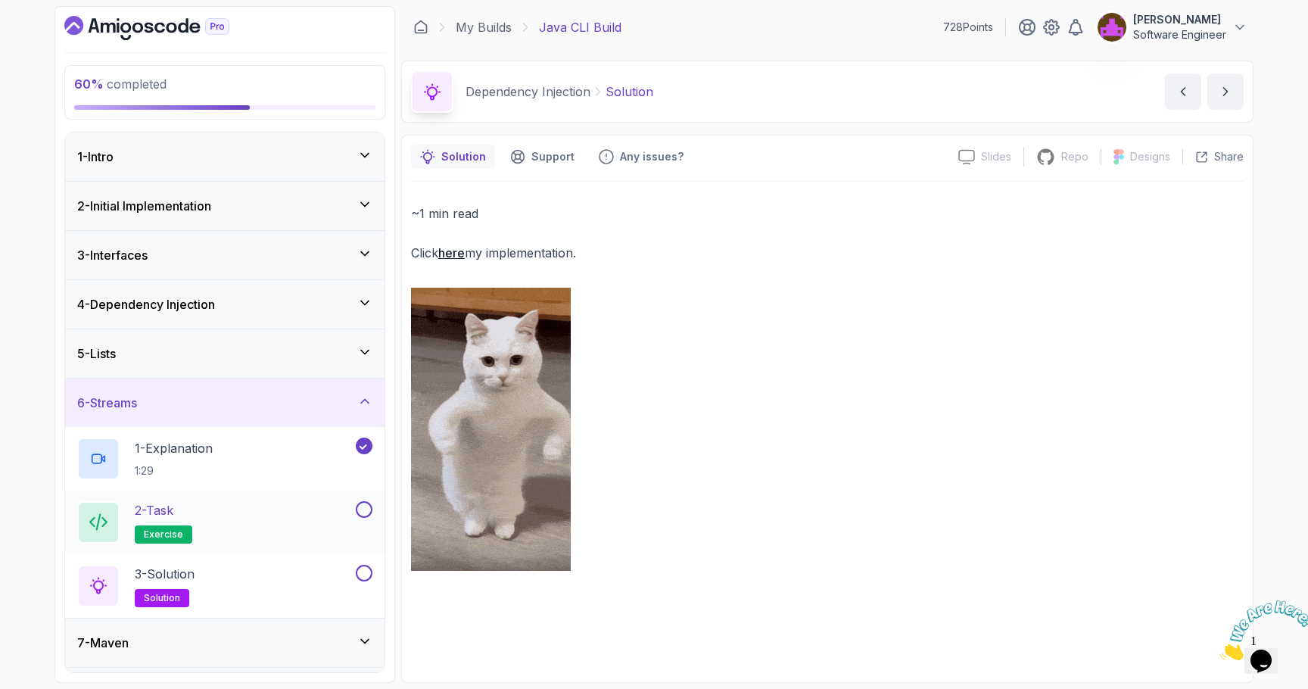
click at [366, 513] on button at bounding box center [364, 509] width 17 height 17
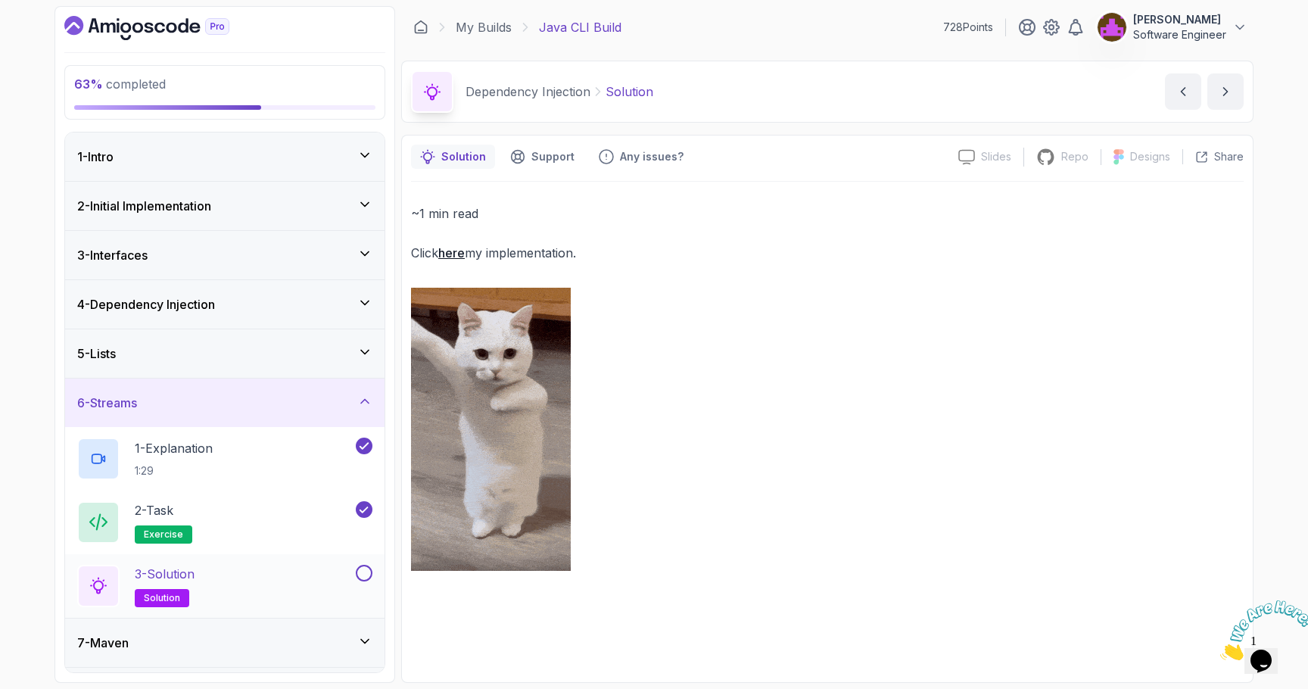
click at [365, 573] on button at bounding box center [364, 573] width 17 height 17
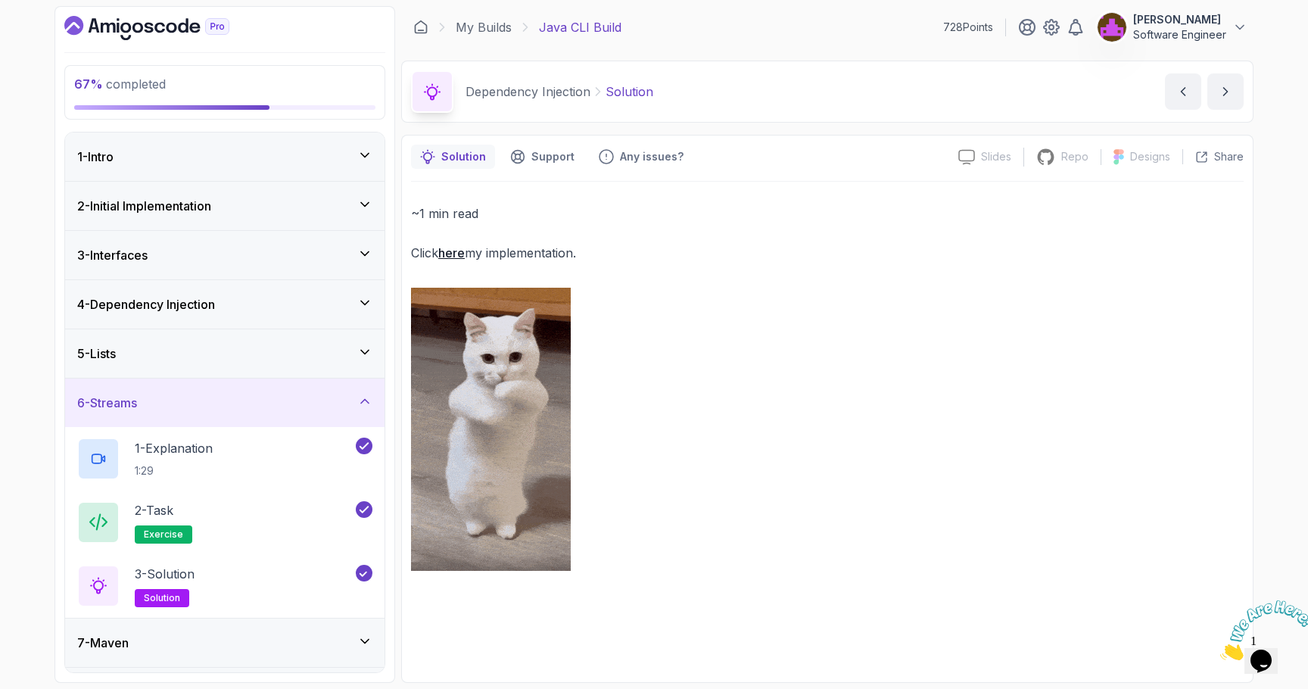
click at [293, 641] on div "7 - Maven" at bounding box center [224, 643] width 295 height 18
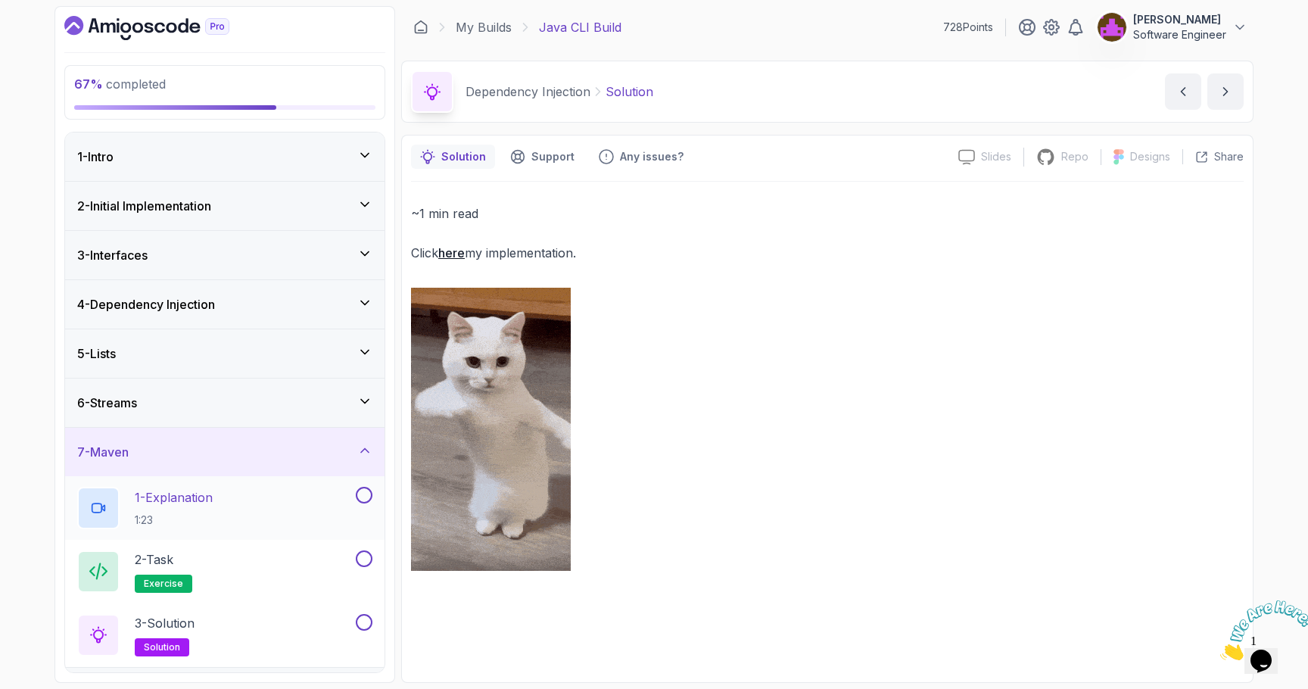
click at [366, 499] on button at bounding box center [364, 495] width 17 height 17
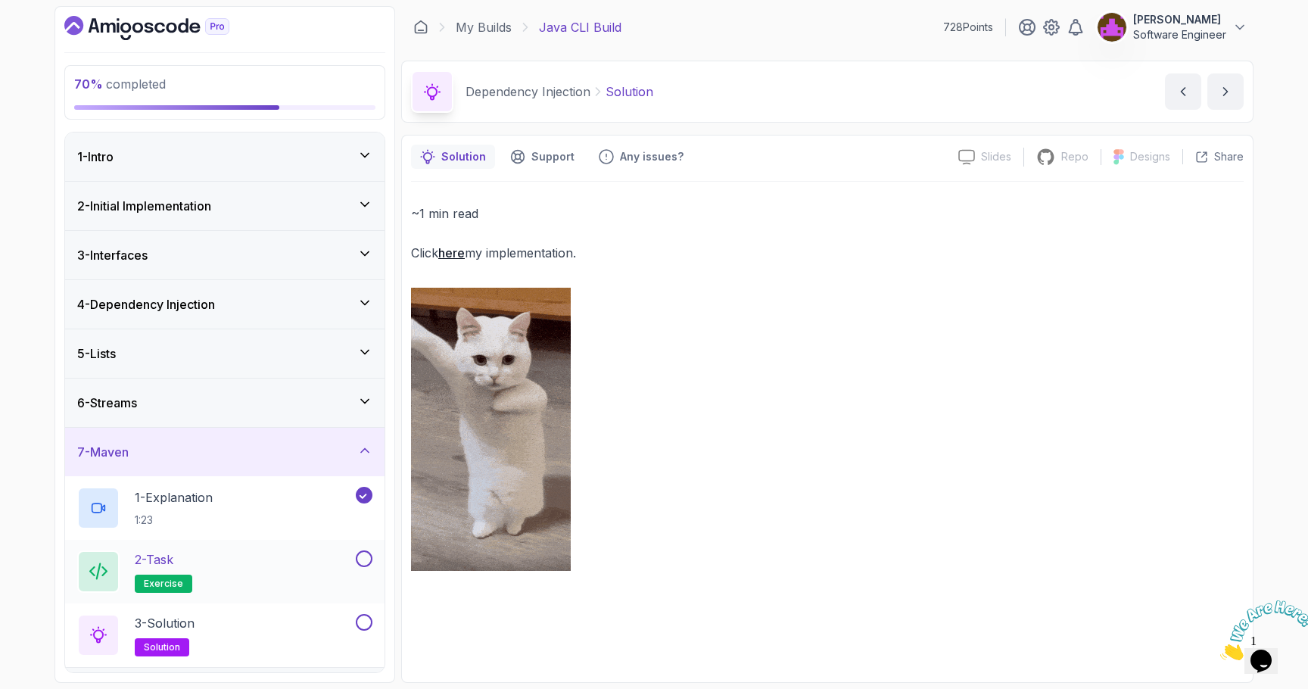
click at [366, 557] on button at bounding box center [364, 558] width 17 height 17
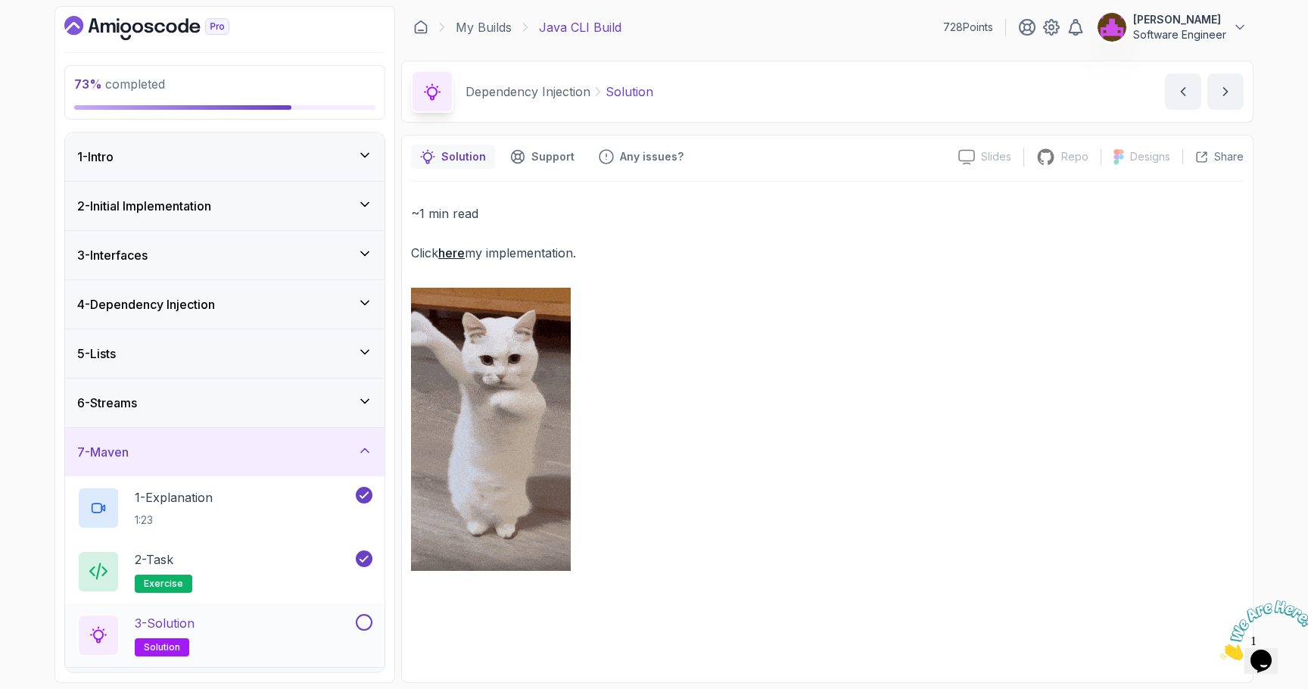
click at [363, 621] on button at bounding box center [364, 622] width 17 height 17
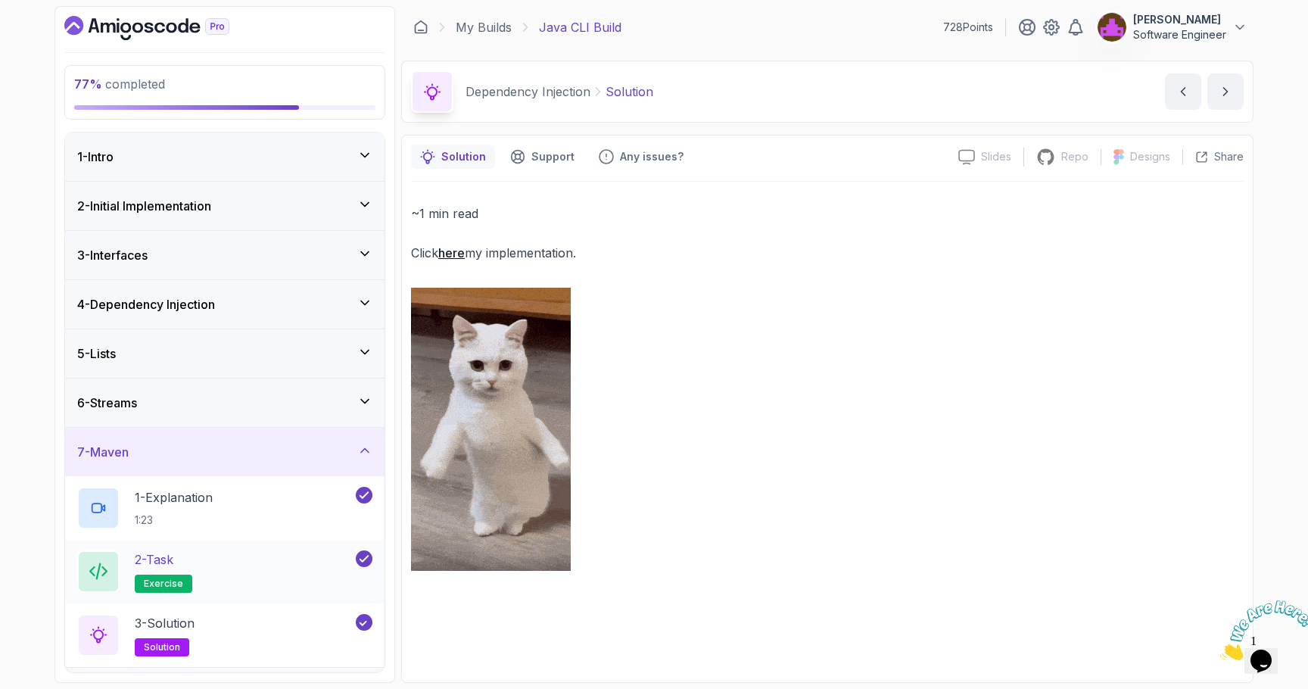
scroll to position [142, 0]
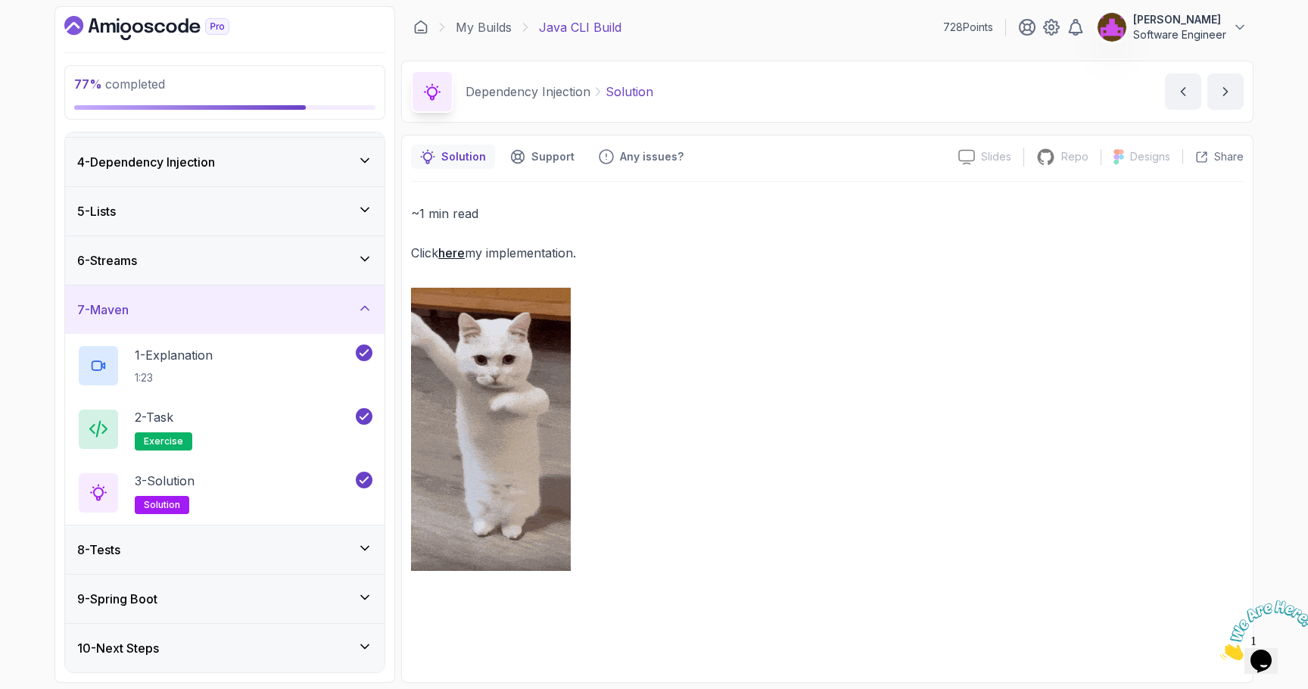
click at [311, 553] on div "8 - Tests" at bounding box center [224, 550] width 295 height 18
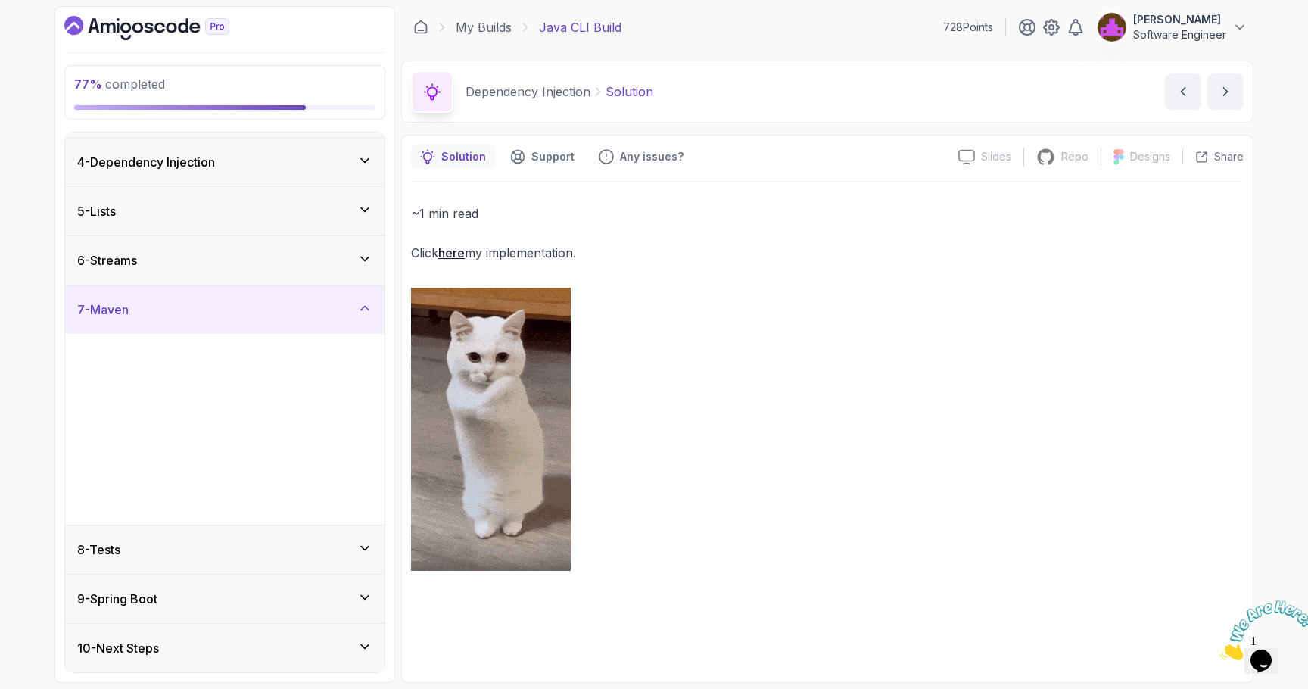
scroll to position [0, 0]
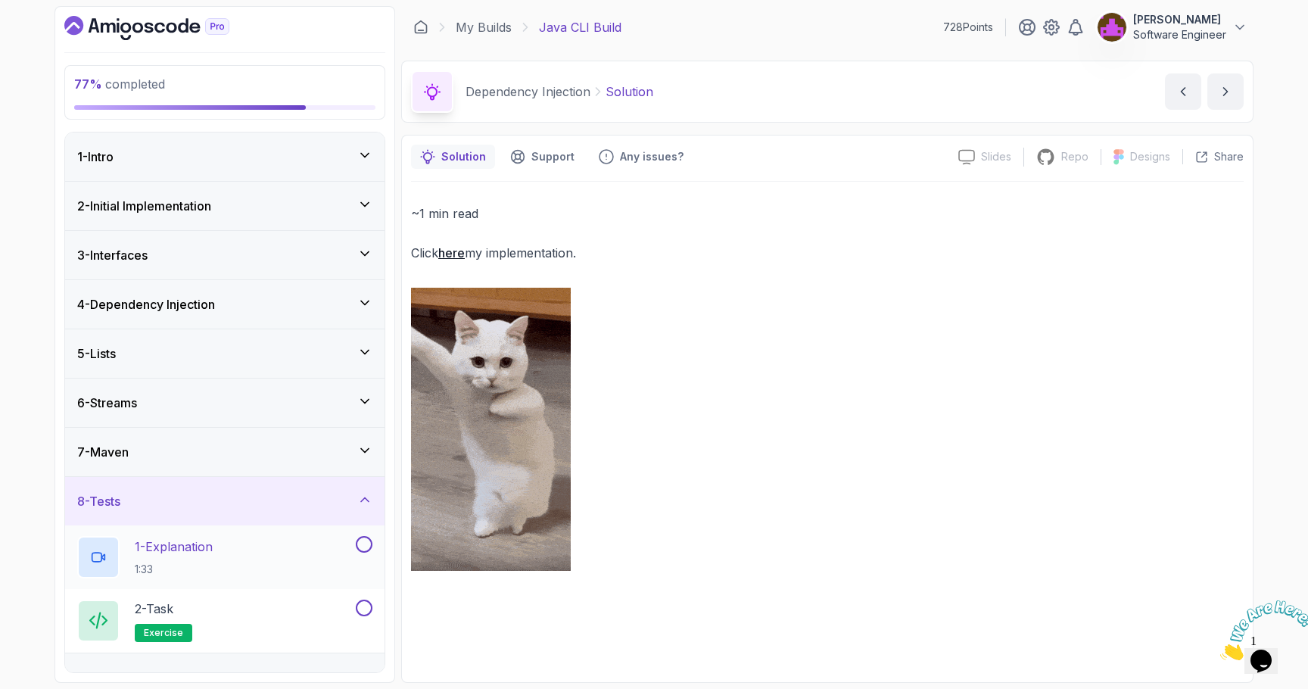
click at [363, 538] on button at bounding box center [364, 544] width 17 height 17
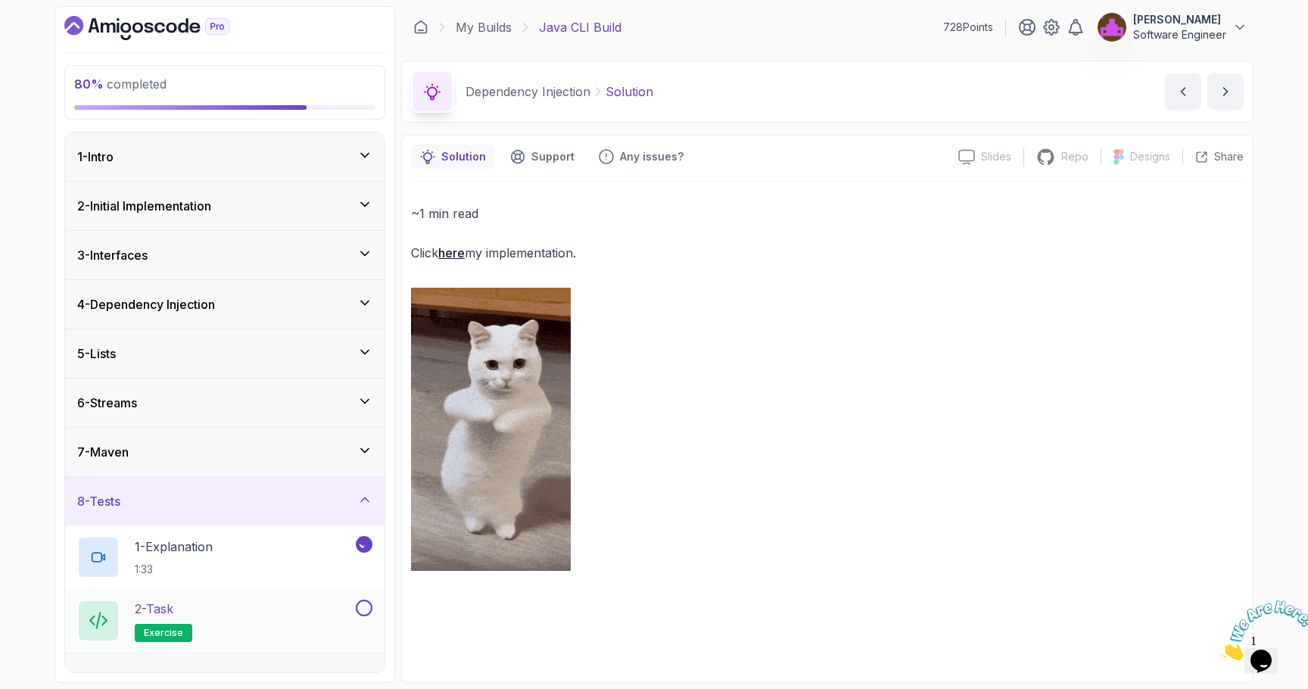
click at [363, 611] on button at bounding box center [364, 608] width 17 height 17
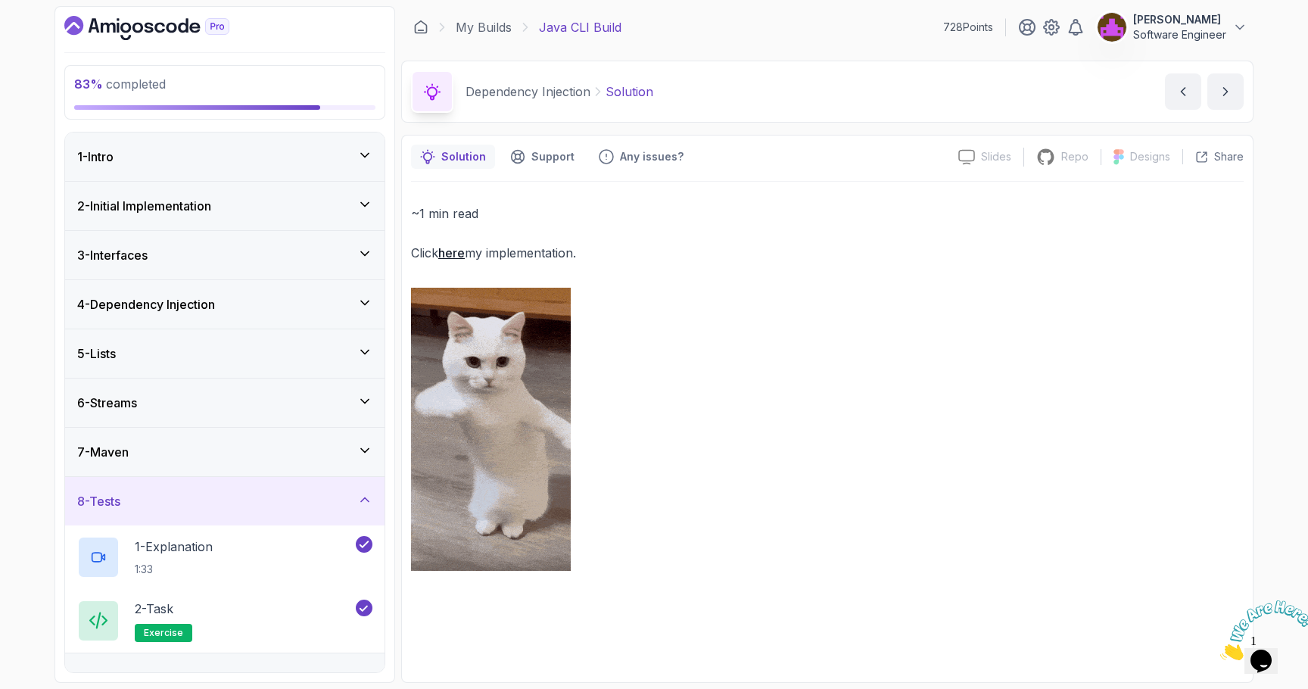
click at [334, 510] on div "8 - Tests" at bounding box center [225, 501] width 320 height 48
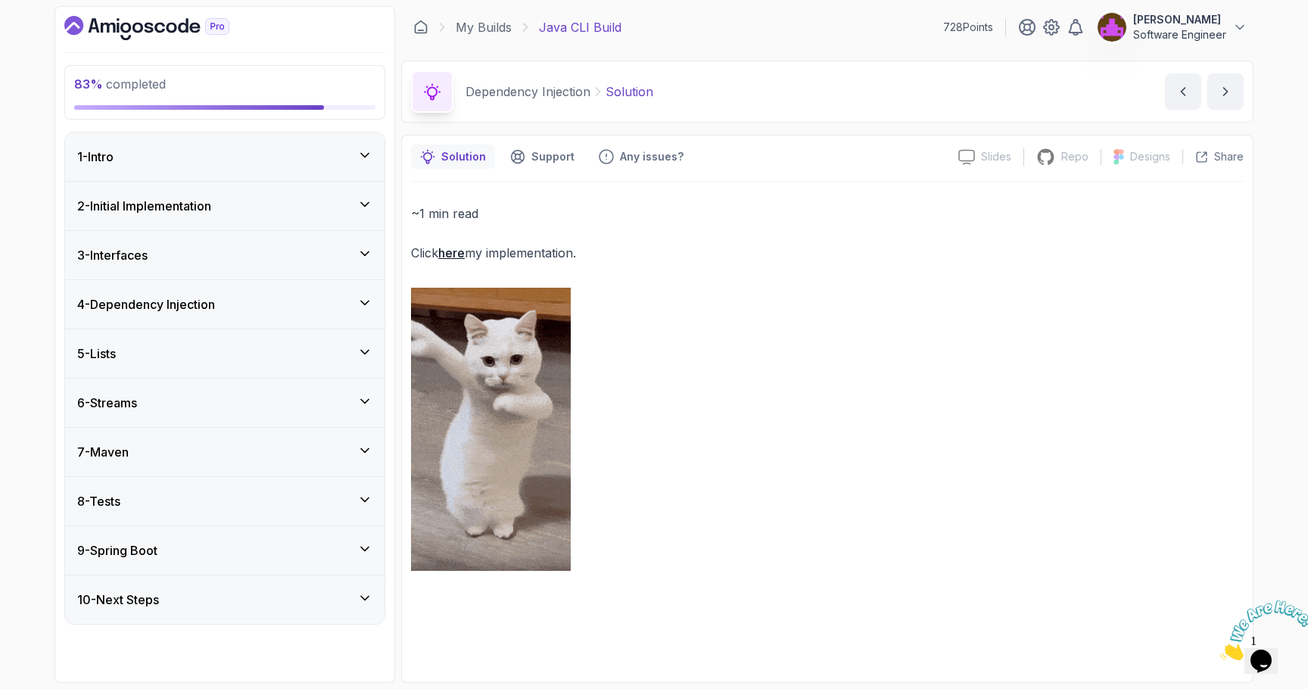
click at [364, 544] on icon at bounding box center [364, 548] width 15 height 15
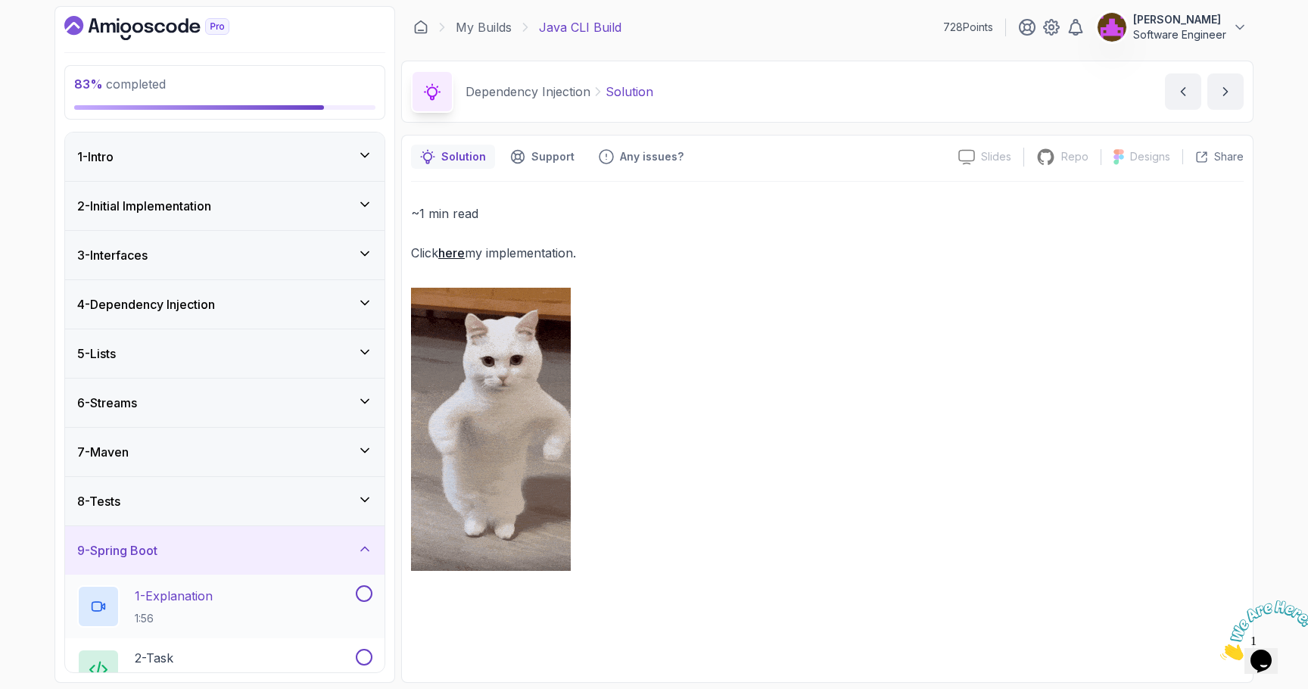
click at [365, 582] on div "1 - Explanation 1:56" at bounding box center [225, 607] width 320 height 64
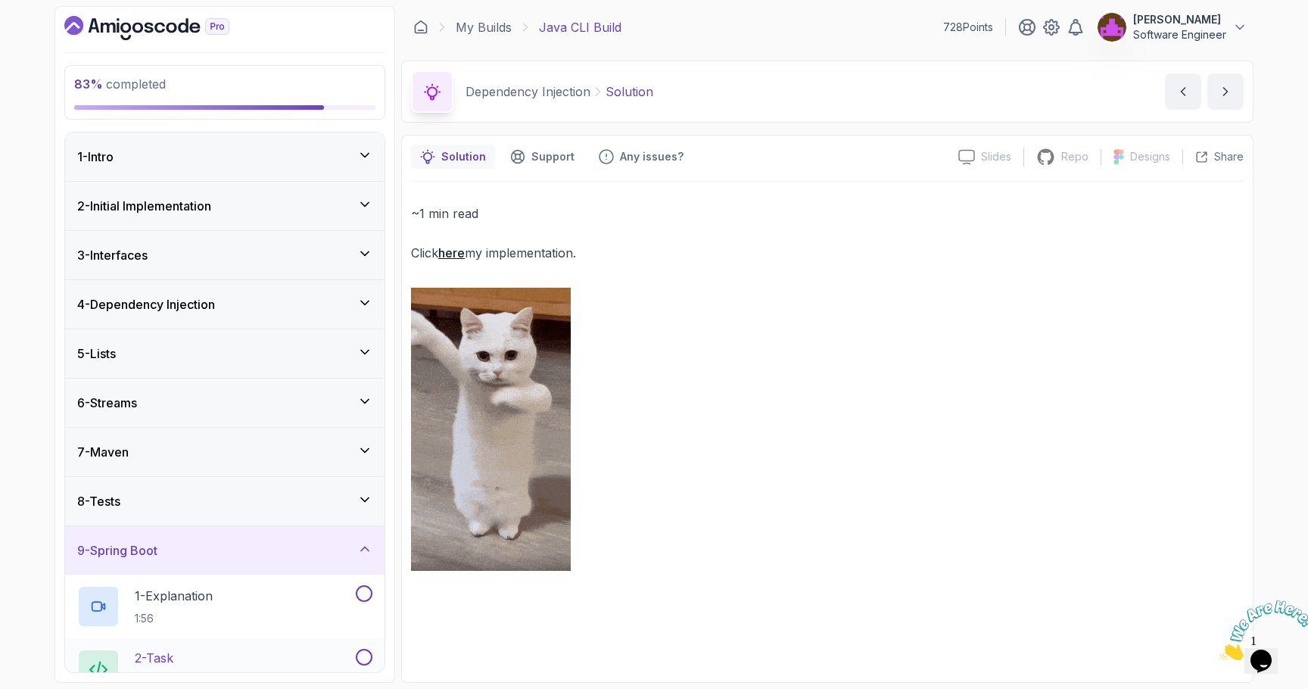
click at [362, 662] on button at bounding box center [364, 657] width 17 height 17
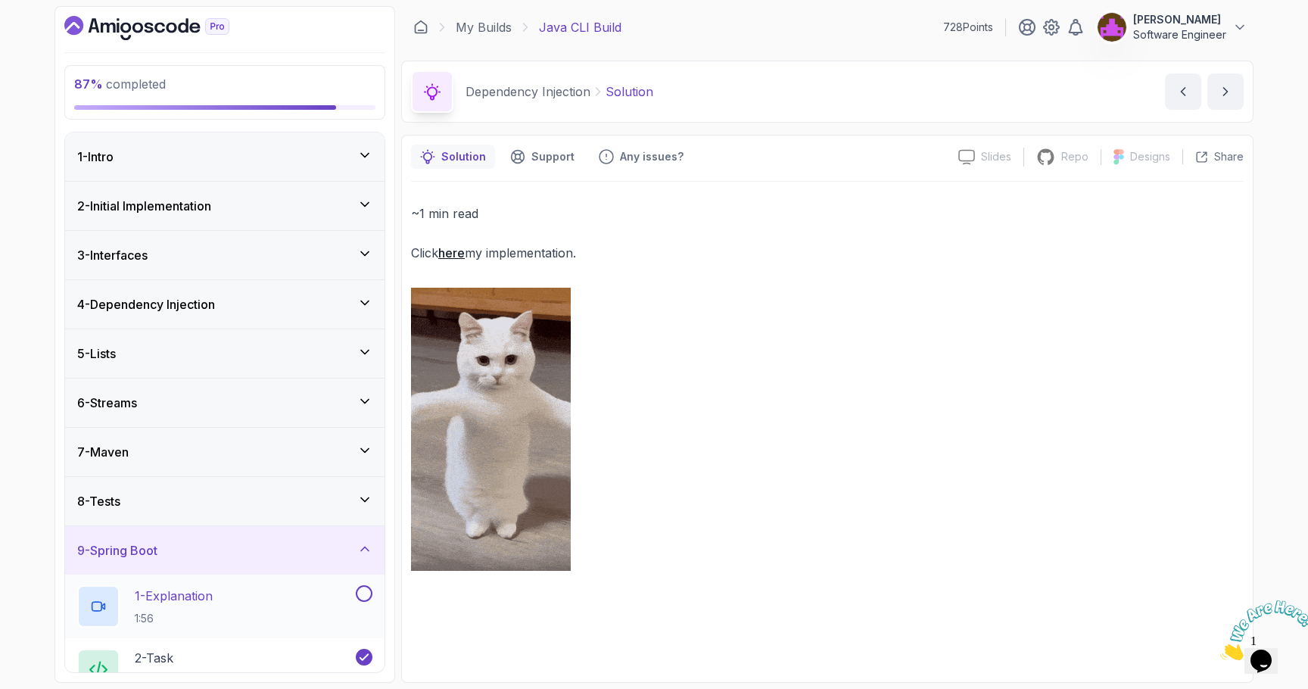
click at [366, 595] on button at bounding box center [364, 593] width 17 height 17
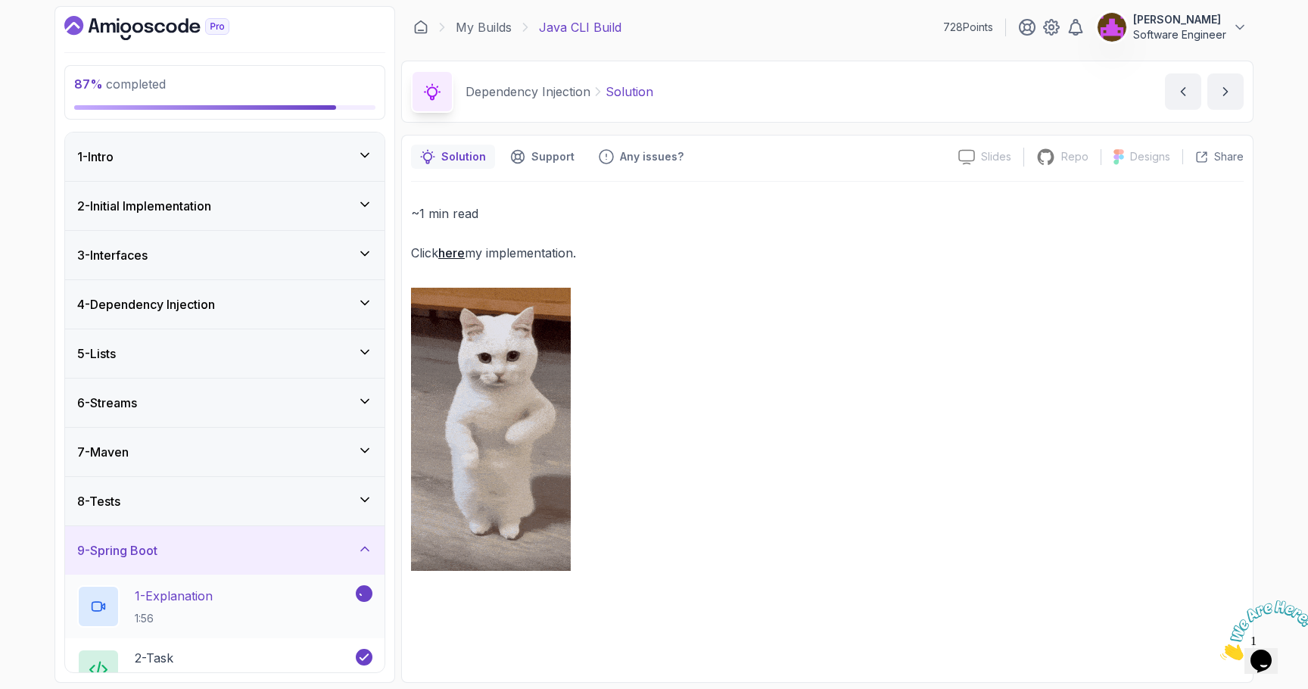
scroll to position [79, 0]
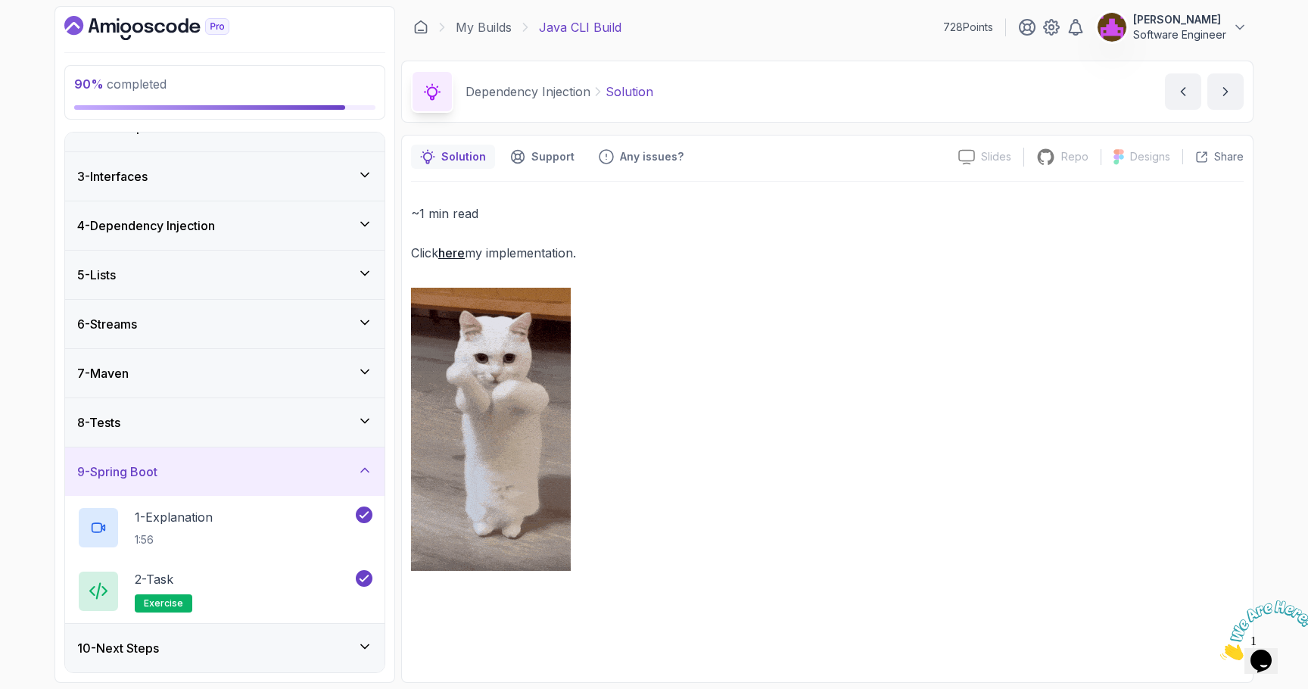
click at [323, 646] on div "10 - Next Steps" at bounding box center [224, 648] width 295 height 18
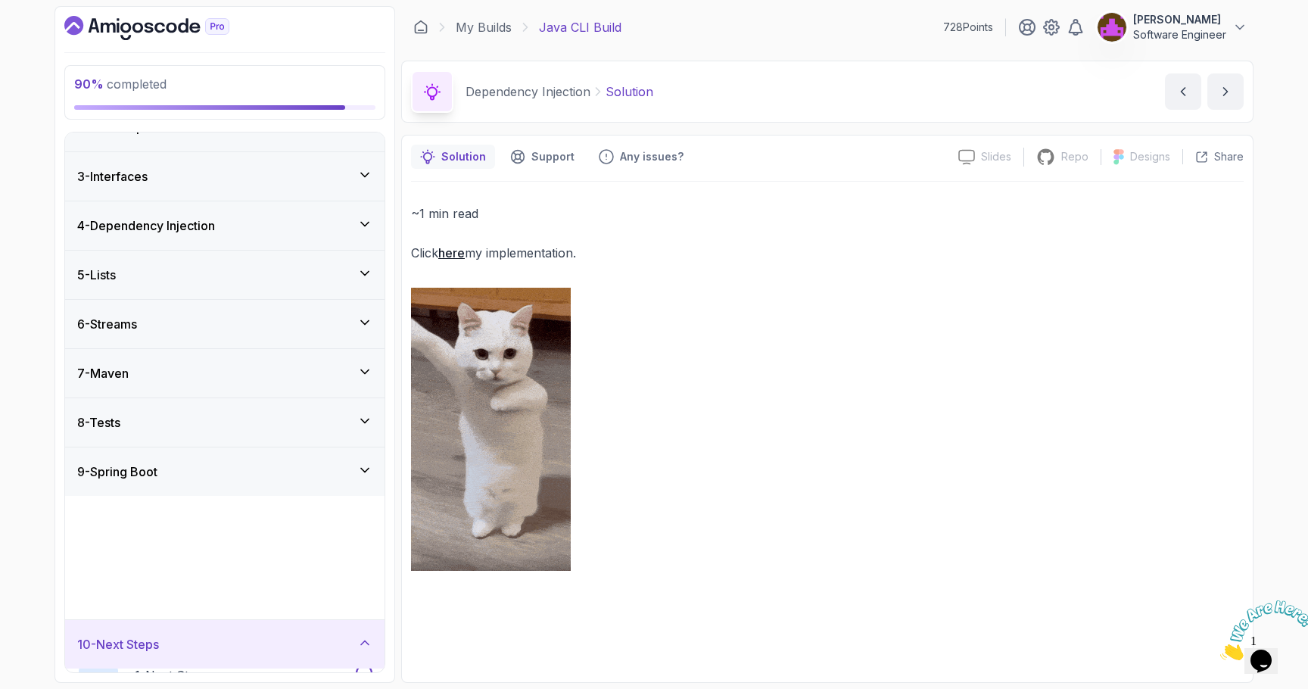
scroll to position [0, 0]
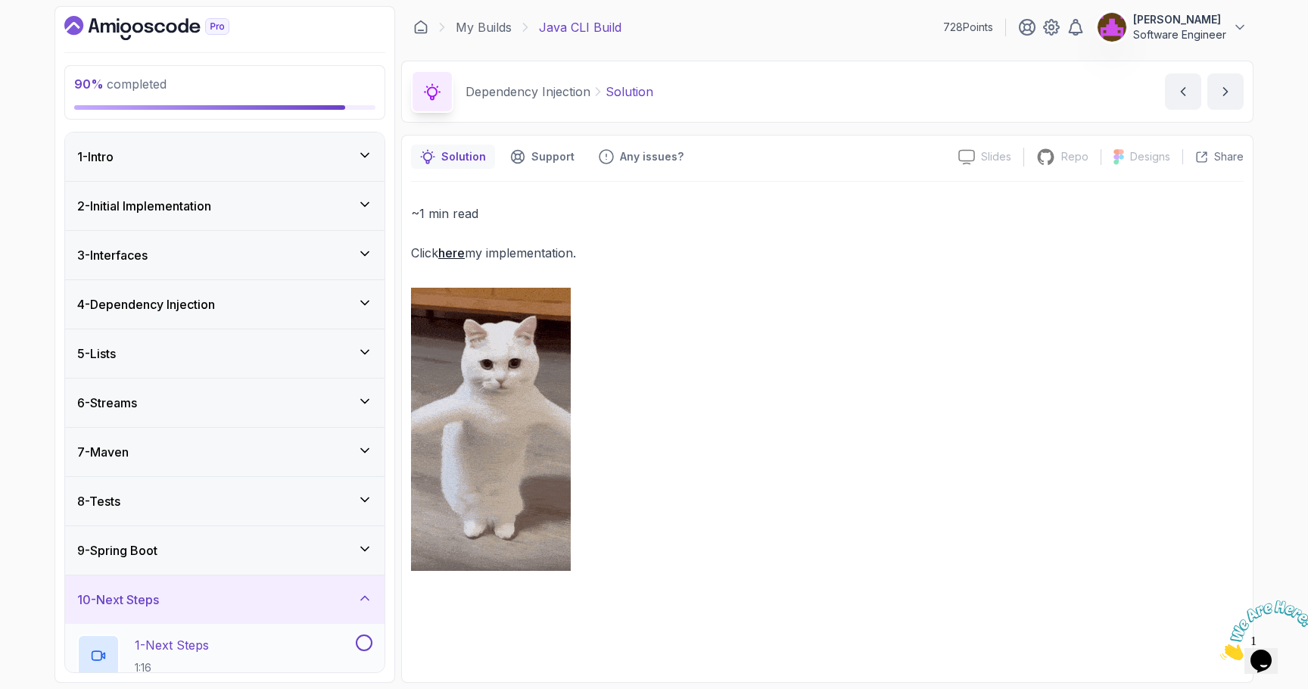
click at [366, 642] on button at bounding box center [364, 643] width 17 height 17
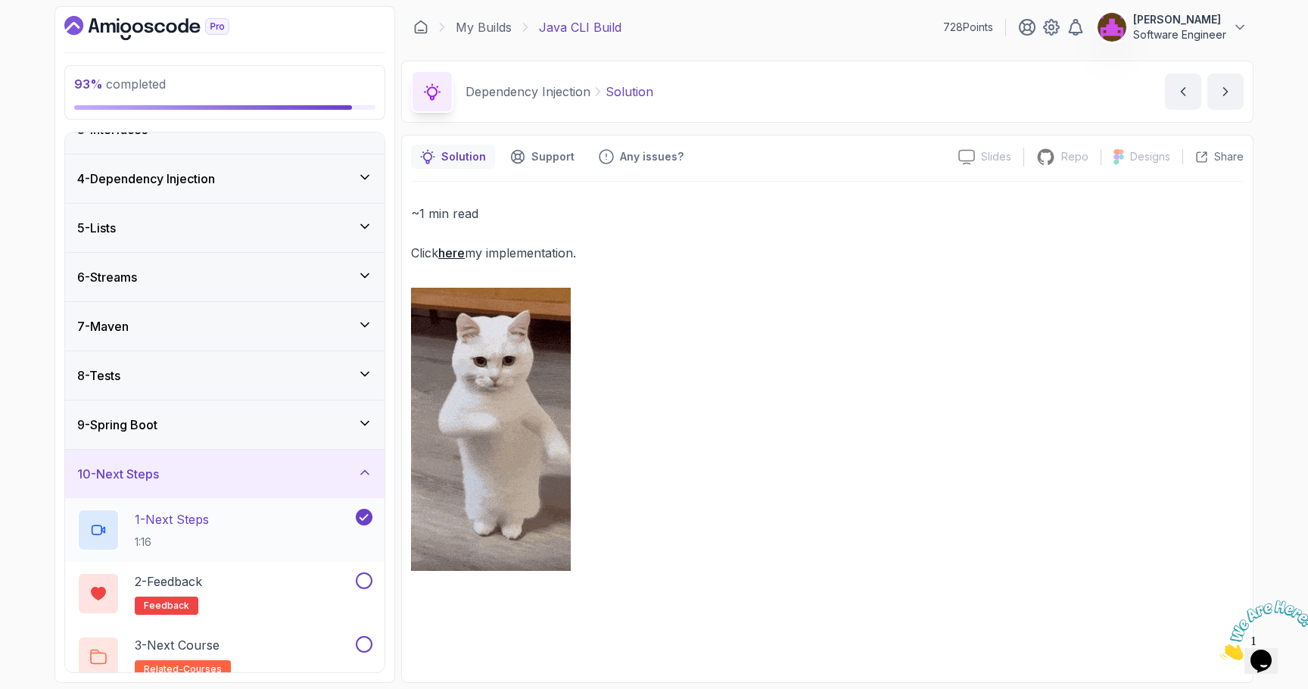
scroll to position [142, 0]
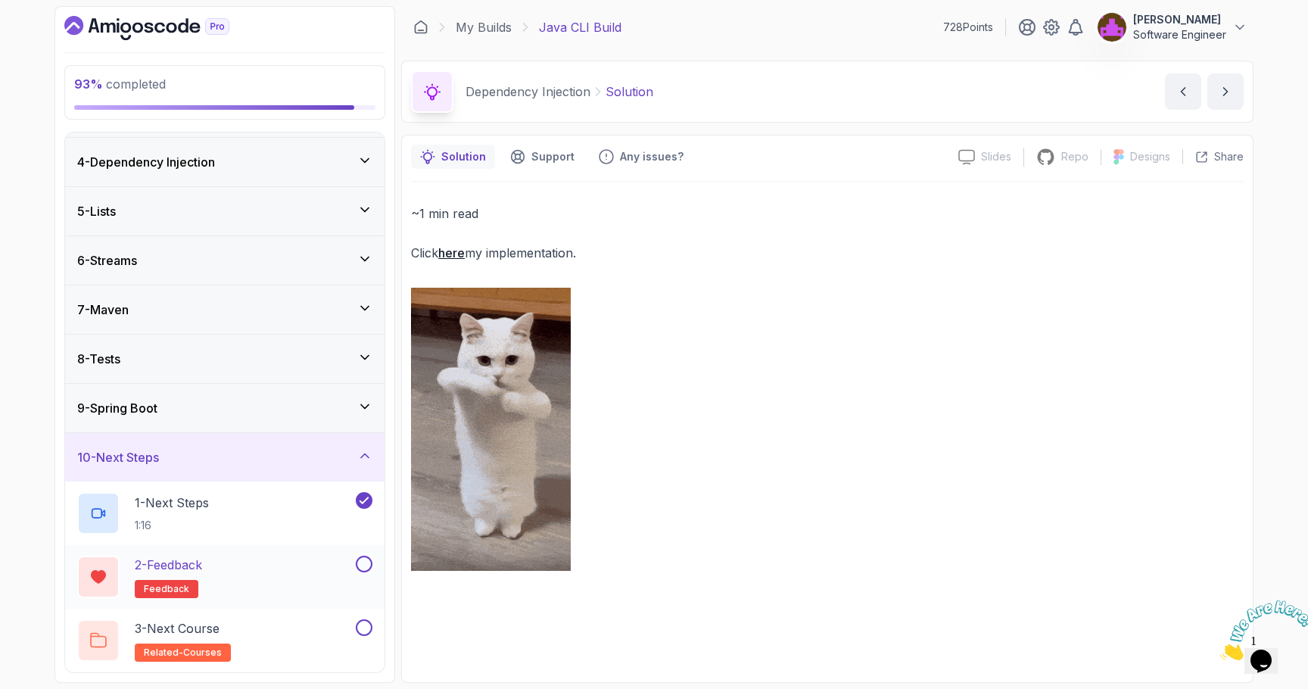
click at [366, 572] on button "2 - Feedback feedback" at bounding box center [224, 577] width 295 height 42
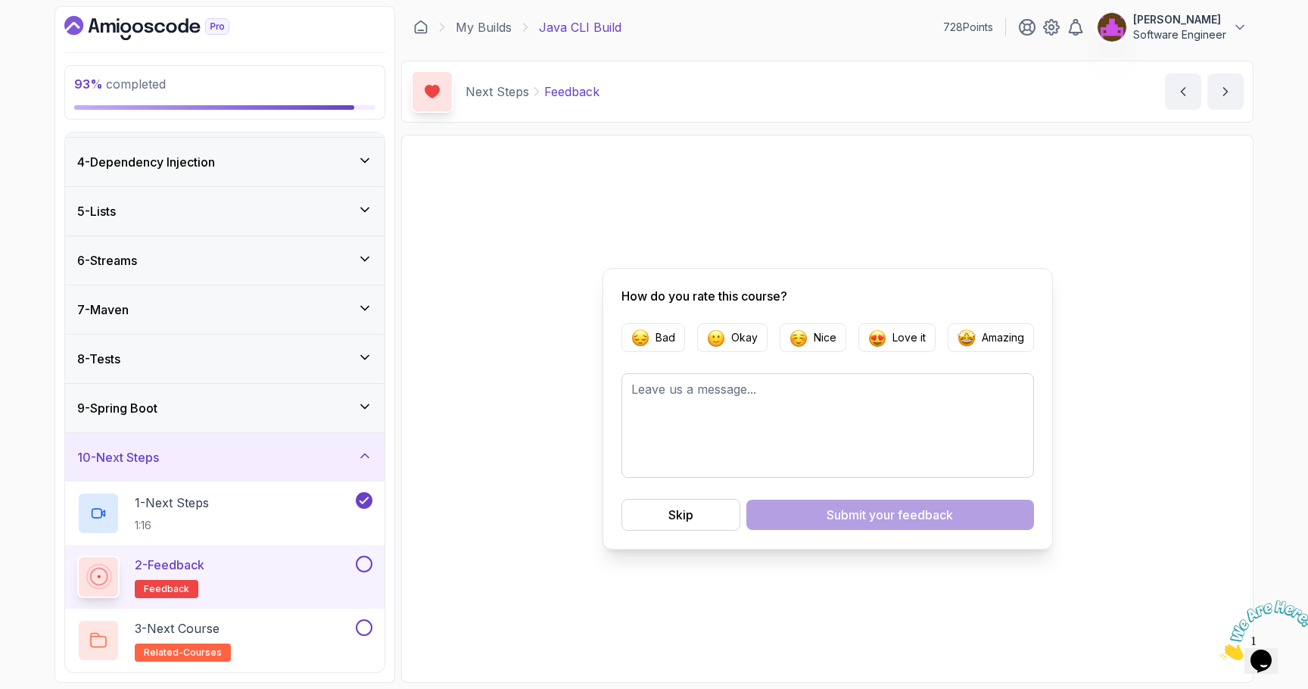
click at [366, 562] on button at bounding box center [364, 564] width 17 height 17
click at [366, 622] on button at bounding box center [364, 627] width 17 height 17
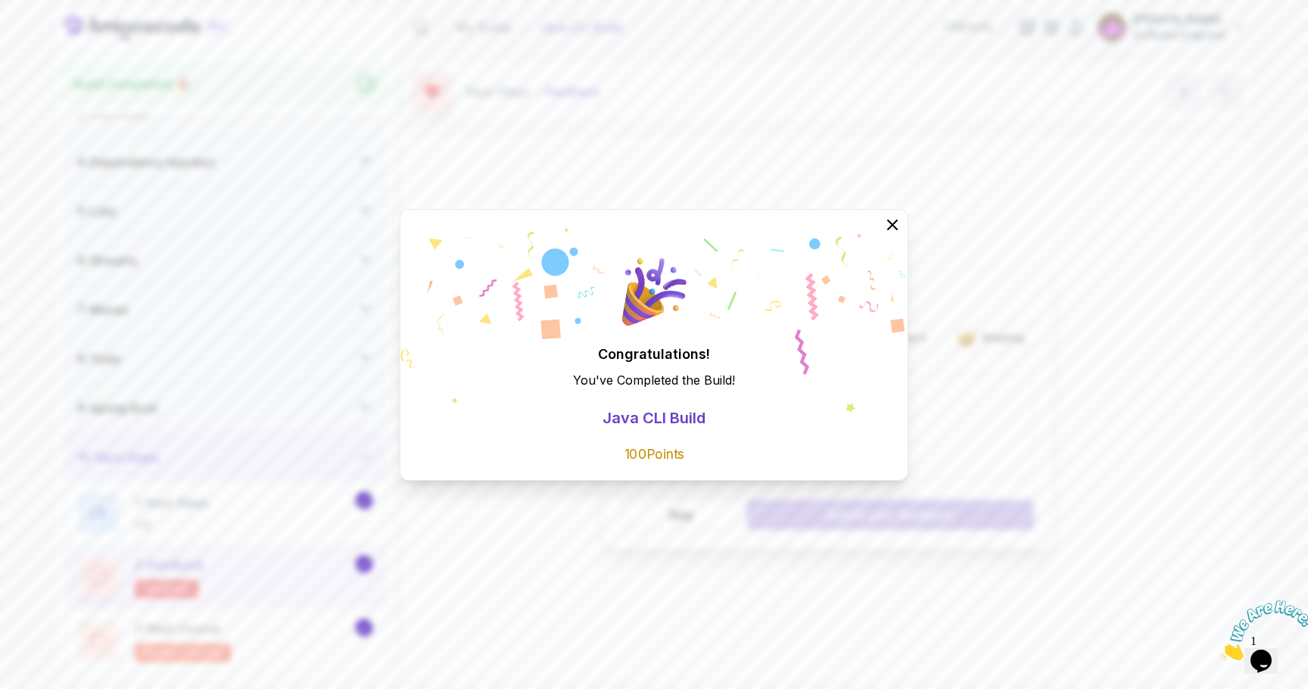
scroll to position [126, 0]
click at [893, 232] on icon at bounding box center [893, 224] width 20 height 20
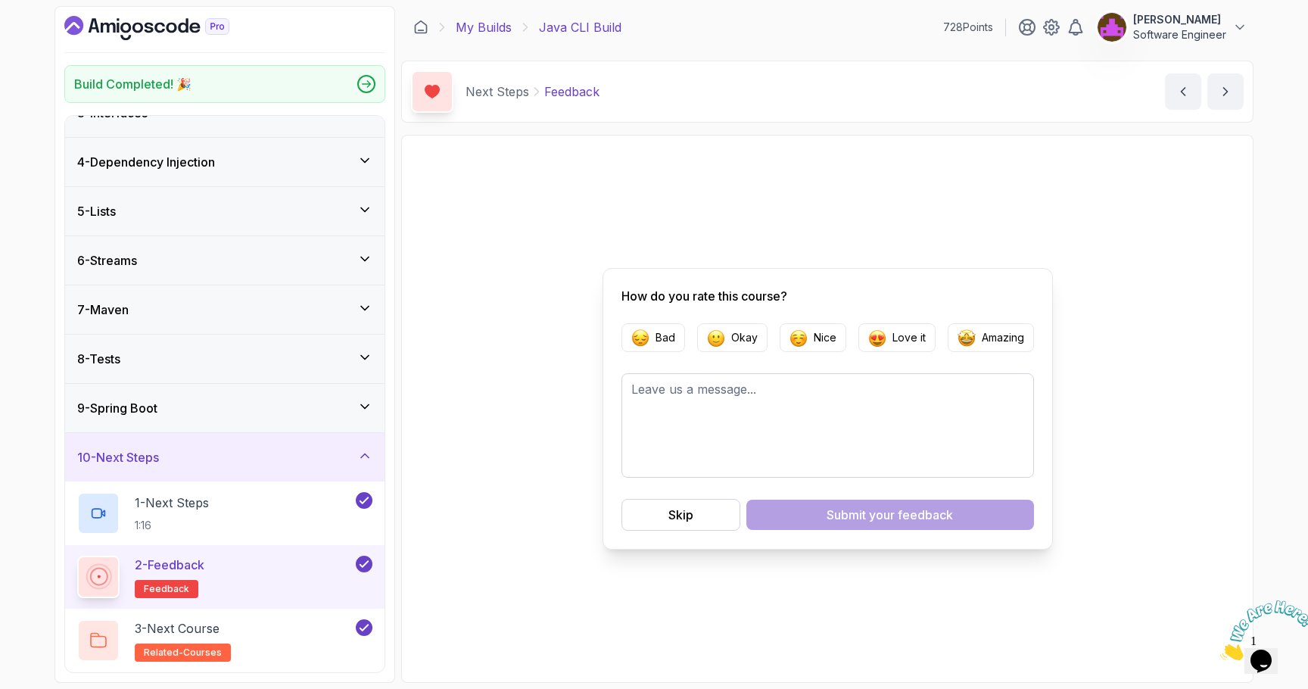
click at [498, 30] on link "My Builds" at bounding box center [484, 27] width 56 height 18
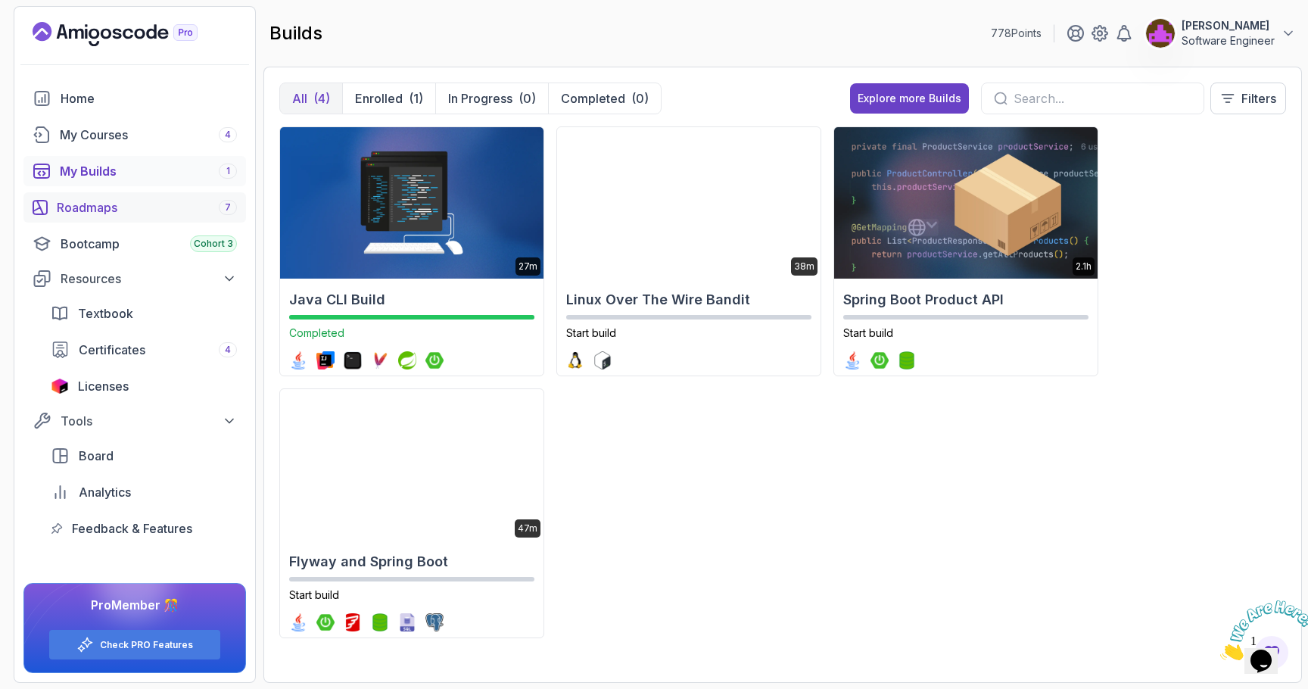
click at [157, 217] on link "Roadmaps 7" at bounding box center [134, 207] width 223 height 30
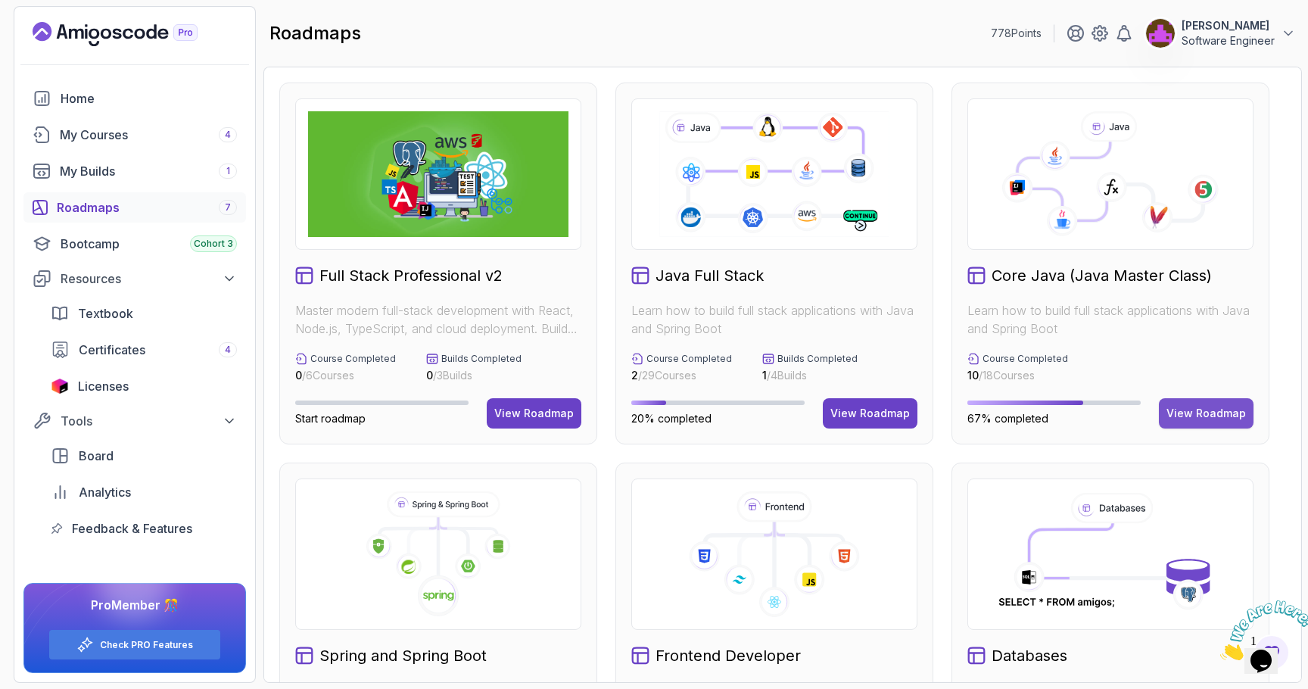
click at [1202, 407] on div "View Roadmap" at bounding box center [1207, 413] width 80 height 15
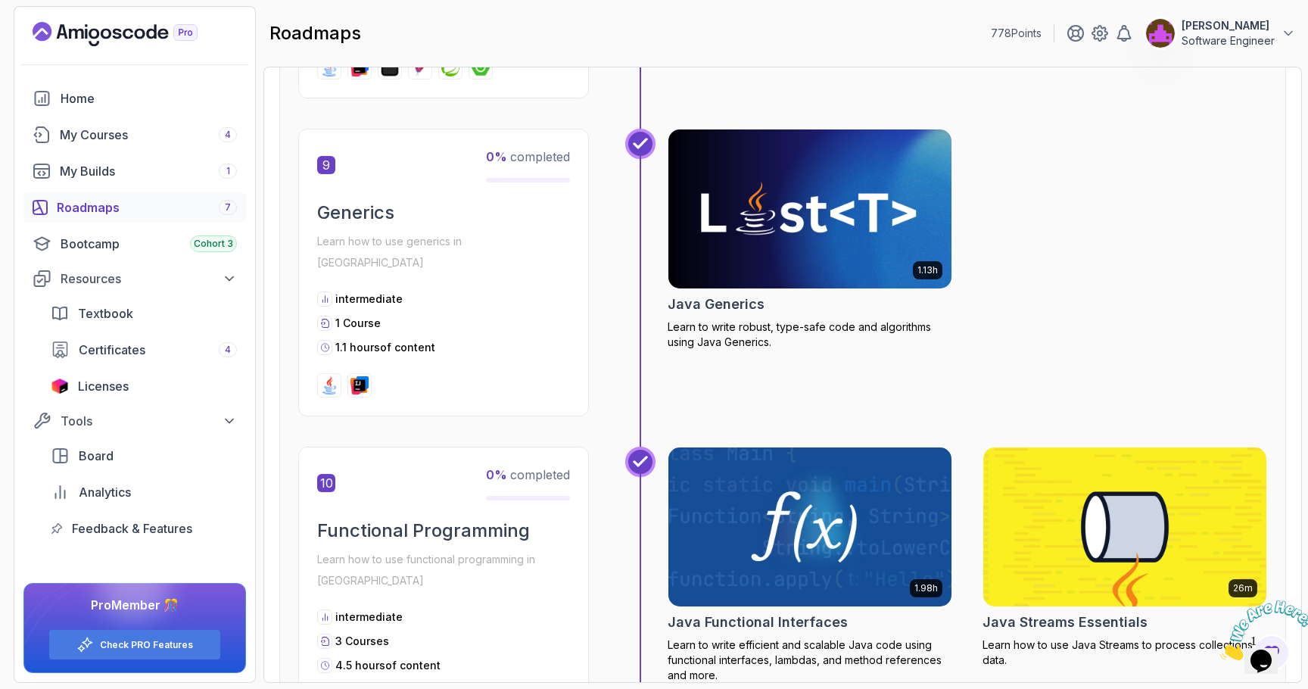
scroll to position [2726, 0]
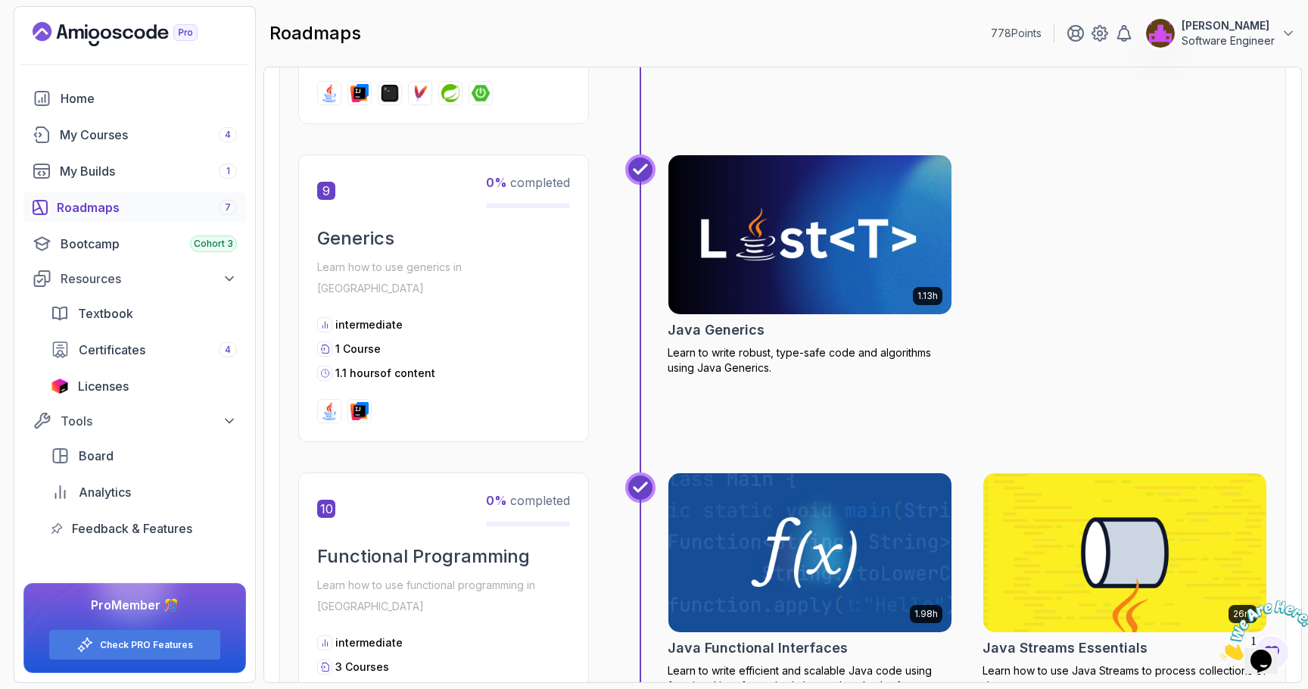
click at [837, 227] on img at bounding box center [811, 234] width 298 height 167
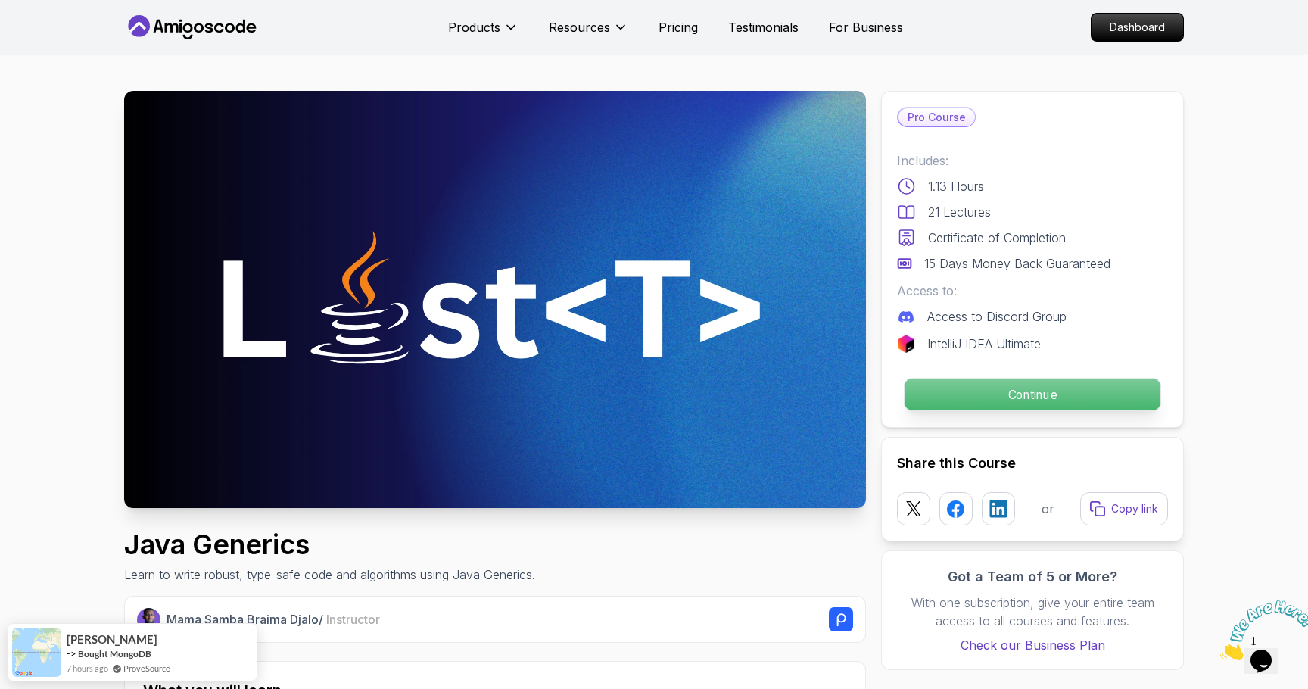
click at [1094, 401] on p "Continue" at bounding box center [1033, 395] width 256 height 32
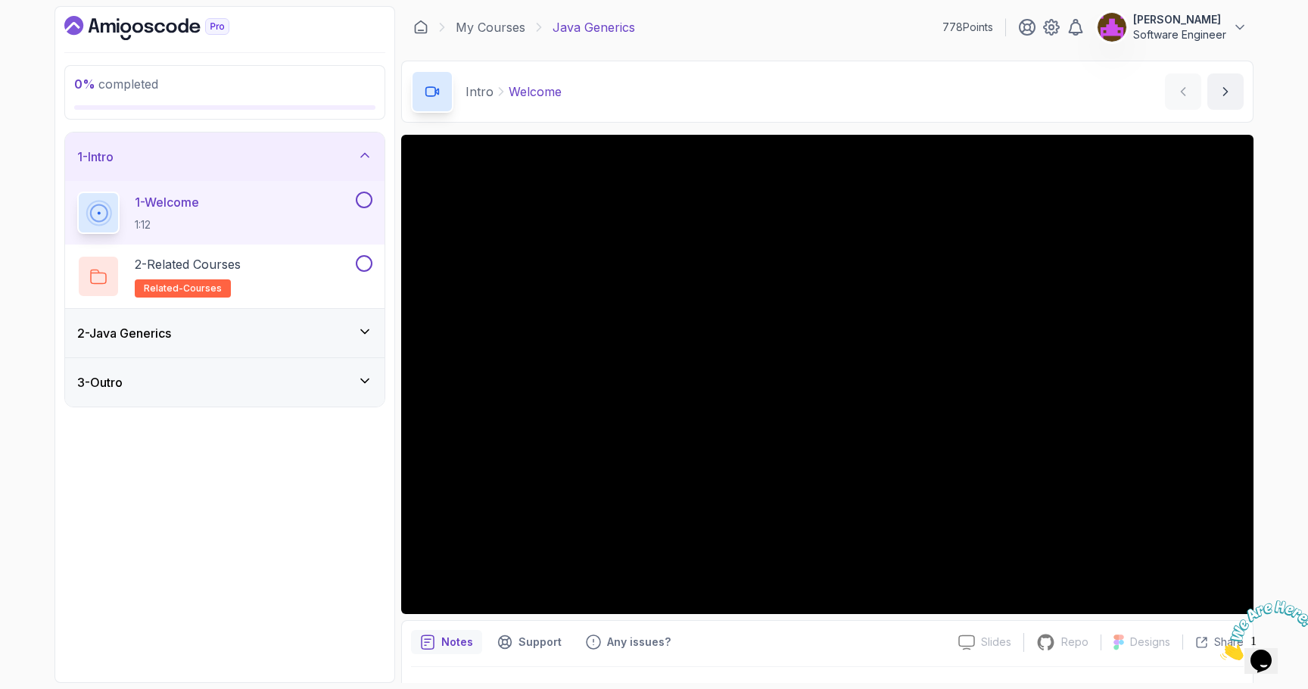
click at [301, 318] on div "2 - Java Generics" at bounding box center [225, 333] width 320 height 48
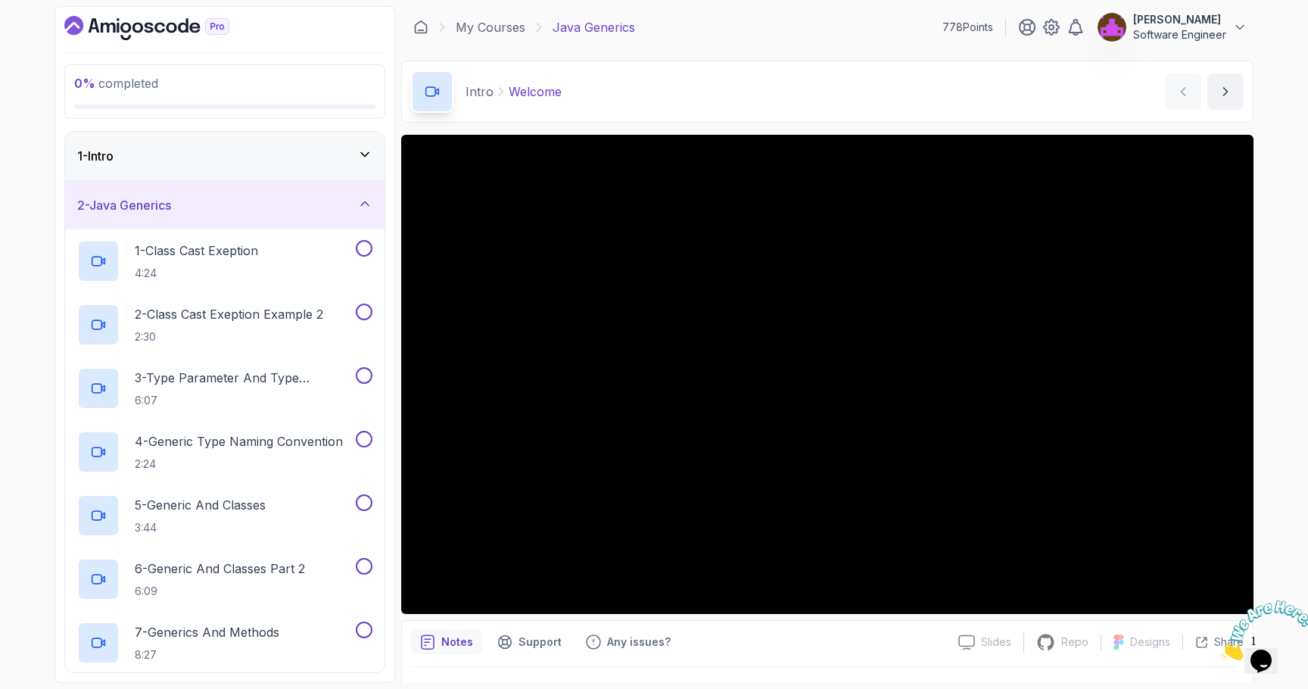
click at [214, 207] on div "2 - Java Generics" at bounding box center [224, 205] width 295 height 18
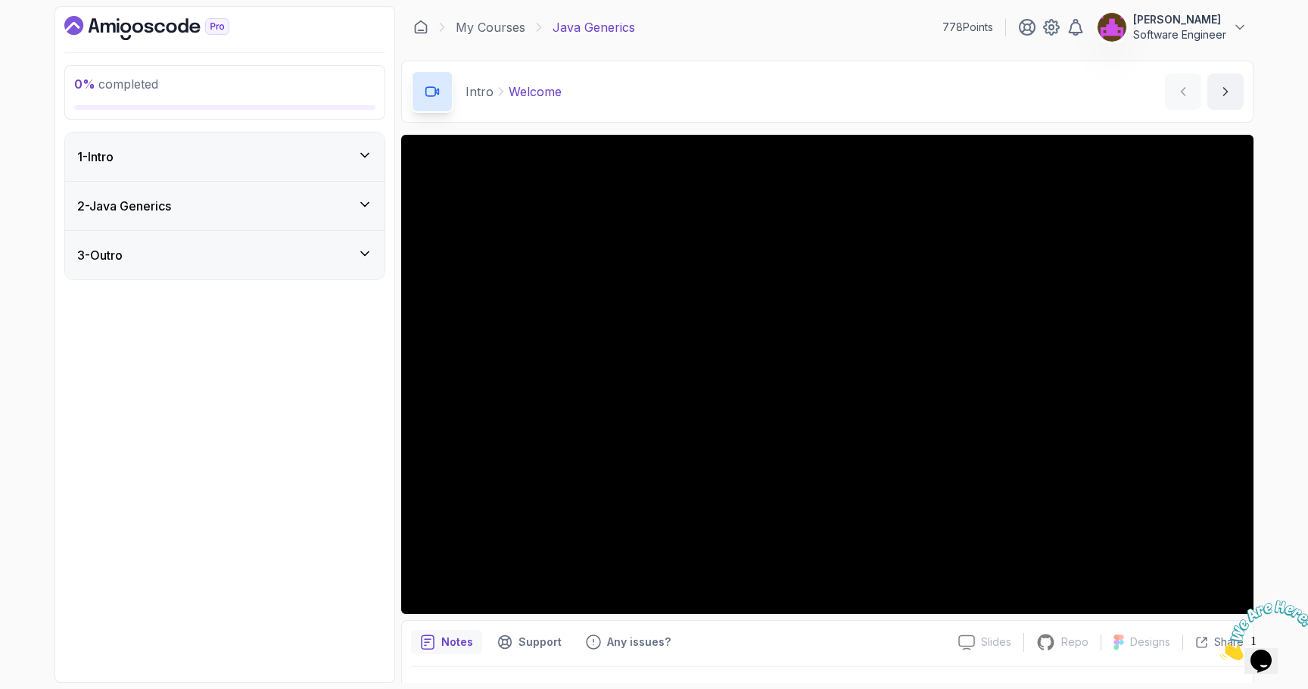
click at [200, 265] on div "3 - Outro" at bounding box center [225, 255] width 320 height 48
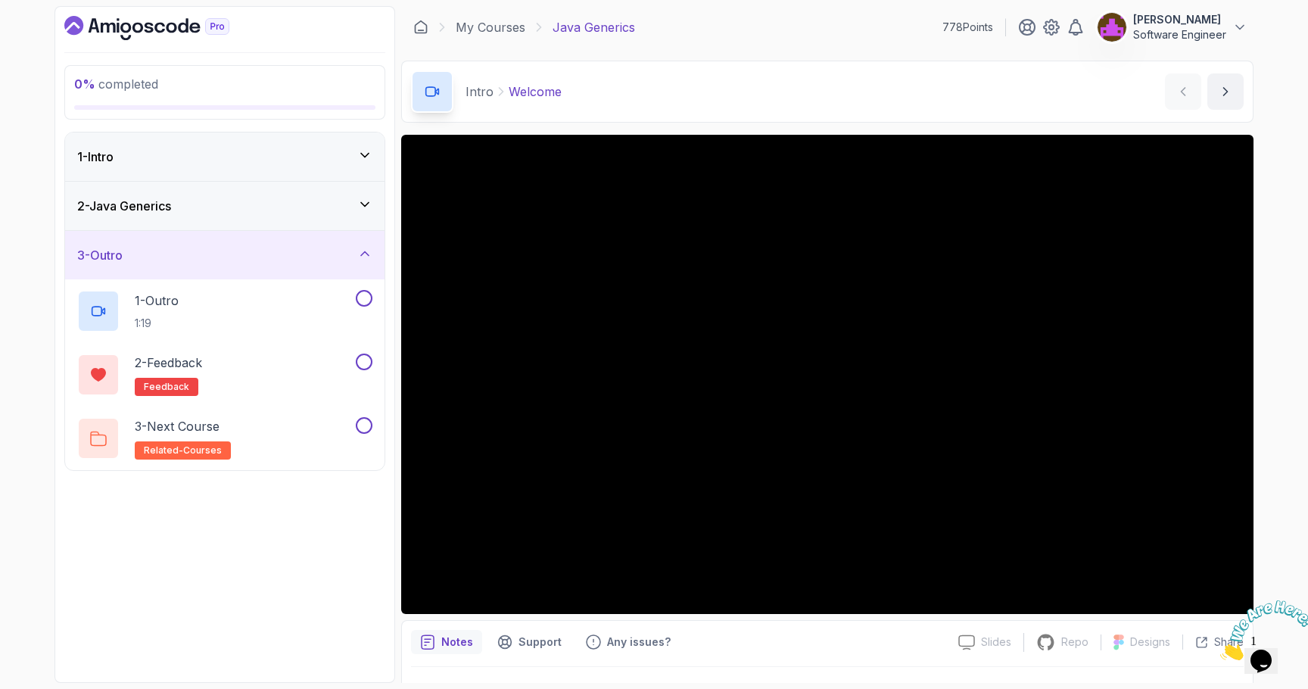
click at [200, 265] on div "3 - Outro" at bounding box center [225, 255] width 320 height 48
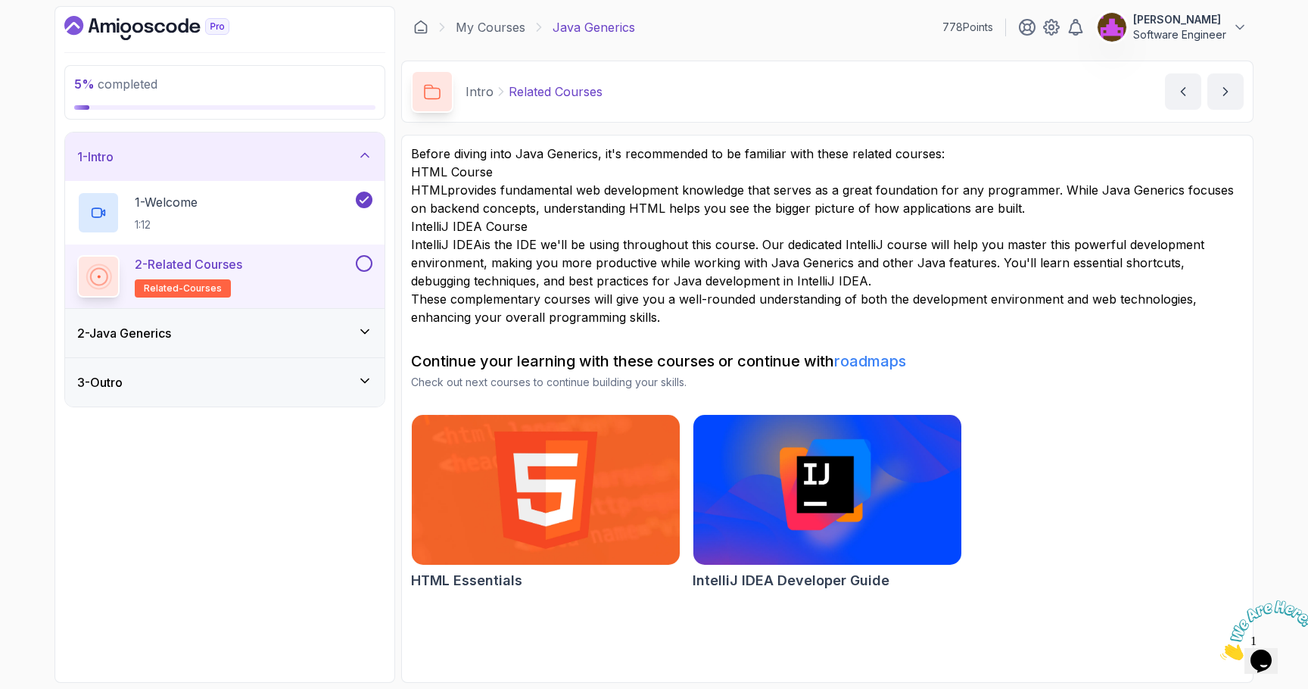
click at [366, 260] on button at bounding box center [364, 263] width 17 height 17
click at [273, 341] on div "2 - Java Generics" at bounding box center [224, 333] width 295 height 18
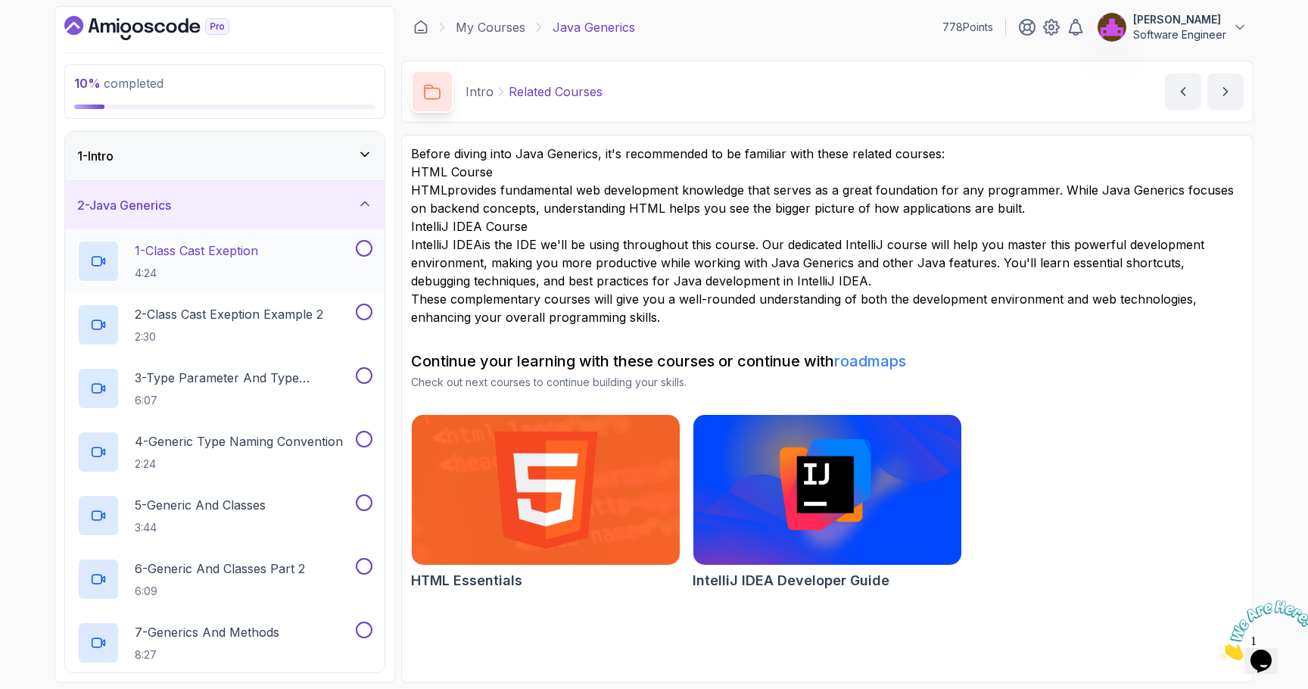
click at [258, 245] on p "1 - Class Cast Exeption" at bounding box center [196, 251] width 123 height 18
